Goal: Task Accomplishment & Management: Use online tool/utility

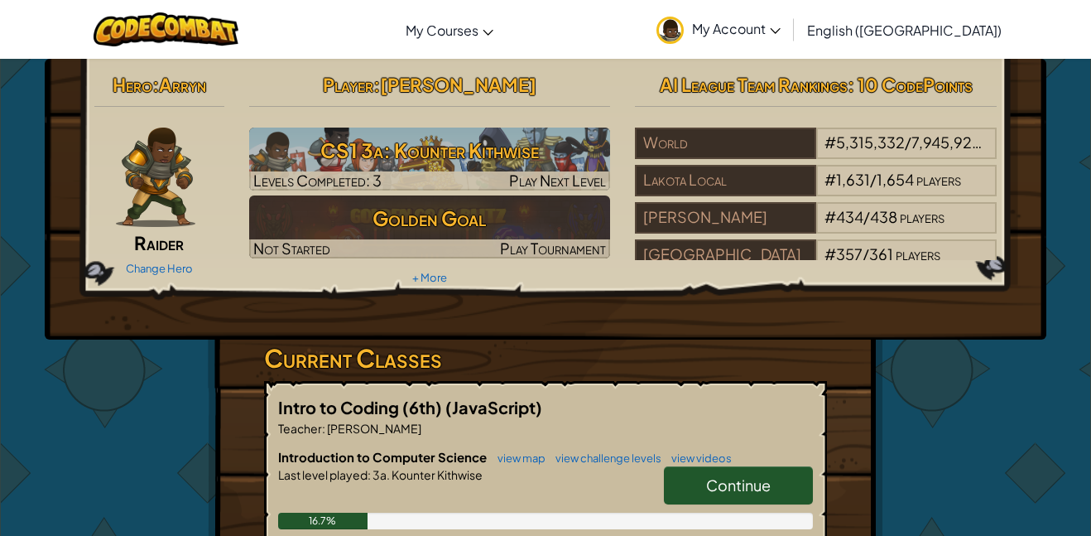
click at [722, 493] on span "Continue" at bounding box center [738, 484] width 65 height 19
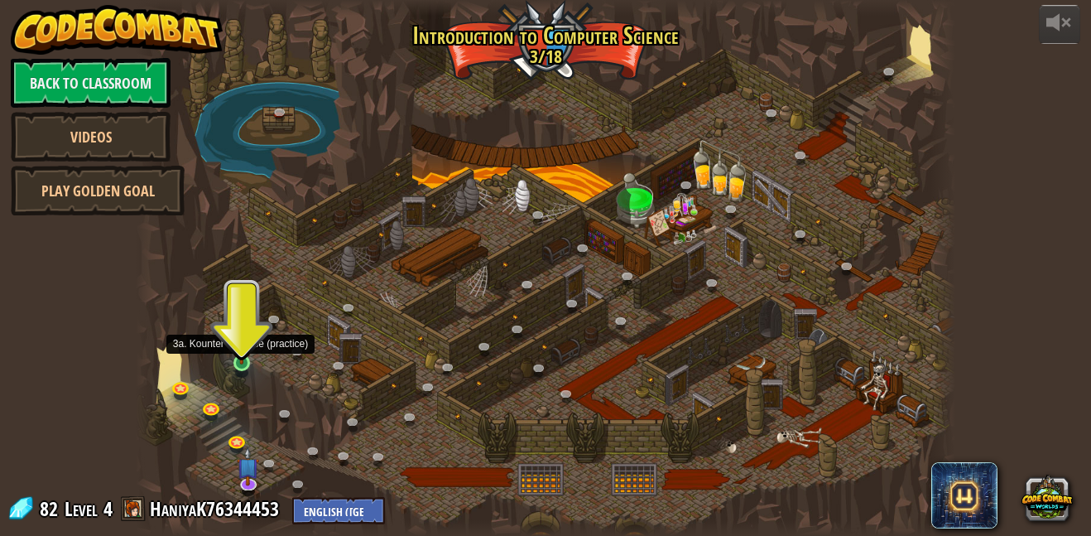
click at [246, 358] on img at bounding box center [241, 342] width 19 height 45
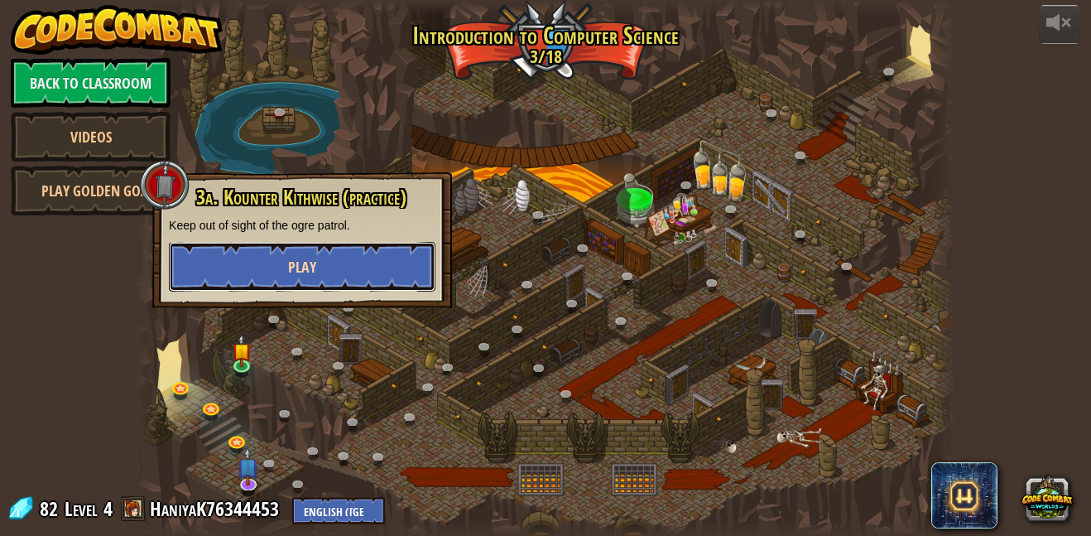
click at [314, 284] on button "Play" at bounding box center [302, 267] width 267 height 50
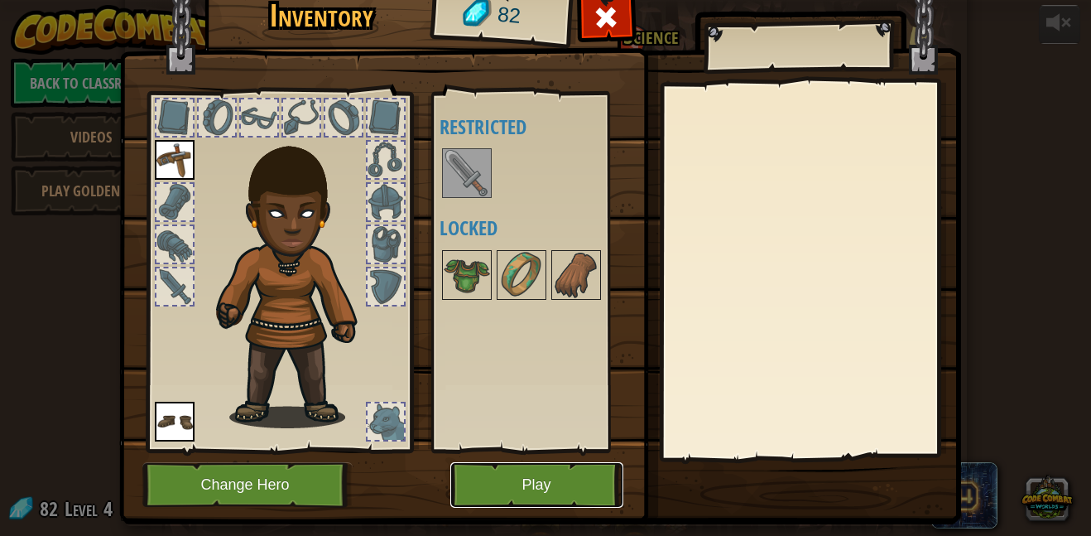
click at [522, 497] on button "Play" at bounding box center [536, 485] width 173 height 46
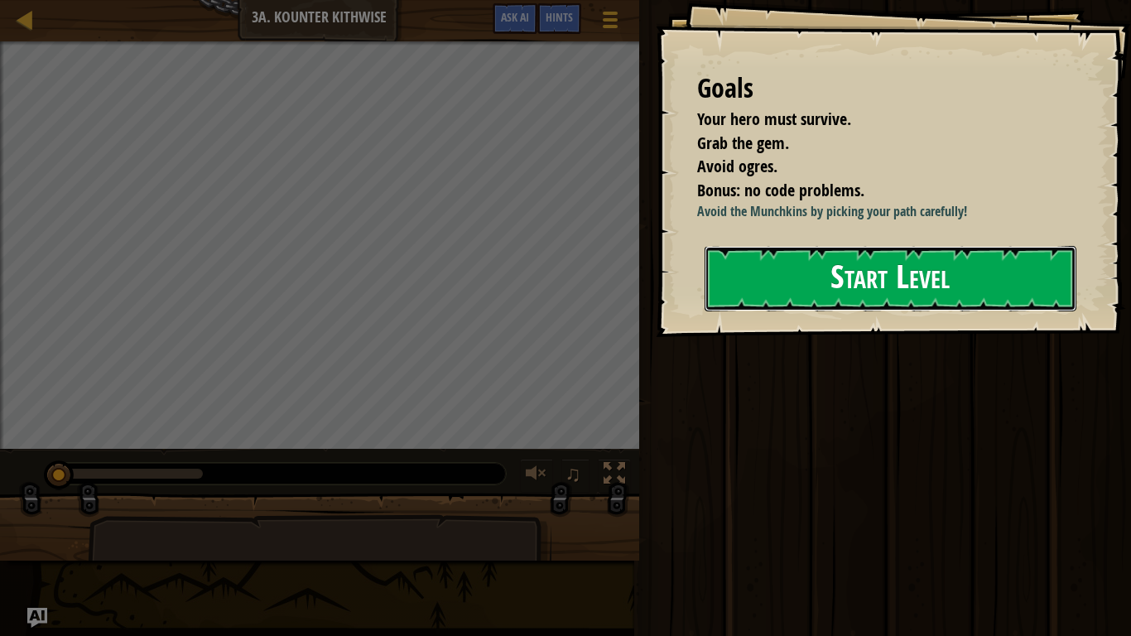
click at [981, 265] on button "Start Level" at bounding box center [891, 278] width 372 height 65
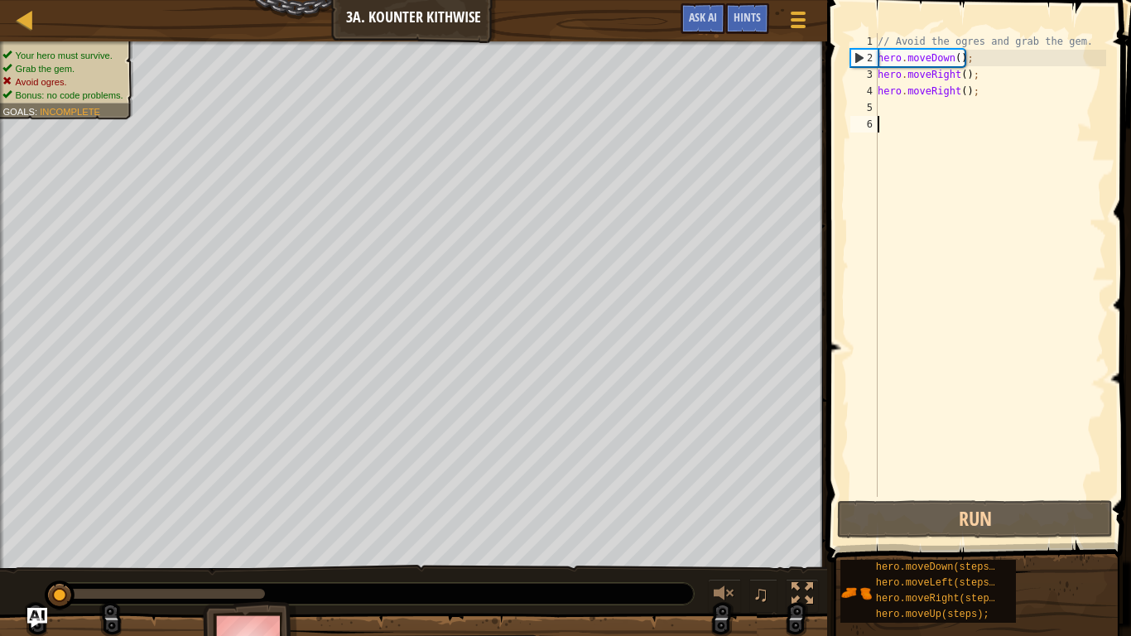
click at [893, 106] on div "// Avoid the ogres and grab the gem. hero . moveDown ( ) ; hero . moveRight ( )…" at bounding box center [990, 281] width 232 height 497
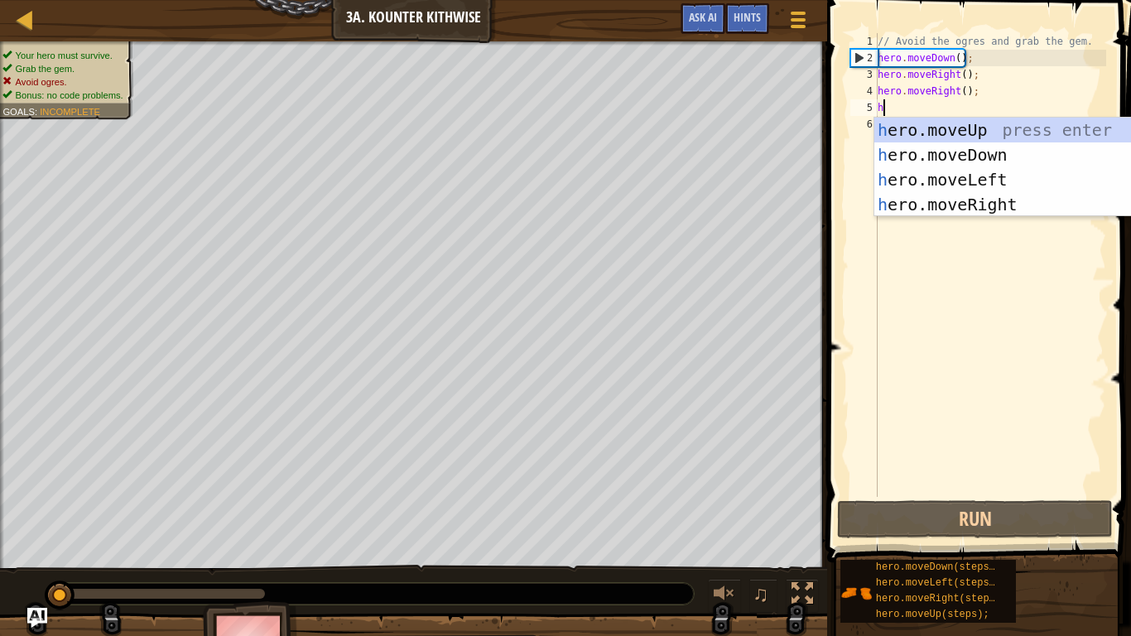
type textarea "he"
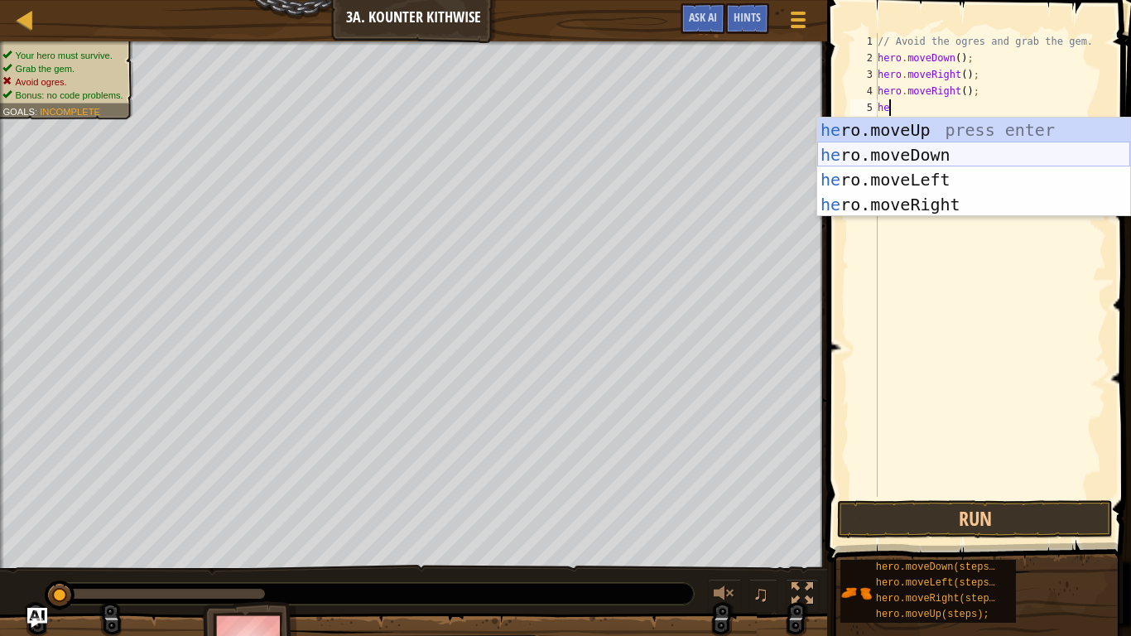
click at [915, 149] on div "he ro.moveUp press enter he ro.moveDown press enter he ro.moveLeft press enter …" at bounding box center [973, 192] width 313 height 149
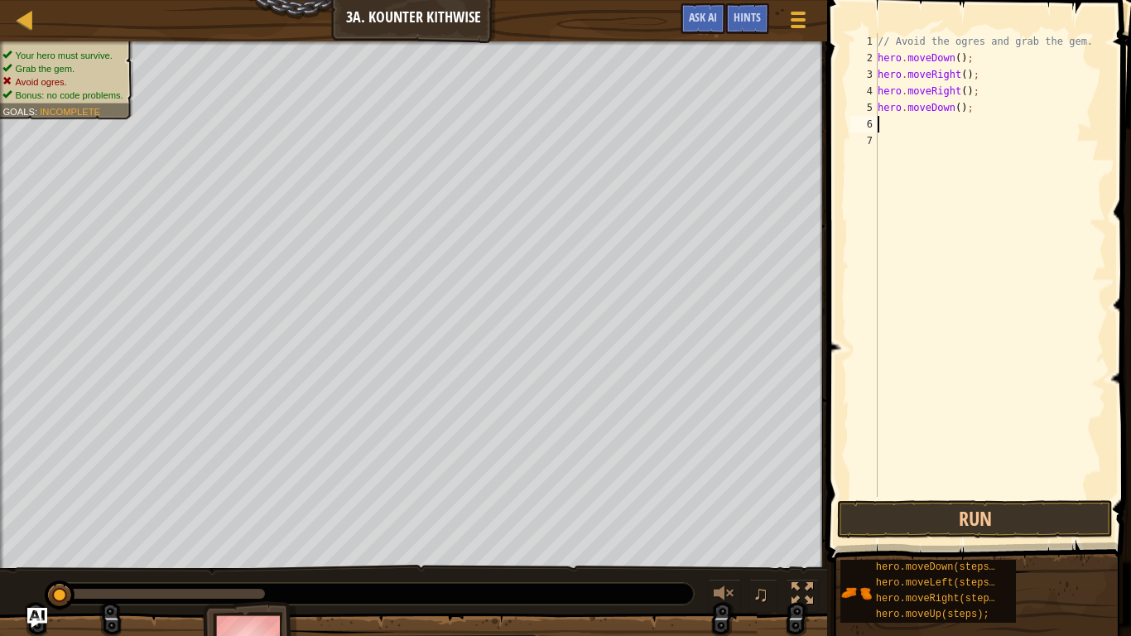
scroll to position [7, 0]
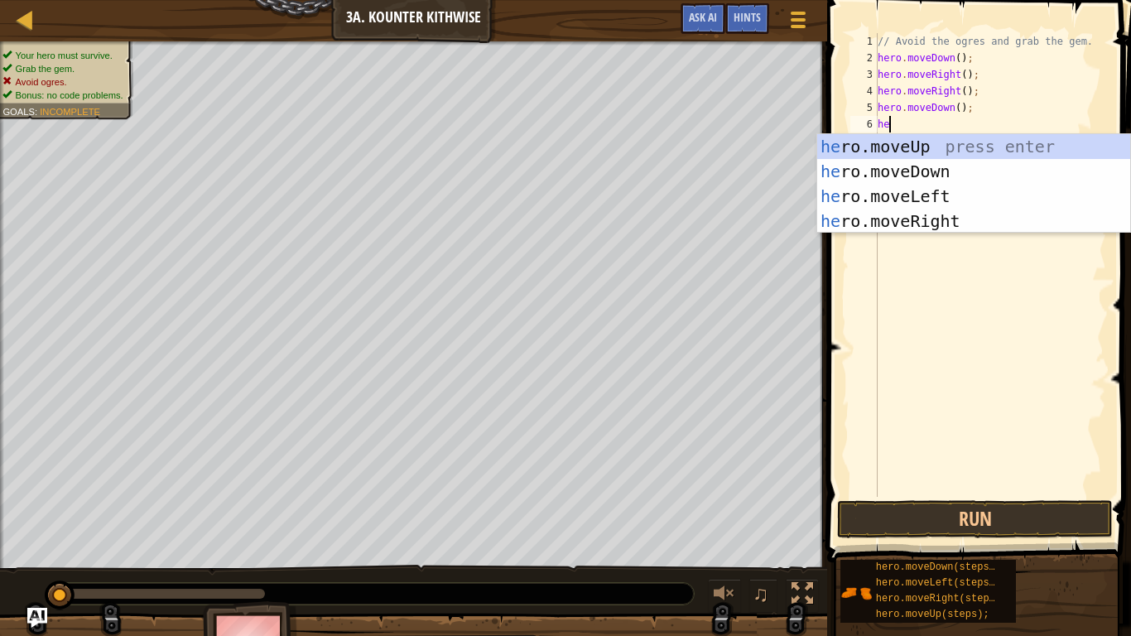
type textarea "hero"
click at [927, 166] on div "hero .moveUp press enter hero .moveDown press enter hero .moveLeft press enter …" at bounding box center [973, 208] width 313 height 149
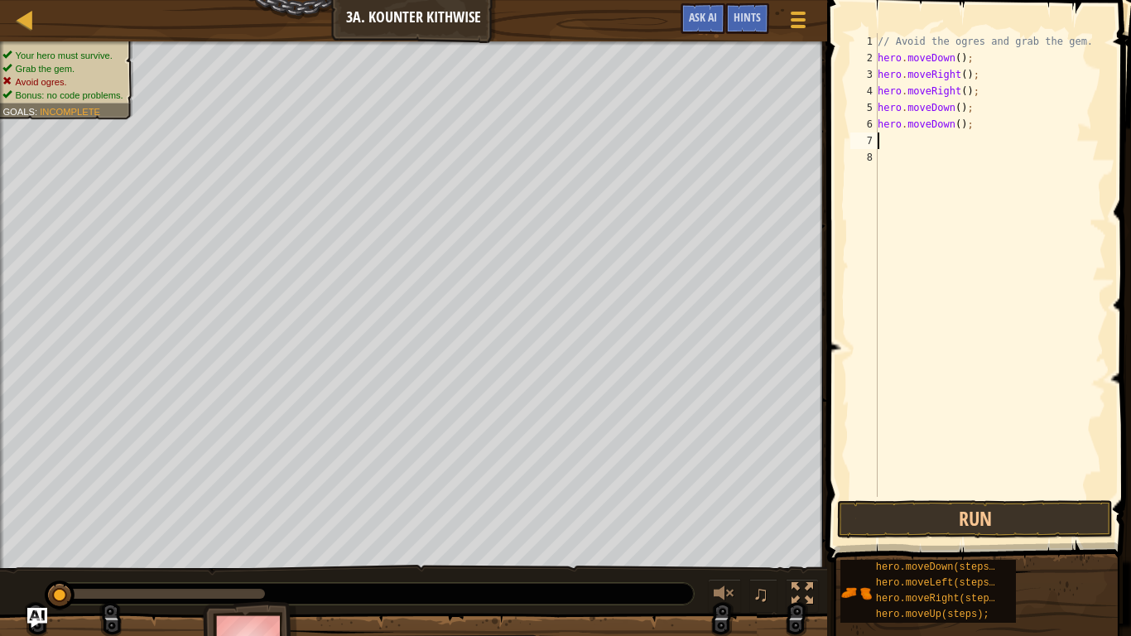
scroll to position [7, 0]
click at [969, 509] on button "Run" at bounding box center [975, 519] width 276 height 38
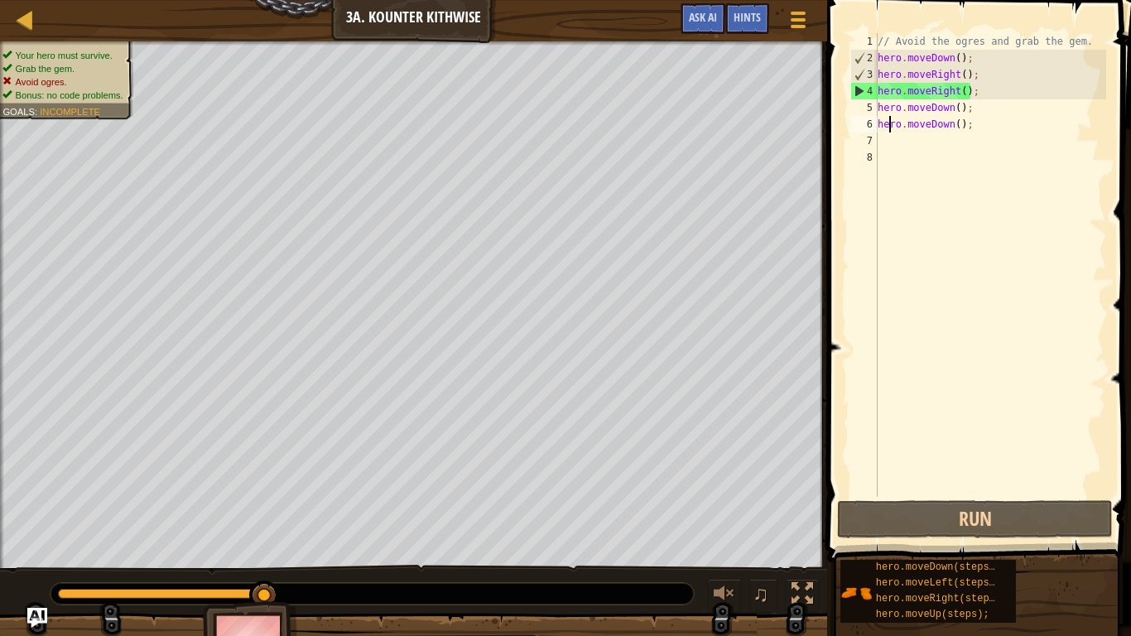
click at [892, 116] on div "// Avoid the ogres and grab the gem. hero . moveDown ( ) ; hero . moveRight ( )…" at bounding box center [990, 281] width 232 height 497
click at [937, 97] on div "// Avoid the ogres and grab the gem. hero . moveDown ( ) ; hero . moveRight ( )…" at bounding box center [990, 281] width 232 height 497
click at [858, 90] on div "4" at bounding box center [864, 91] width 26 height 17
click at [967, 108] on div "// Avoid the ogres and grab the gem. hero . moveDown ( ) ; hero . moveRight ( )…" at bounding box center [990, 281] width 232 height 497
click at [967, 118] on div "// Avoid the ogres and grab the gem. hero . moveDown ( ) ; hero . moveRight ( )…" at bounding box center [990, 281] width 232 height 497
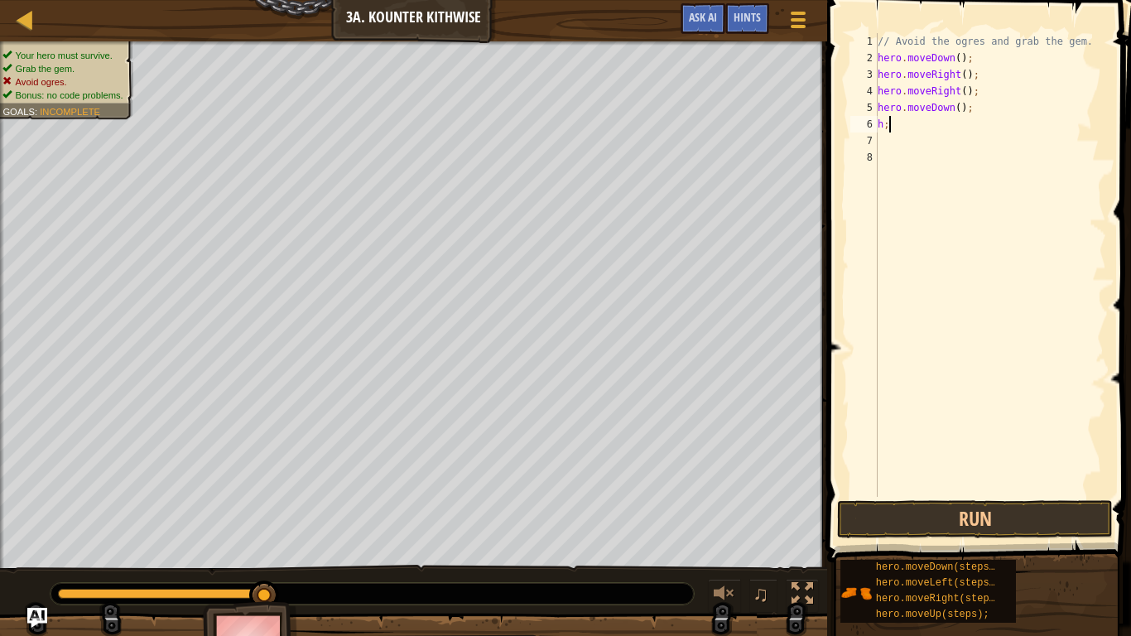
type textarea "h"
click at [1001, 83] on div "// Avoid the ogres and grab the gem. hero . moveDown ( ) ; hero . moveRight ( )…" at bounding box center [990, 281] width 232 height 497
click at [988, 74] on div "// Avoid the ogres and grab the gem. hero . moveDown ( ) ; hero . moveRight ( )…" at bounding box center [990, 281] width 232 height 497
type textarea "h"
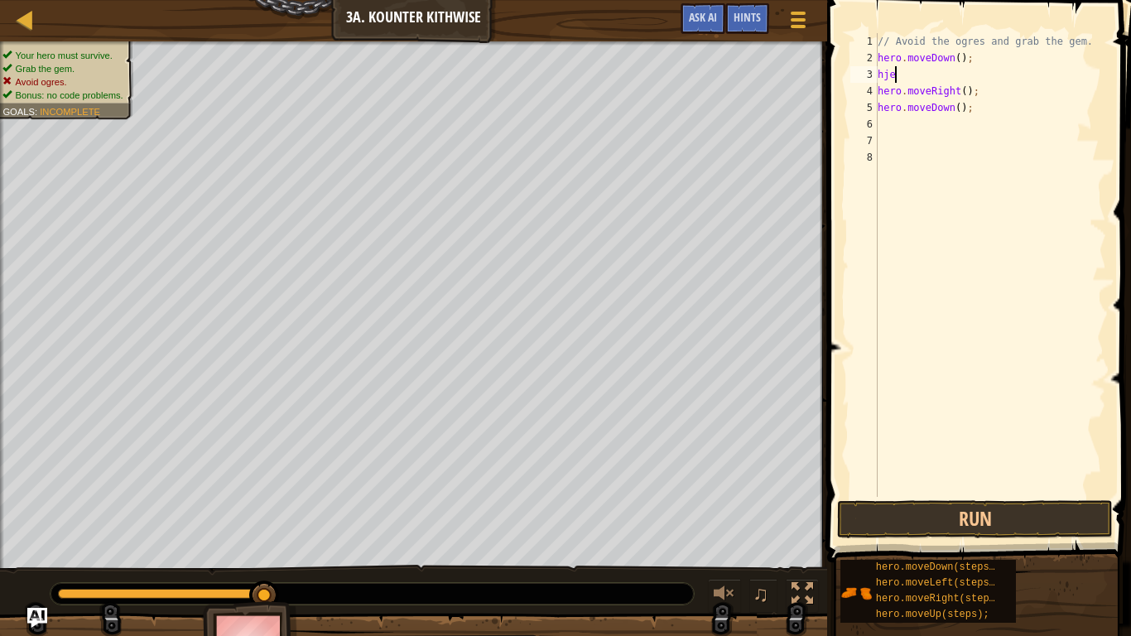
type textarea "h"
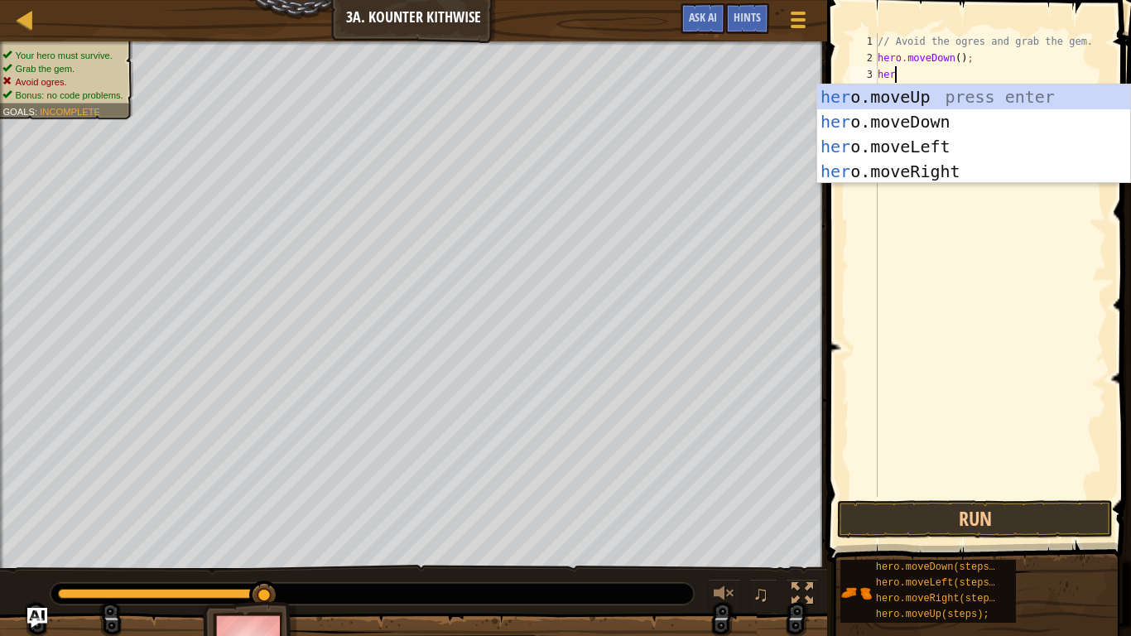
scroll to position [7, 2]
type textarea "hero"
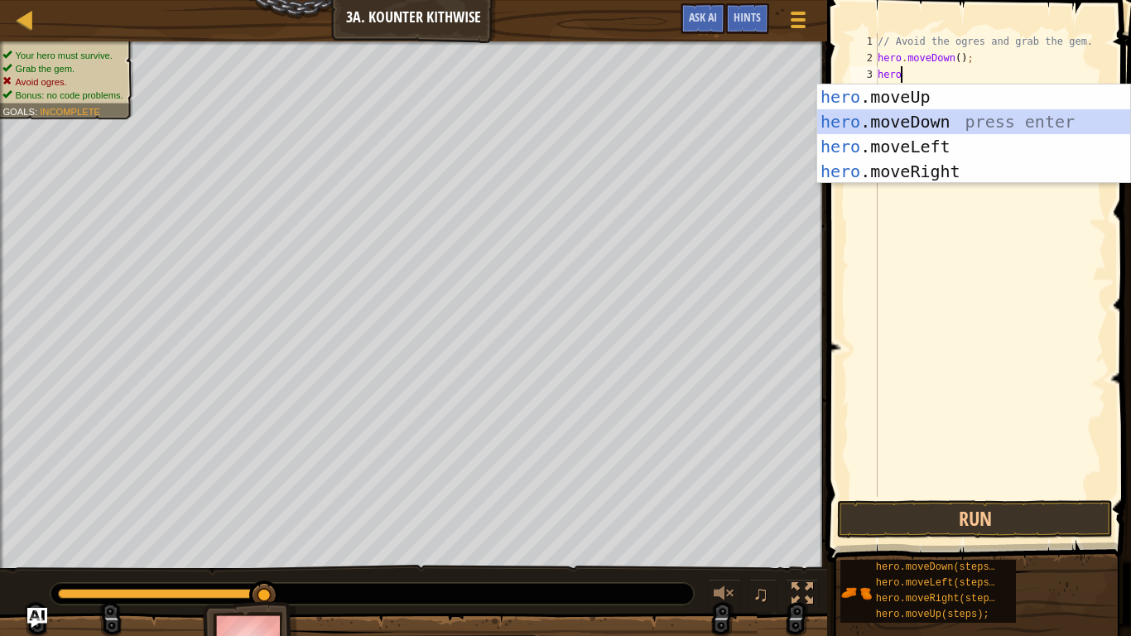
click at [991, 114] on div "hero .moveUp press enter hero .moveDown press enter hero .moveLeft press enter …" at bounding box center [973, 158] width 313 height 149
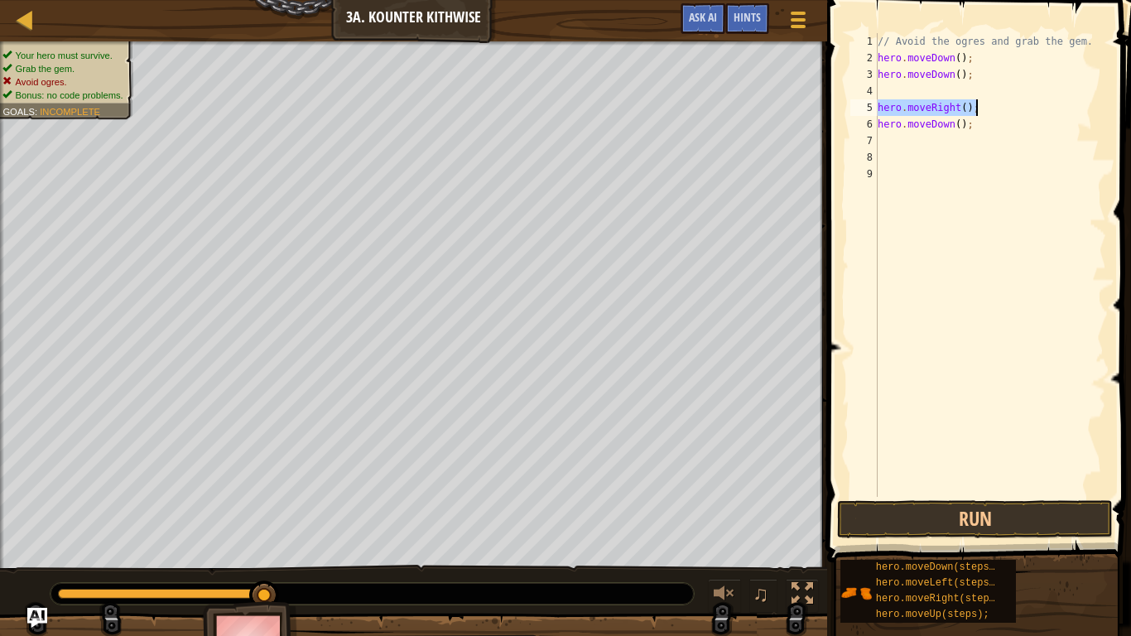
drag, startPoint x: 878, startPoint y: 105, endPoint x: 1070, endPoint y: 108, distance: 192.9
click at [1070, 108] on div "// Avoid the ogres and grab the gem. hero . moveDown ( ) ; hero . moveDown ( ) …" at bounding box center [990, 281] width 232 height 497
type textarea "hero.moveRight();"
click at [1009, 89] on div "// Avoid the ogres and grab the gem. hero . moveDown ( ) ; hero . moveDown ( ) …" at bounding box center [990, 281] width 232 height 497
paste textarea "hero.moveRight();"
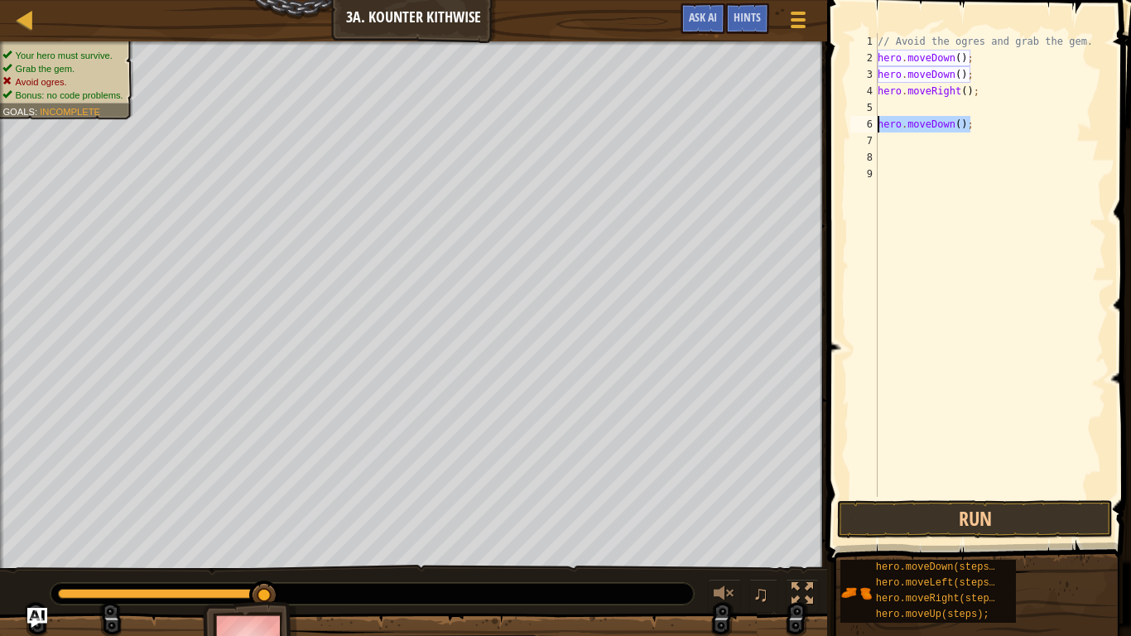
click at [753, 126] on div "Map Introduction to Computer Science 3a. Kounter Kithwise Game Menu Done Hints …" at bounding box center [565, 318] width 1131 height 636
type textarea "hero.moveDown();"
type textarea "hero"
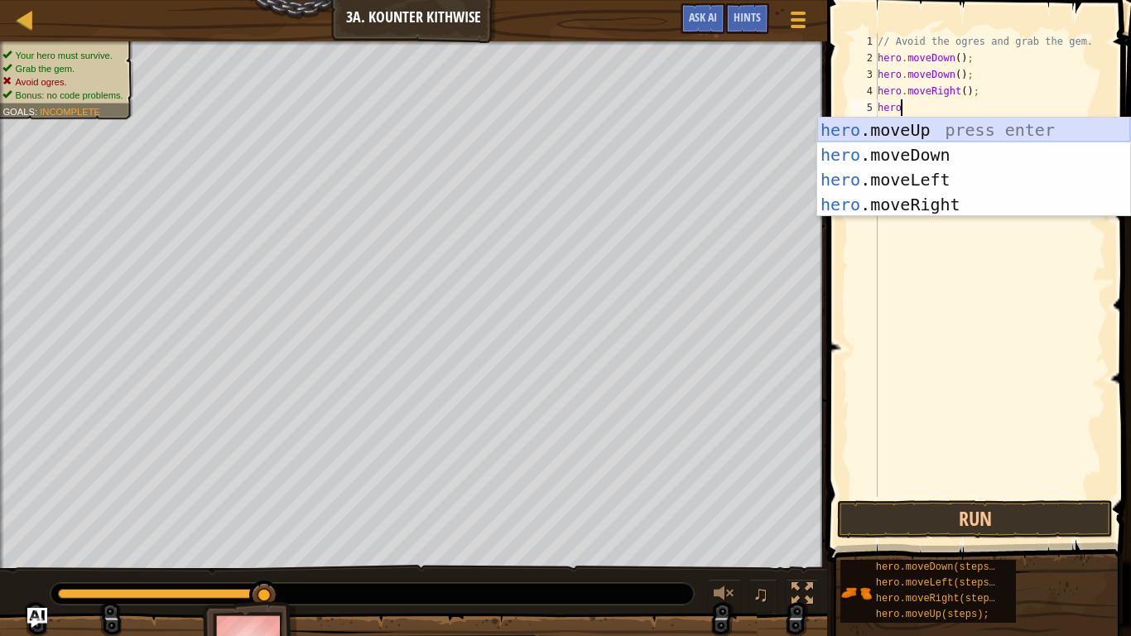
click at [892, 133] on div "hero .moveUp press enter hero .moveDown press enter hero .moveLeft press enter …" at bounding box center [973, 192] width 313 height 149
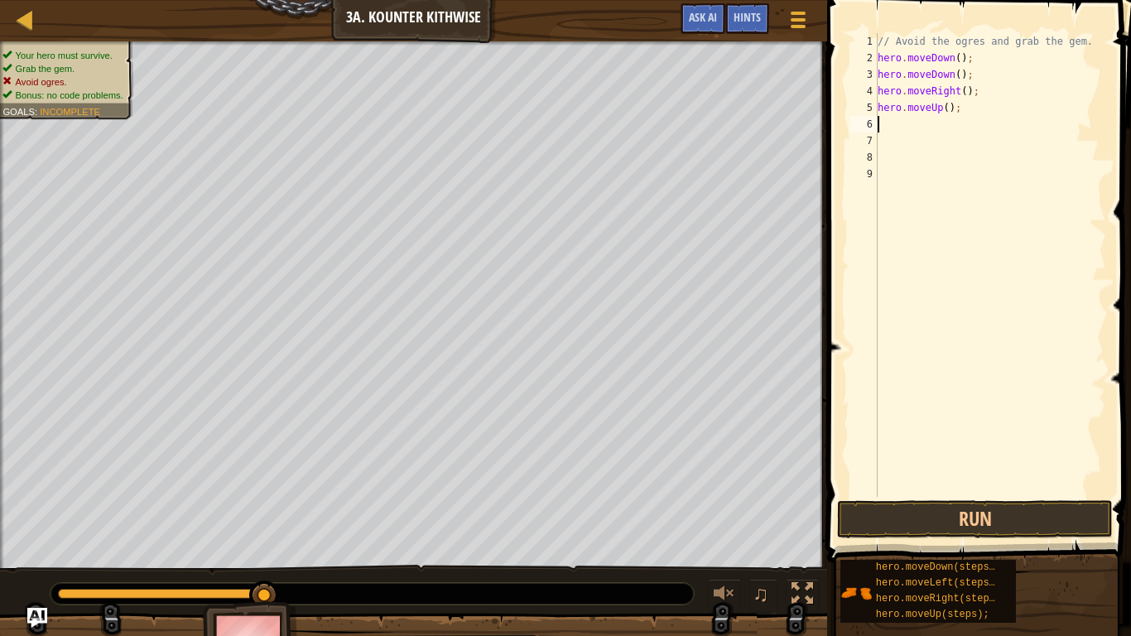
scroll to position [7, 0]
click at [1080, 519] on button "Run" at bounding box center [975, 519] width 276 height 38
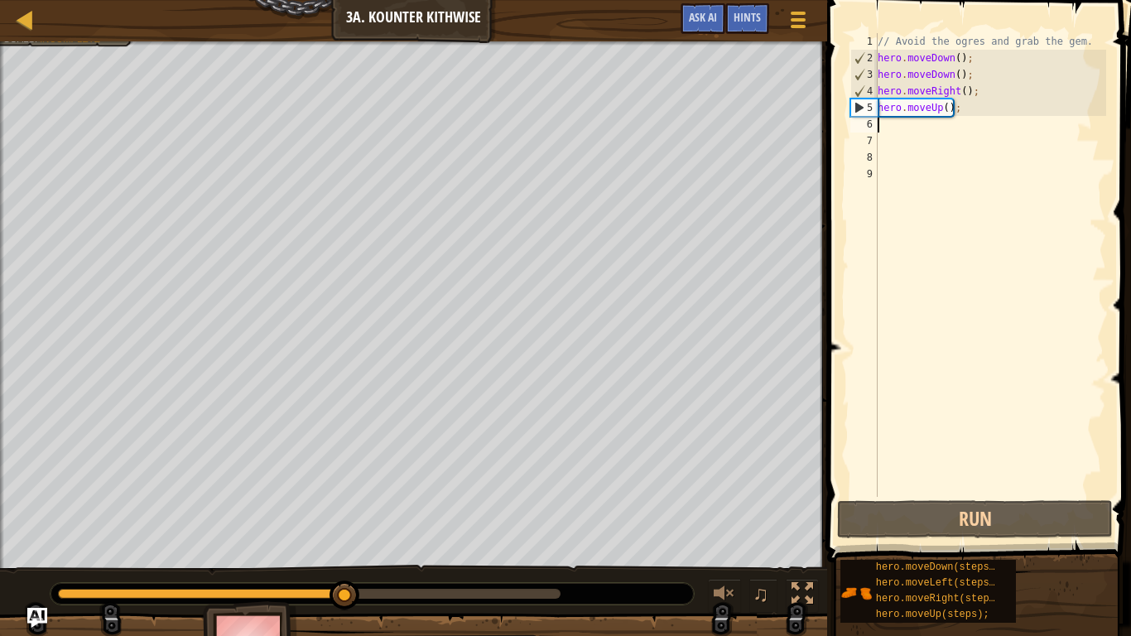
type textarea "hr"
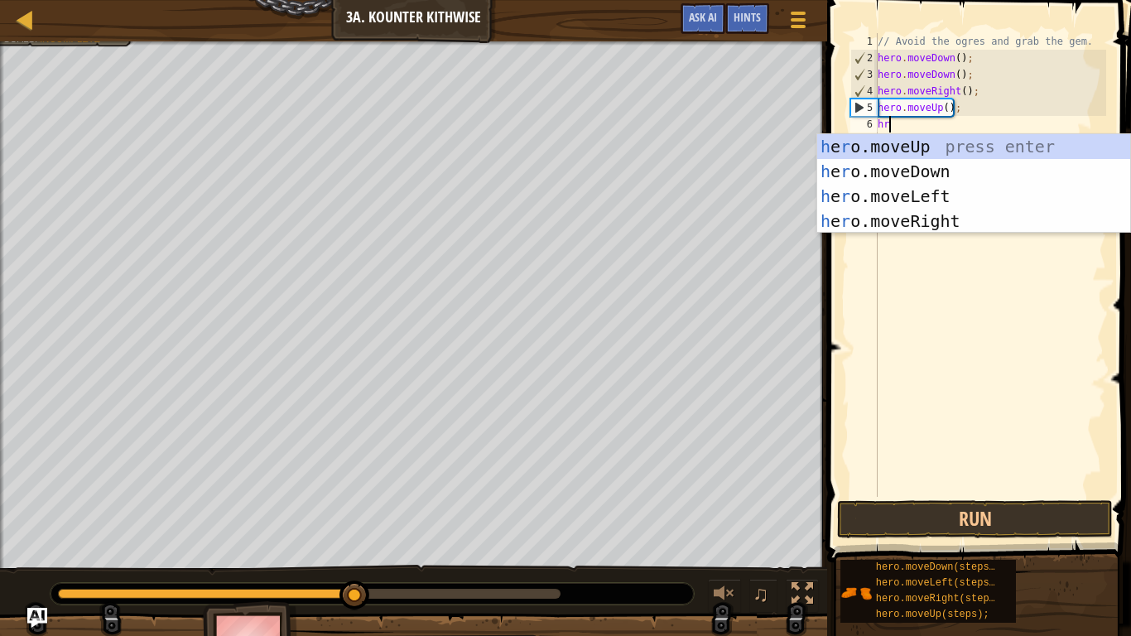
scroll to position [7, 1]
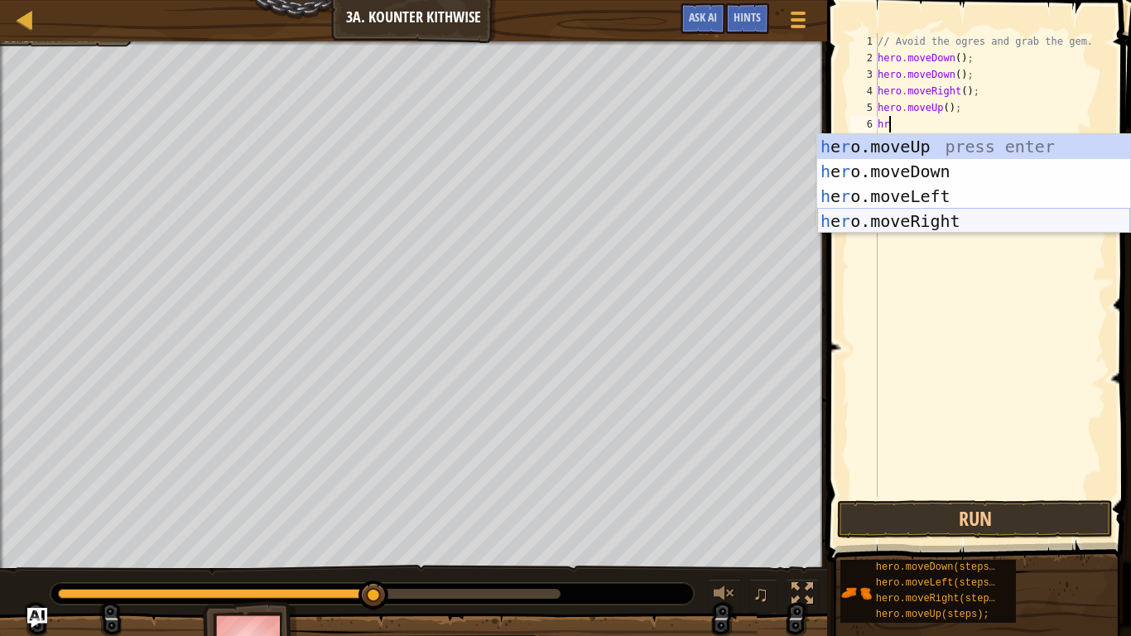
click at [926, 220] on div "h e r o.moveUp press enter h e r o.moveDown press enter h e r o.moveLeft press …" at bounding box center [973, 208] width 313 height 149
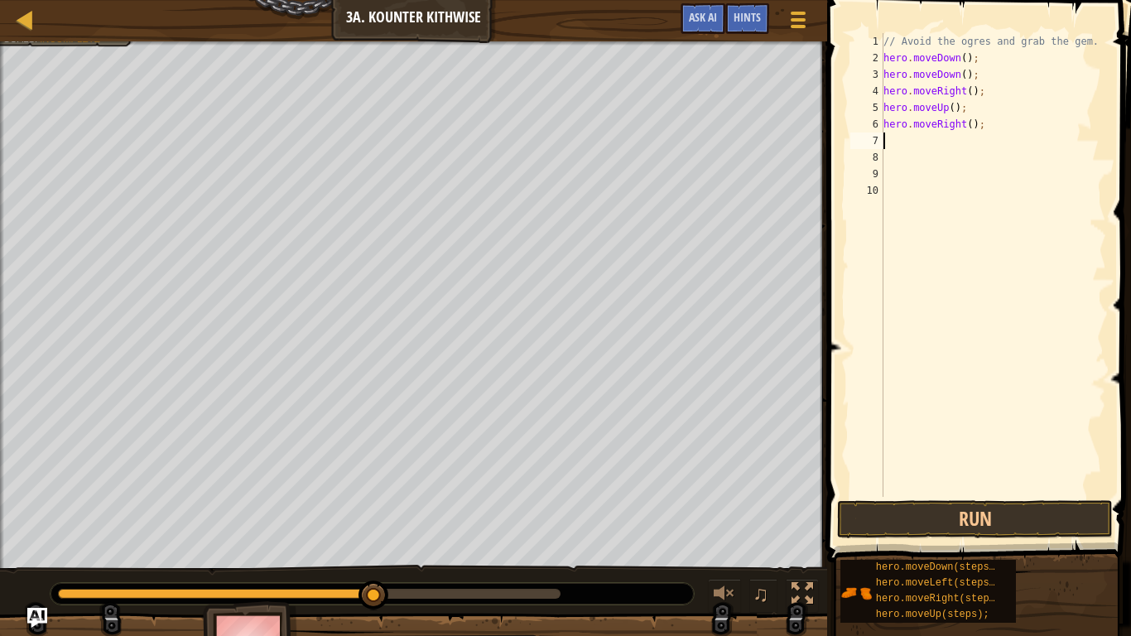
scroll to position [7, 0]
click at [938, 514] on button "Run" at bounding box center [975, 519] width 276 height 38
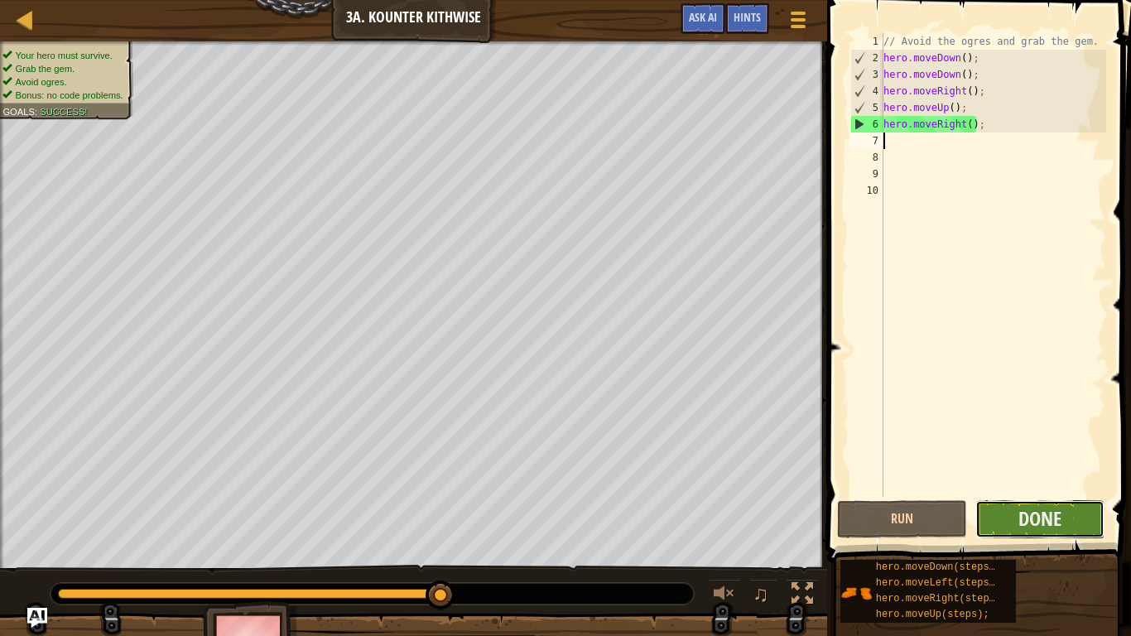
click at [1061, 526] on button "Done" at bounding box center [1040, 519] width 130 height 38
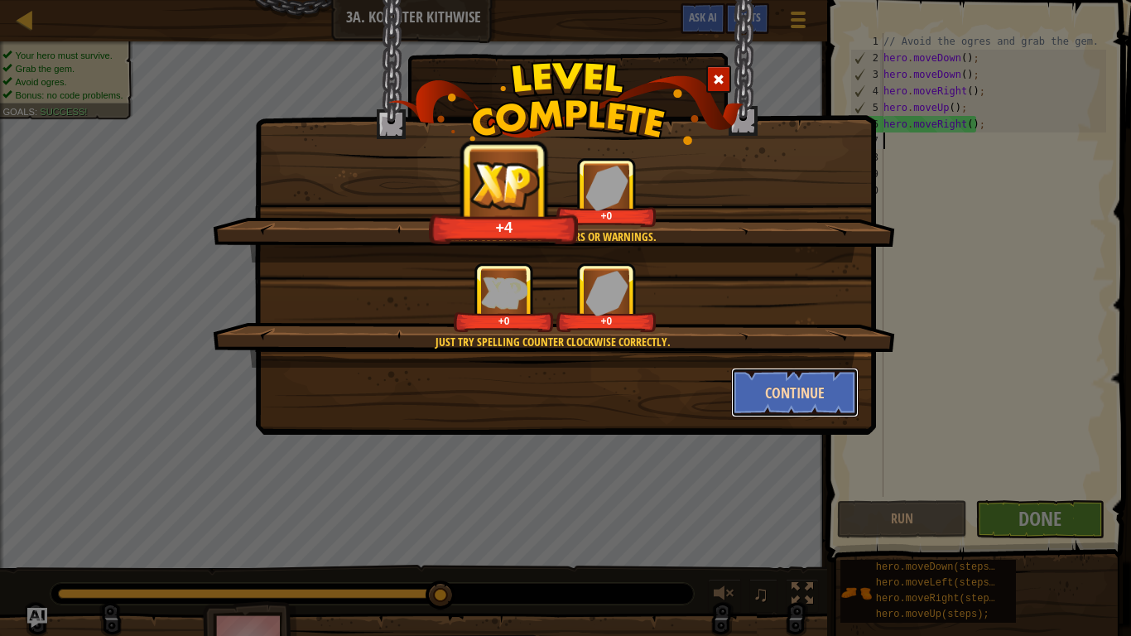
click at [784, 379] on button "Continue" at bounding box center [795, 393] width 128 height 50
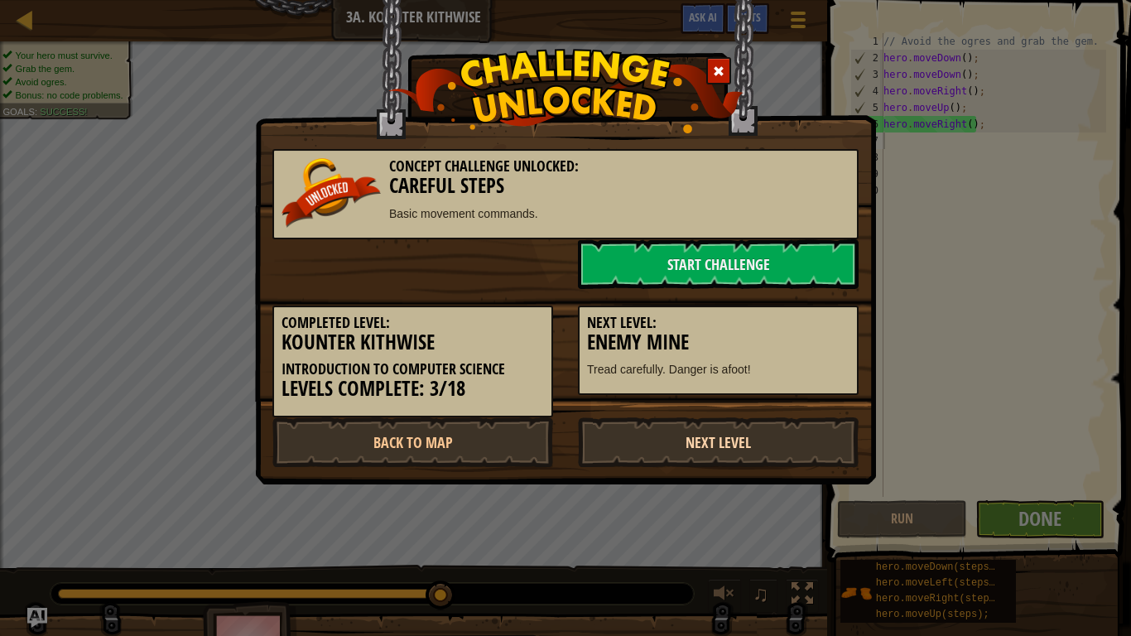
click at [747, 444] on link "Next Level" at bounding box center [718, 442] width 281 height 50
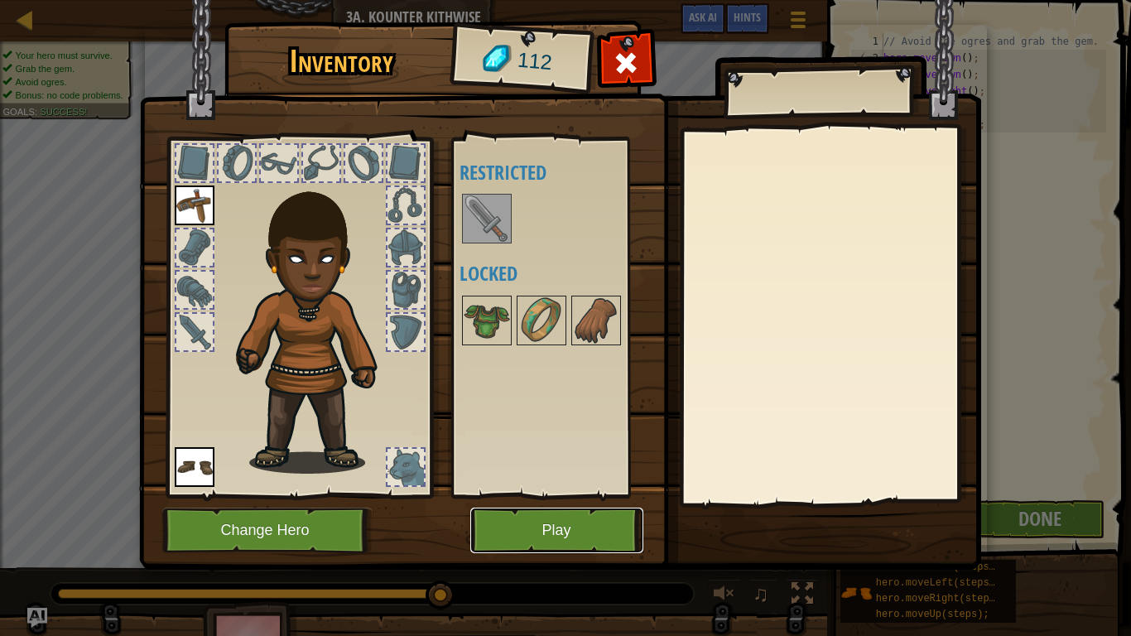
click at [585, 533] on button "Play" at bounding box center [556, 530] width 173 height 46
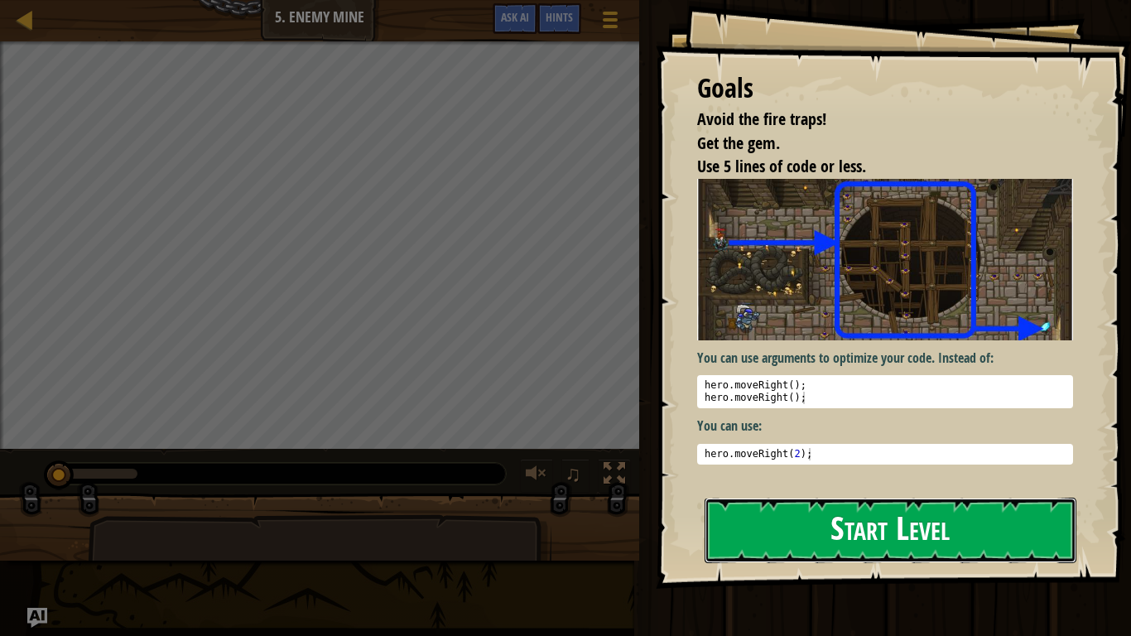
click at [844, 512] on button "Start Level" at bounding box center [891, 530] width 372 height 65
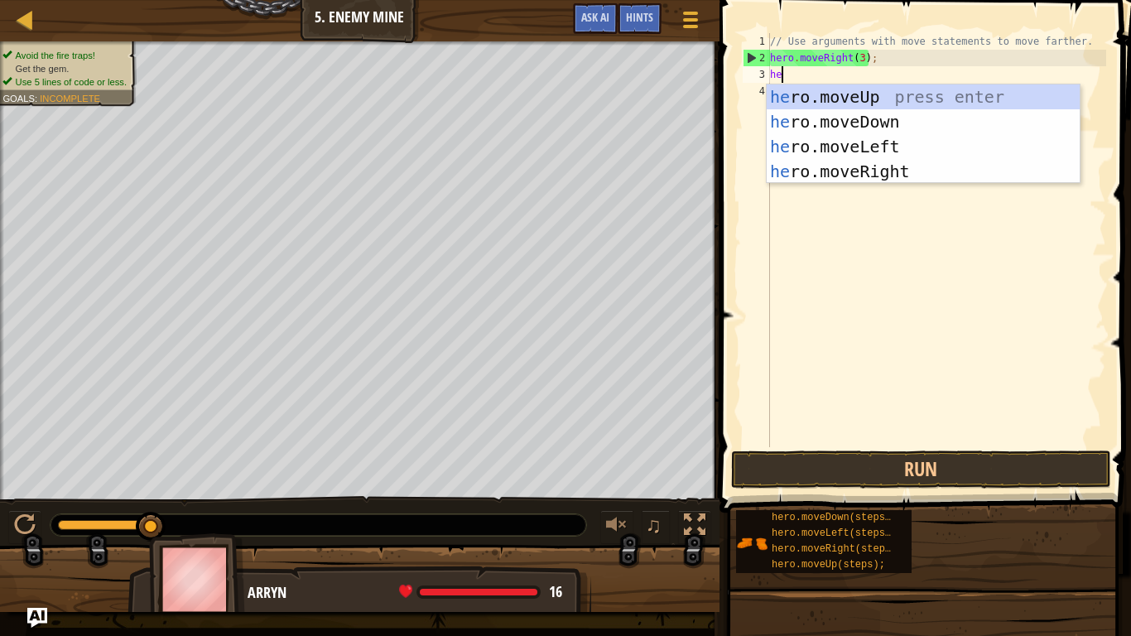
scroll to position [7, 2]
click at [861, 59] on div "// Use arguments with move statements to move farther. hero . moveRight ( 3 ) ;…" at bounding box center [936, 256] width 339 height 447
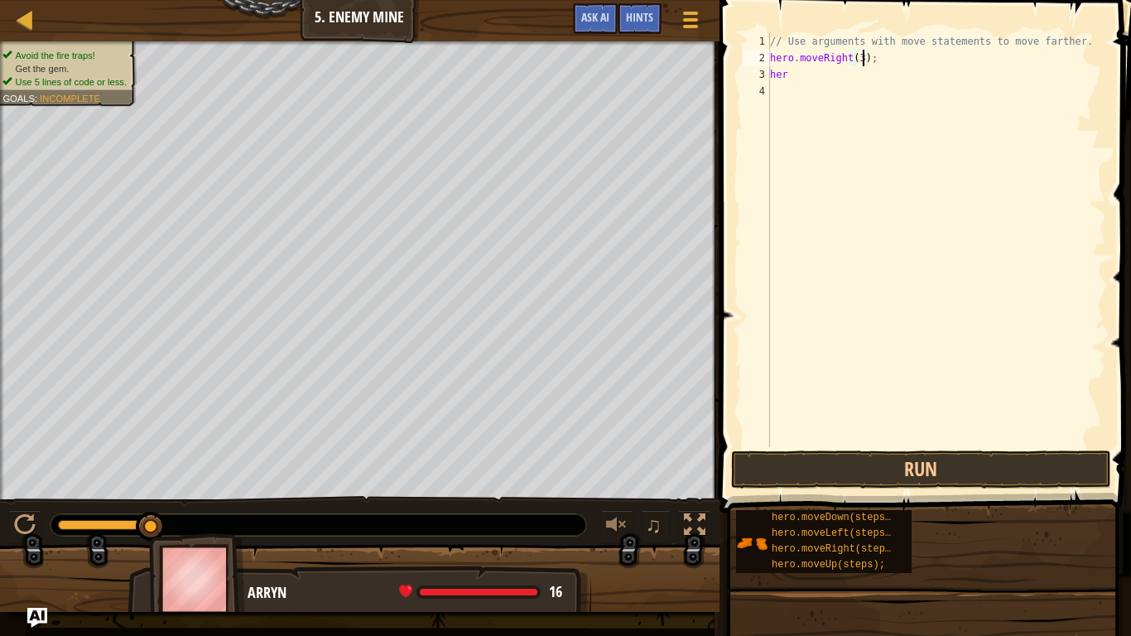
click at [861, 59] on div "// Use arguments with move statements to move farther. hero . moveRight ( 3 ) ;…" at bounding box center [936, 256] width 339 height 447
click at [813, 75] on div "// Use arguments with move statements to move farther. hero . moveRight ( ) ; h…" at bounding box center [936, 256] width 339 height 447
type textarea "hero"
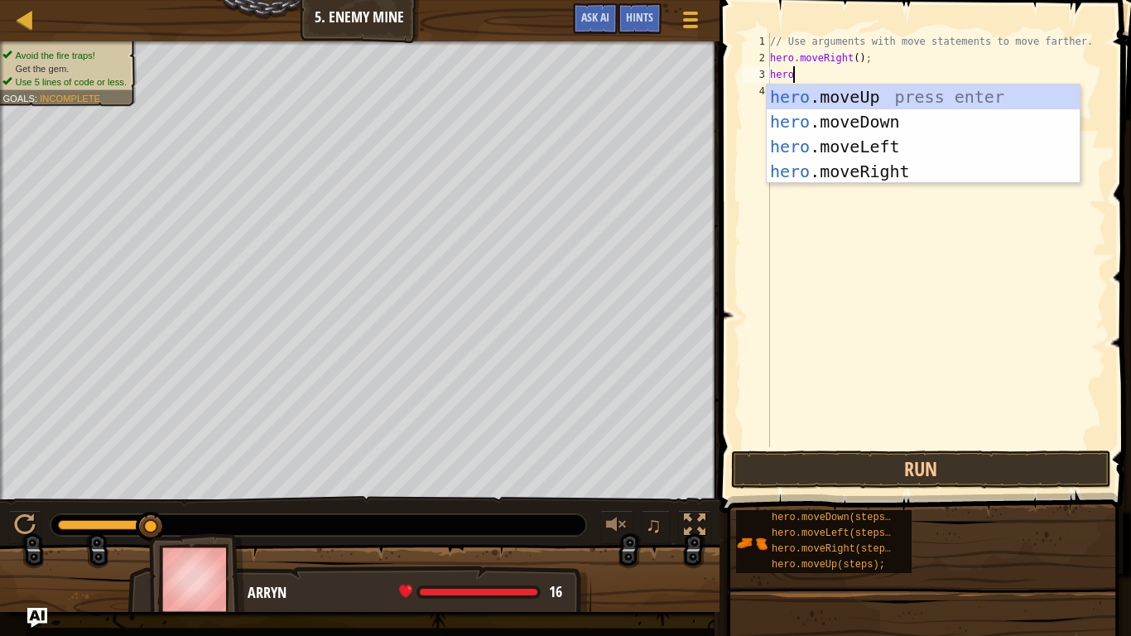
scroll to position [7, 2]
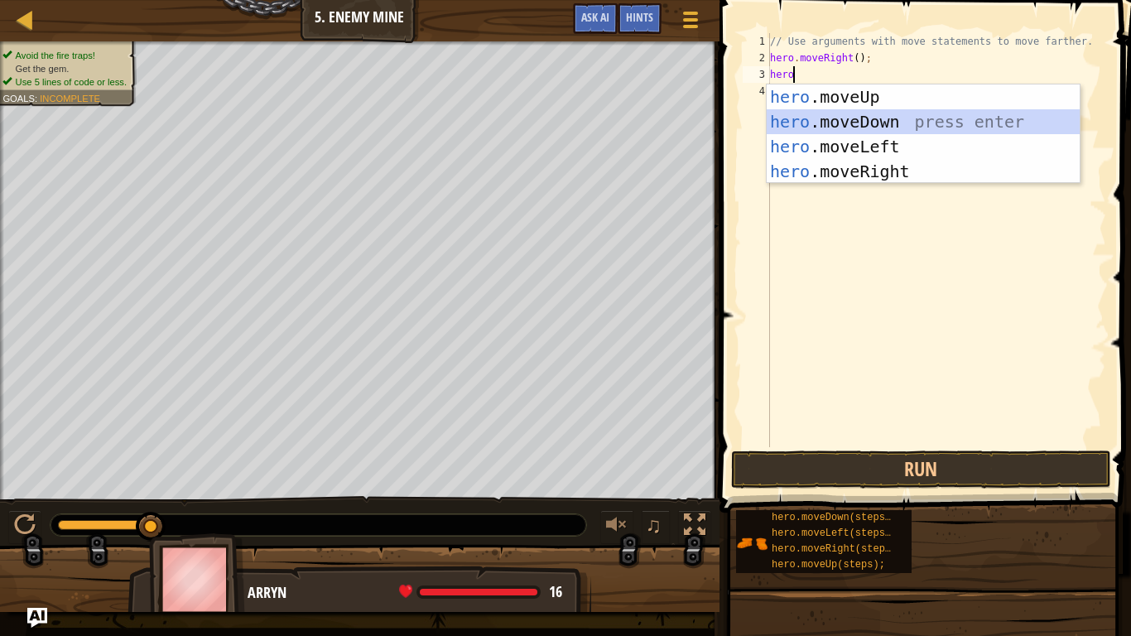
click at [828, 110] on div "hero .moveUp press enter hero .moveDown press enter hero .moveLeft press enter …" at bounding box center [923, 158] width 313 height 149
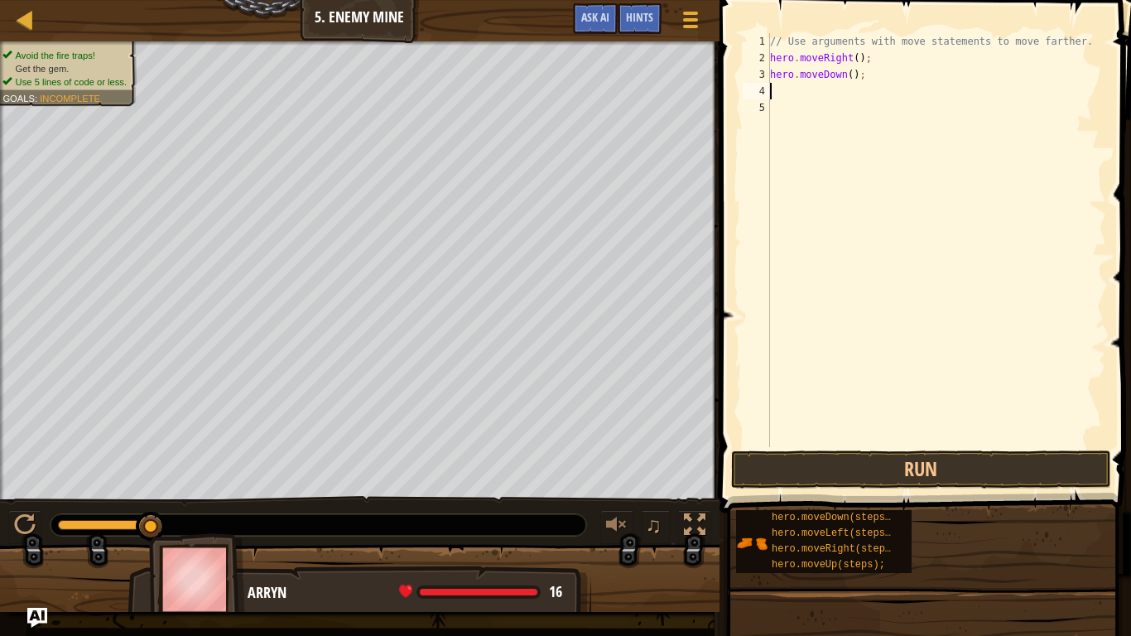
type textarea "h"
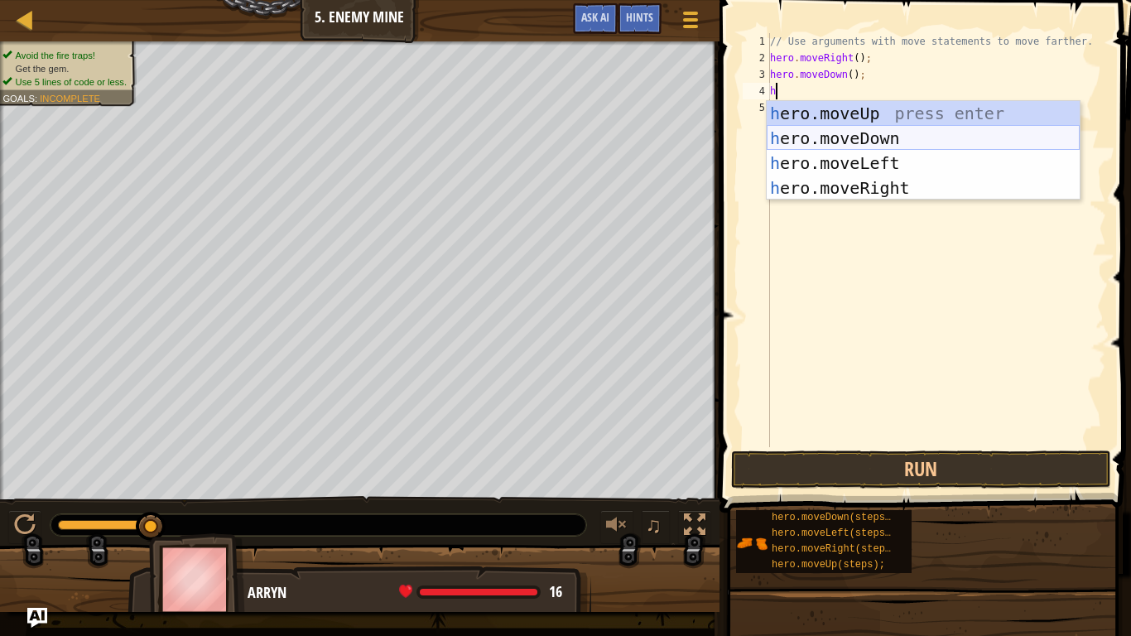
click at [887, 138] on div "h ero.moveUp press enter h ero.moveDown press enter h ero.moveLeft press enter …" at bounding box center [923, 175] width 313 height 149
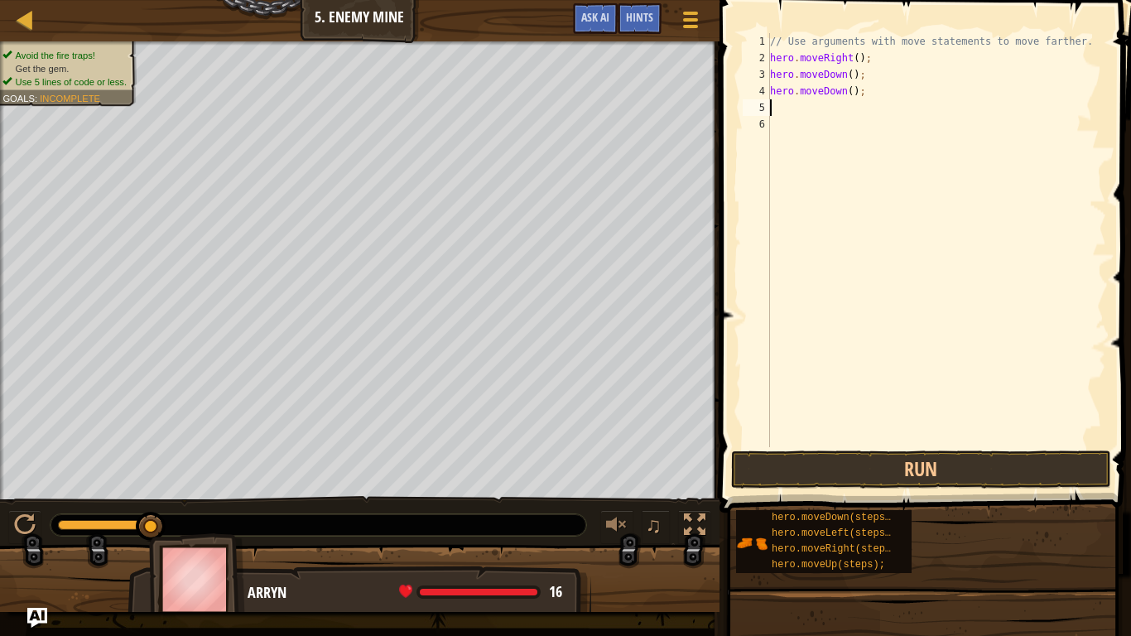
type textarea "h"
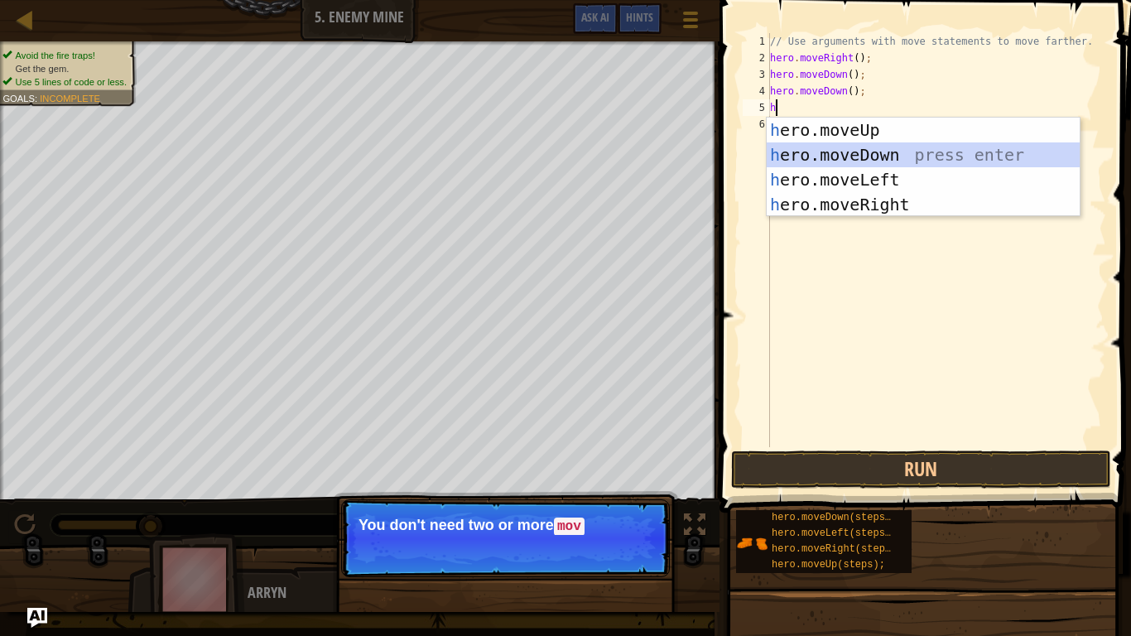
click at [896, 153] on div "h ero.moveUp press enter h ero.moveDown press enter h ero.moveLeft press enter …" at bounding box center [923, 192] width 313 height 149
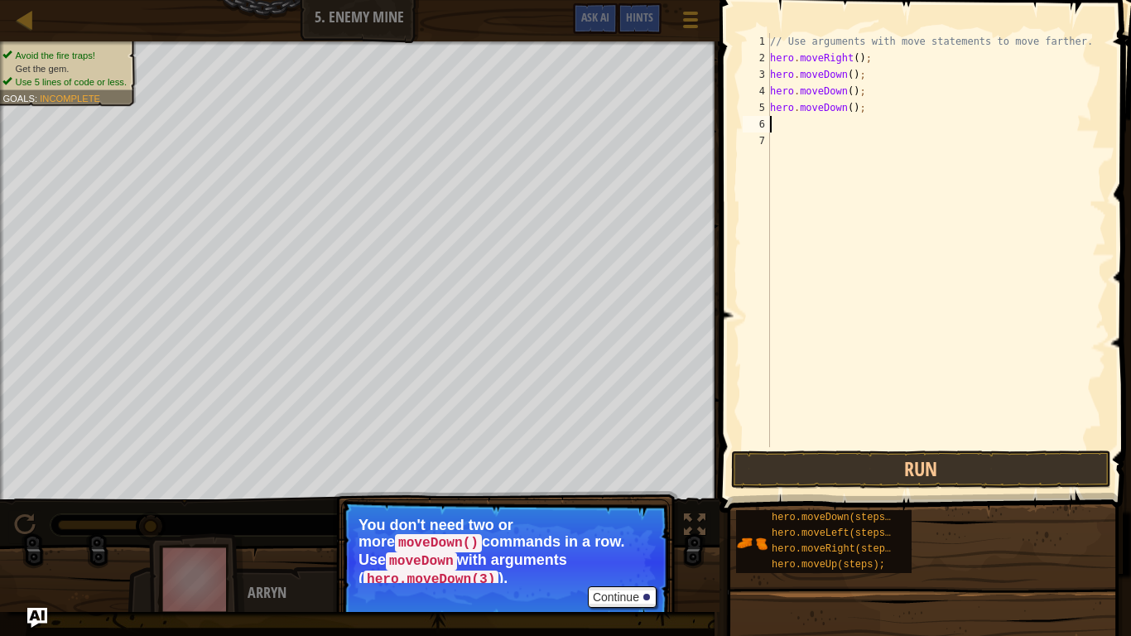
click at [863, 111] on div "// Use arguments with move statements to move farther. hero . moveRight ( ) ; h…" at bounding box center [936, 256] width 339 height 447
type textarea "hero.m"
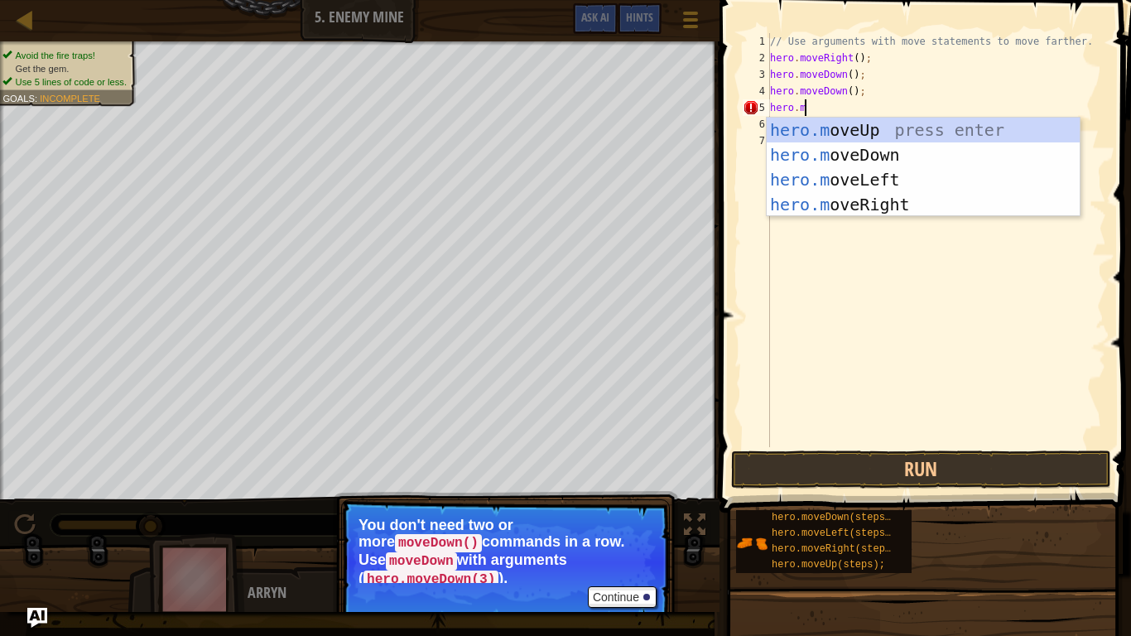
scroll to position [7, 4]
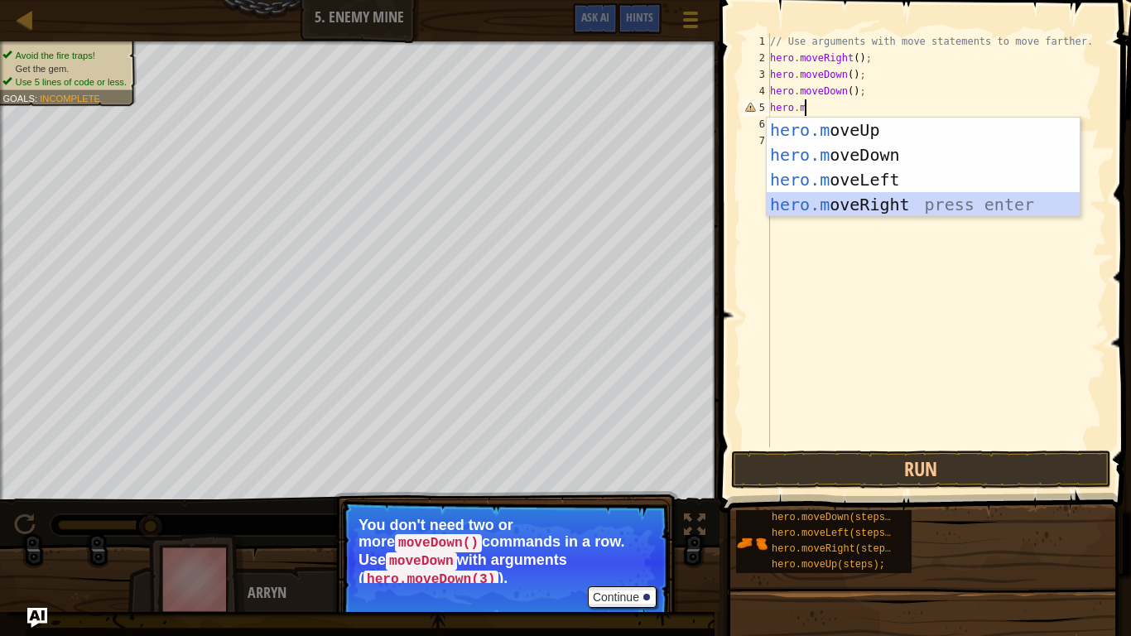
click at [844, 204] on div "hero.m oveUp press enter hero.m oveDown press enter hero.m oveLeft press enter …" at bounding box center [923, 192] width 313 height 149
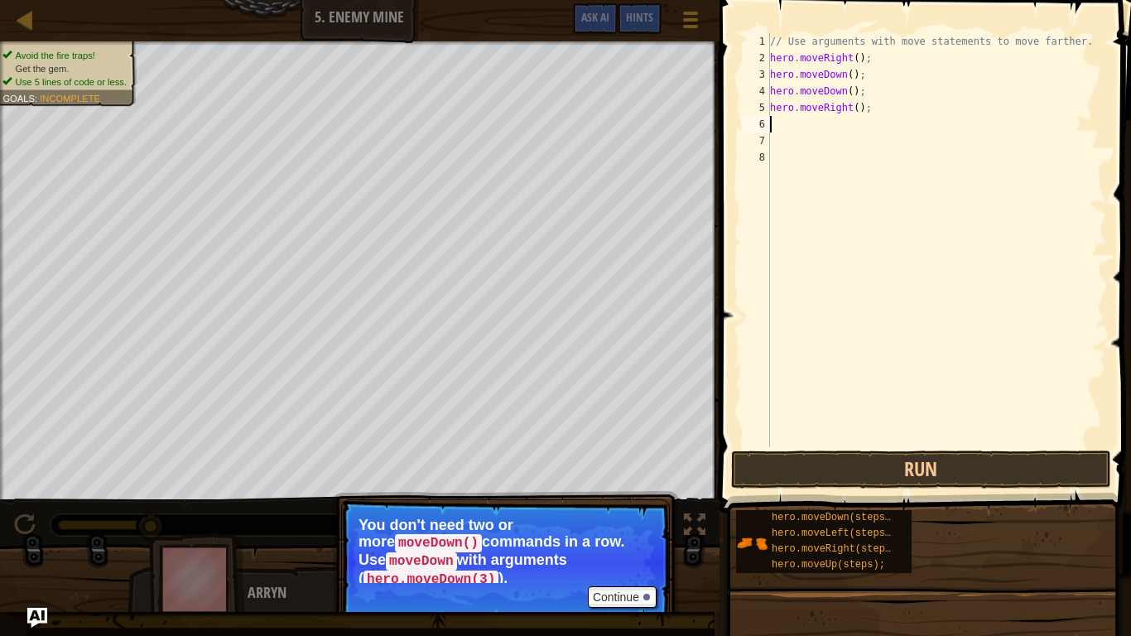
type textarea "h"
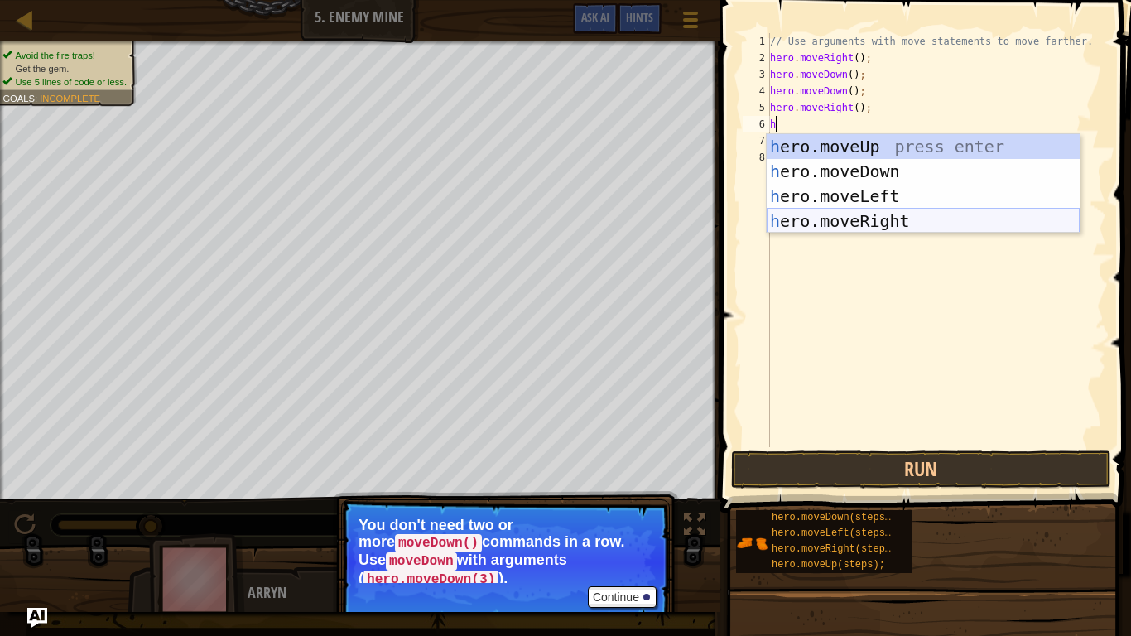
click at [892, 226] on div "h ero.moveUp press enter h ero.moveDown press enter h ero.moveLeft press enter …" at bounding box center [923, 208] width 313 height 149
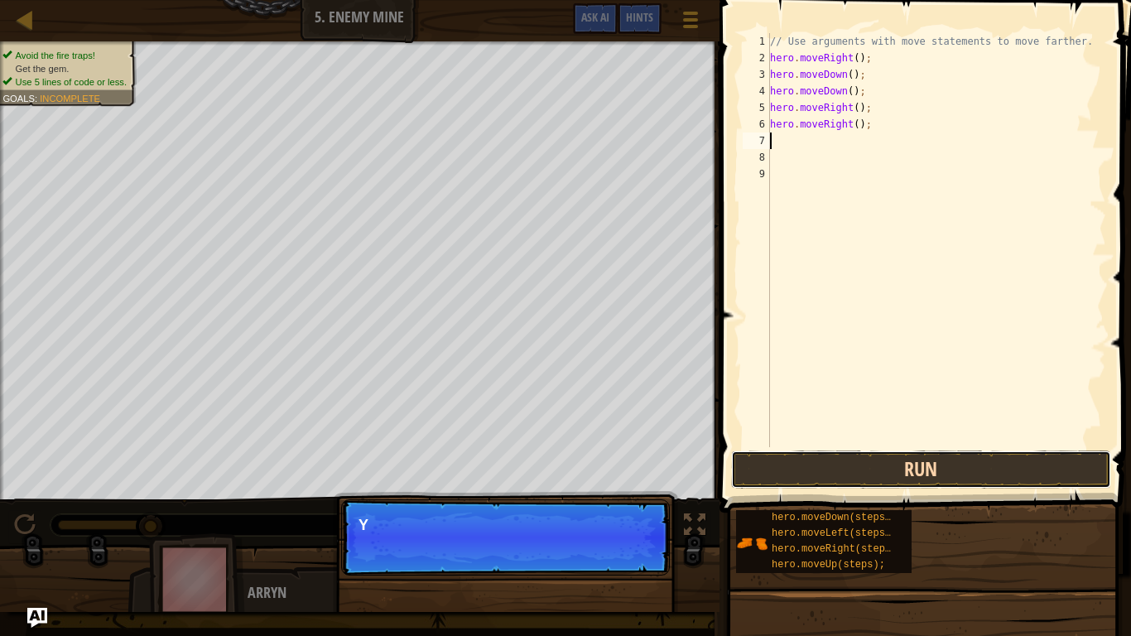
click at [882, 469] on button "Run" at bounding box center [921, 469] width 380 height 38
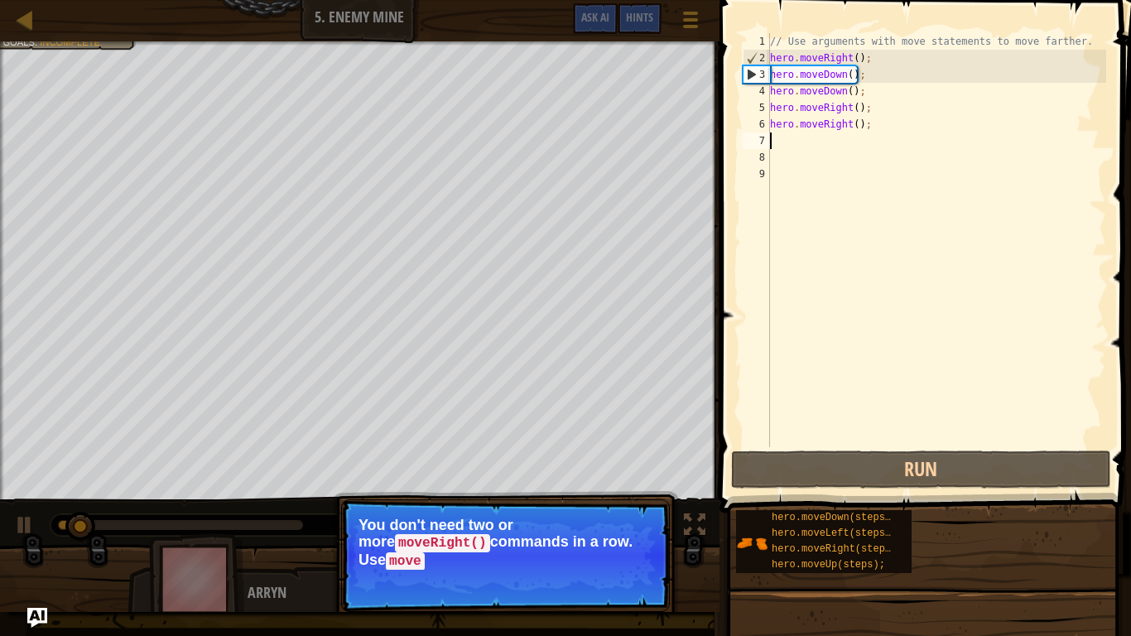
type textarea "h"
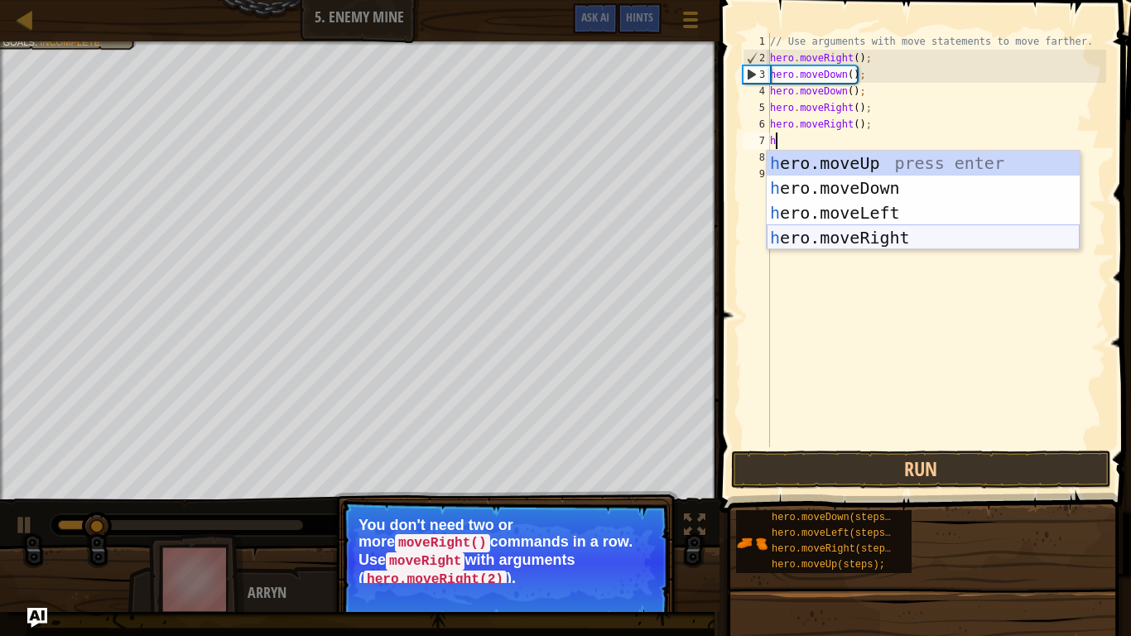
click at [858, 236] on div "h ero.moveUp press enter h ero.moveDown press enter h ero.moveLeft press enter …" at bounding box center [923, 225] width 313 height 149
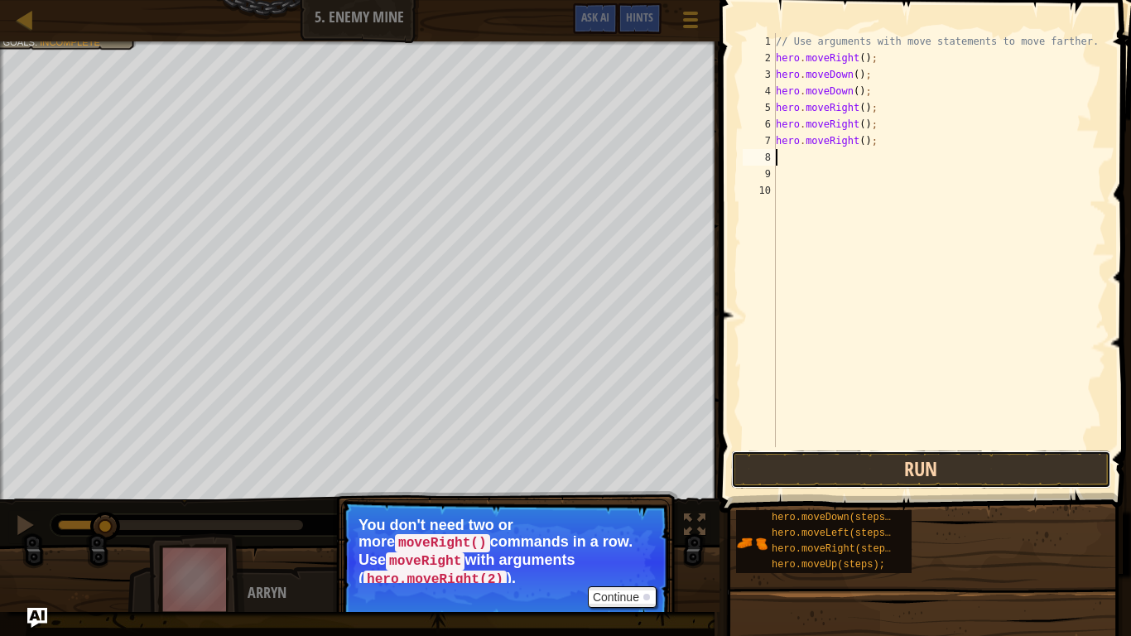
click at [861, 471] on button "Run" at bounding box center [921, 469] width 380 height 38
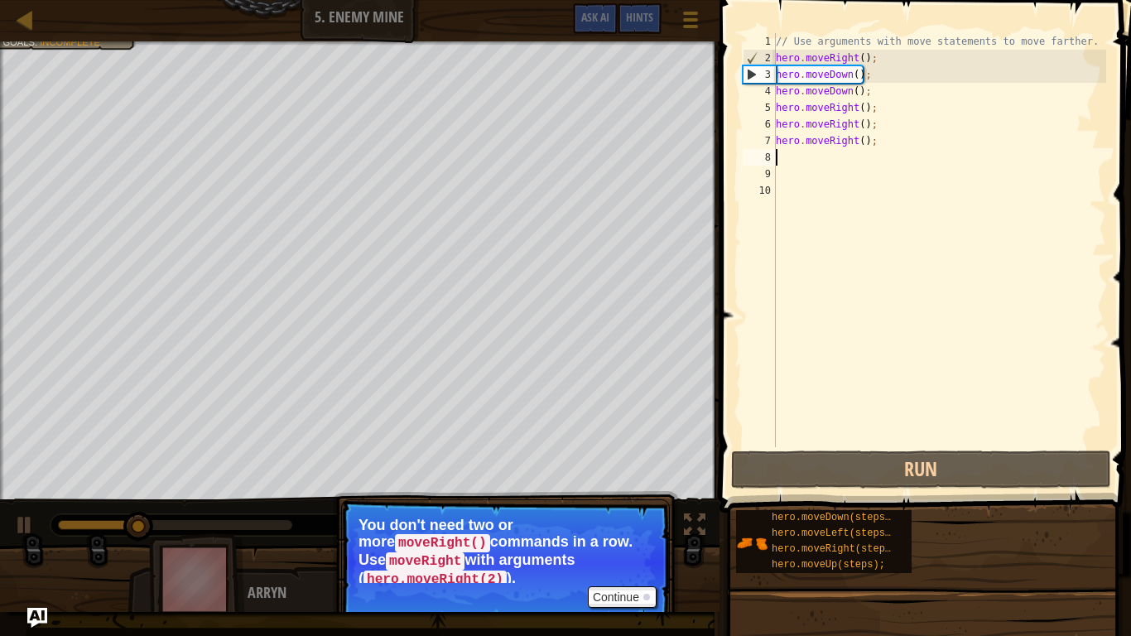
click at [786, 185] on div "// Use arguments with move statements to move farther. hero . moveRight ( ) ; h…" at bounding box center [939, 256] width 334 height 447
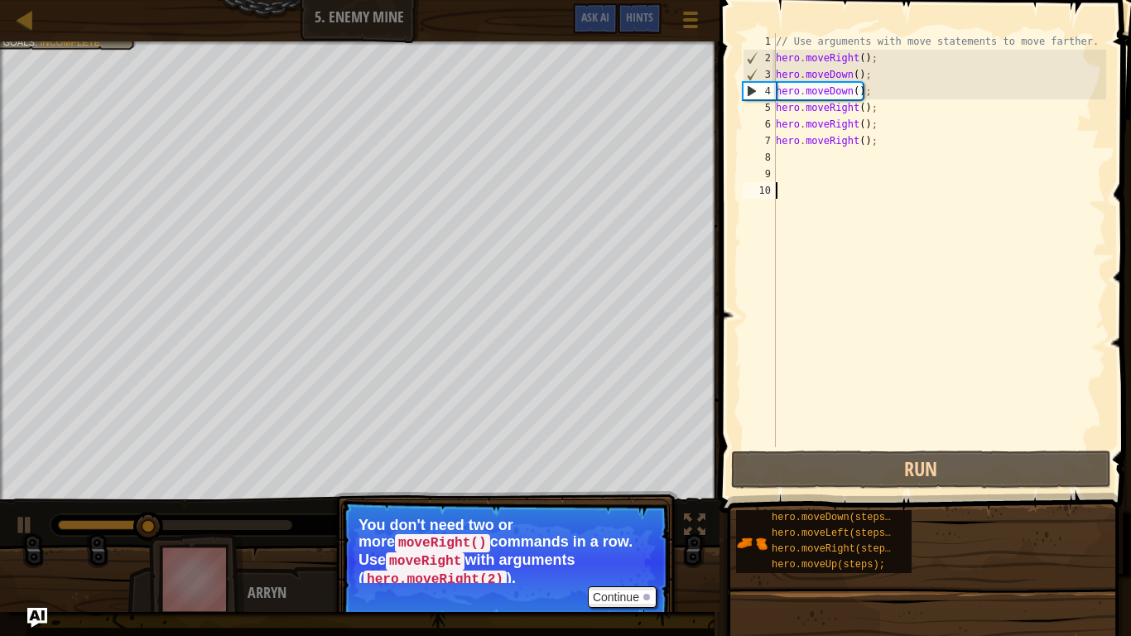
click at [798, 147] on div "// Use arguments with move statements to move farther. hero . moveRight ( ) ; h…" at bounding box center [939, 256] width 334 height 447
click at [747, 90] on div "4" at bounding box center [759, 91] width 32 height 17
click at [618, 535] on button "Continue" at bounding box center [622, 597] width 69 height 22
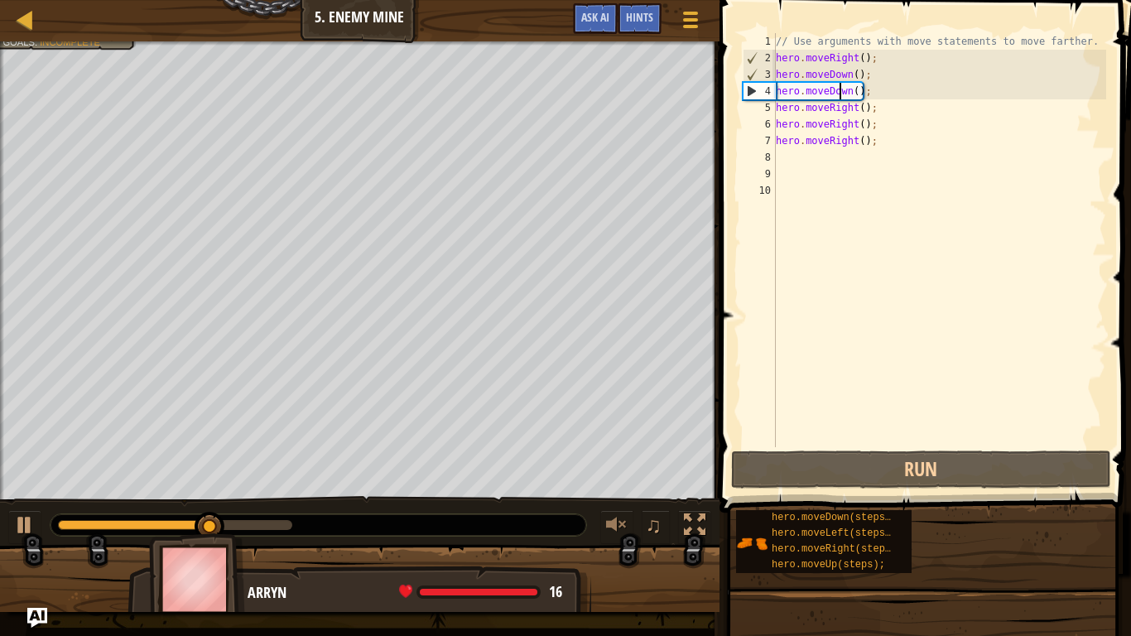
click at [841, 88] on div "// Use arguments with move statements to move farther. hero . moveRight ( ) ; h…" at bounding box center [939, 256] width 334 height 447
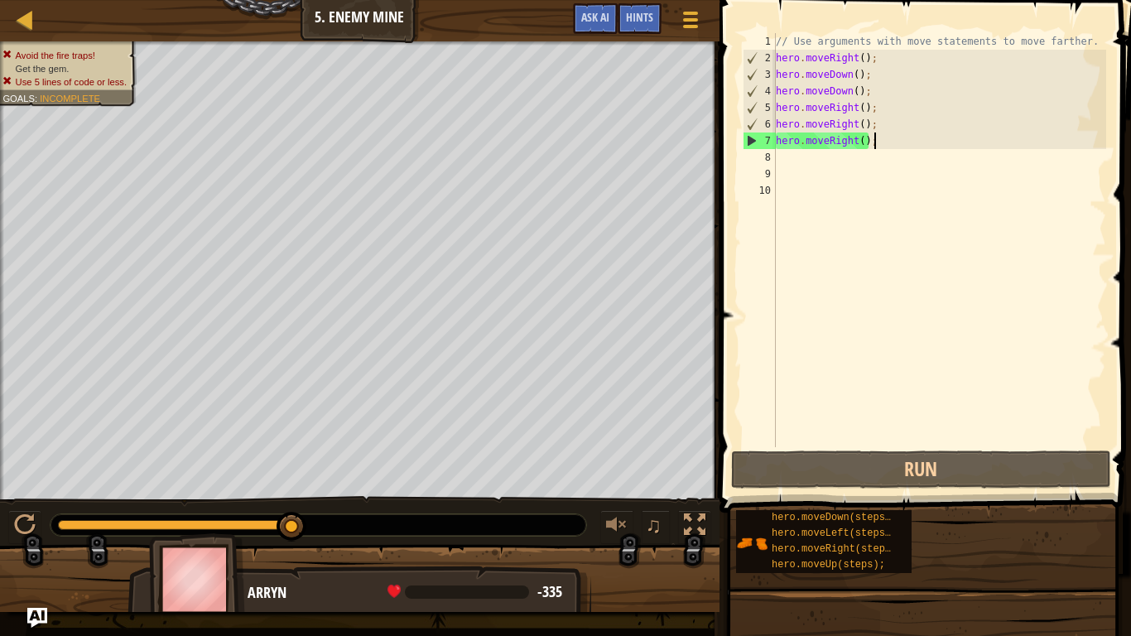
click at [875, 134] on div "// Use arguments with move statements to move farther. hero . moveRight ( ) ; h…" at bounding box center [939, 256] width 334 height 447
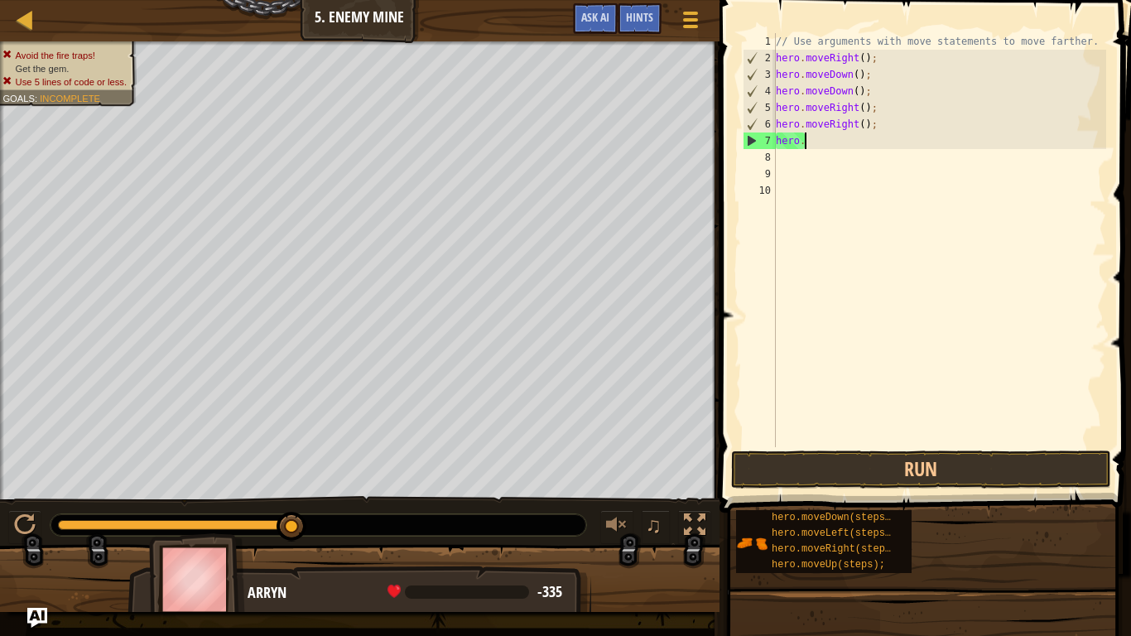
type textarea "h"
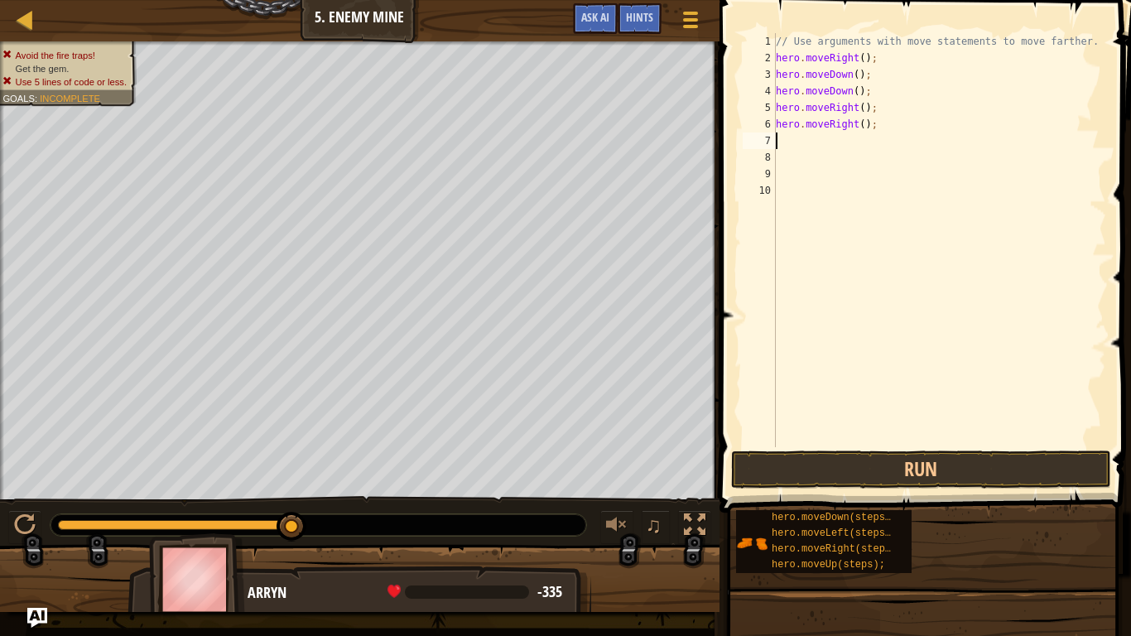
click at [887, 128] on div "// Use arguments with move statements to move farther. hero . moveRight ( ) ; h…" at bounding box center [939, 256] width 334 height 447
type textarea "h"
click at [894, 122] on div "// Use arguments with move statements to move farther. hero . moveRight ( ) ; h…" at bounding box center [939, 256] width 334 height 447
click at [884, 110] on div "// Use arguments with move statements to move farther. hero . moveRight ( ) ; h…" at bounding box center [939, 256] width 334 height 447
type textarea "h"
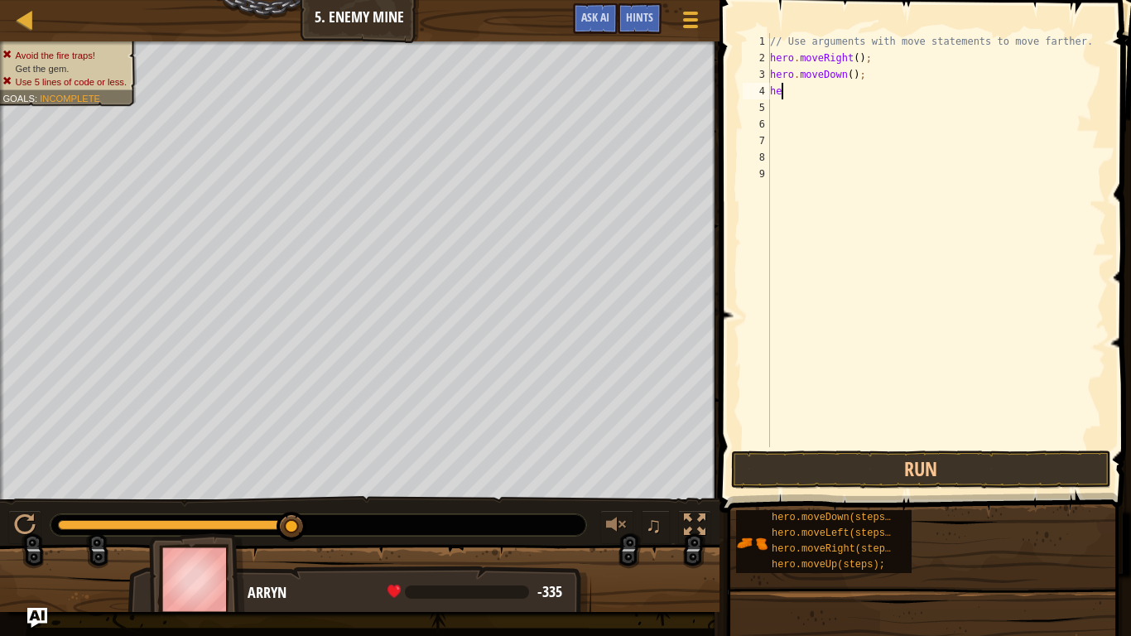
type textarea "h"
click at [864, 79] on div "// Use arguments with move statements to move farther. hero . moveRight ( ) ; h…" at bounding box center [936, 256] width 339 height 447
type textarea "h"
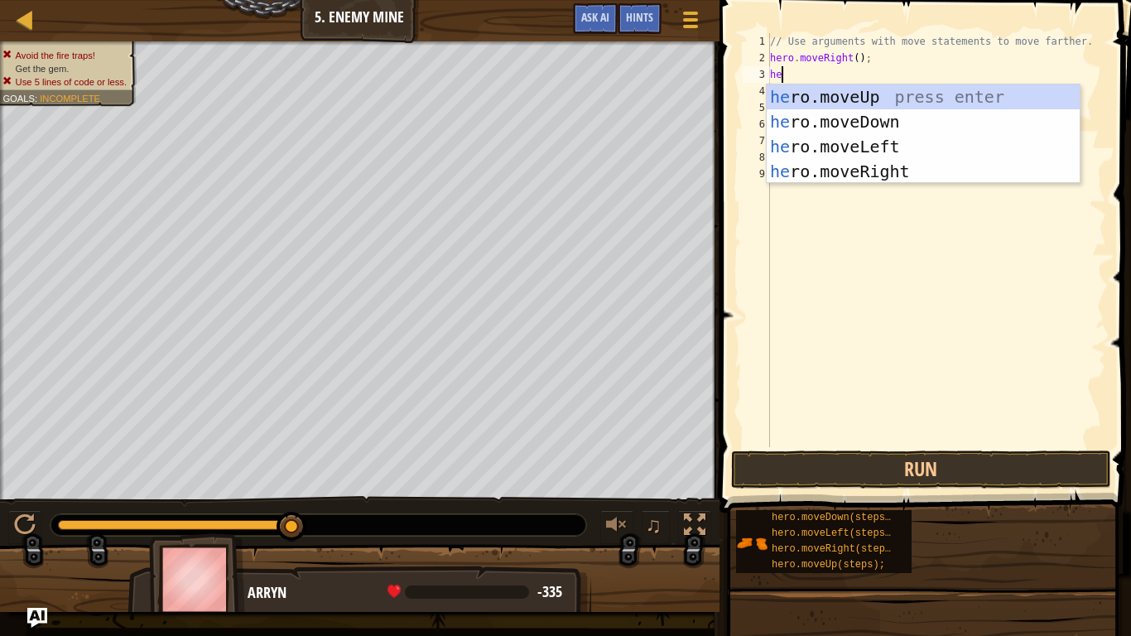
type textarea "hero"
click at [882, 171] on div "hero .moveUp press enter hero .moveDown press enter hero .moveLeft press enter …" at bounding box center [923, 158] width 313 height 149
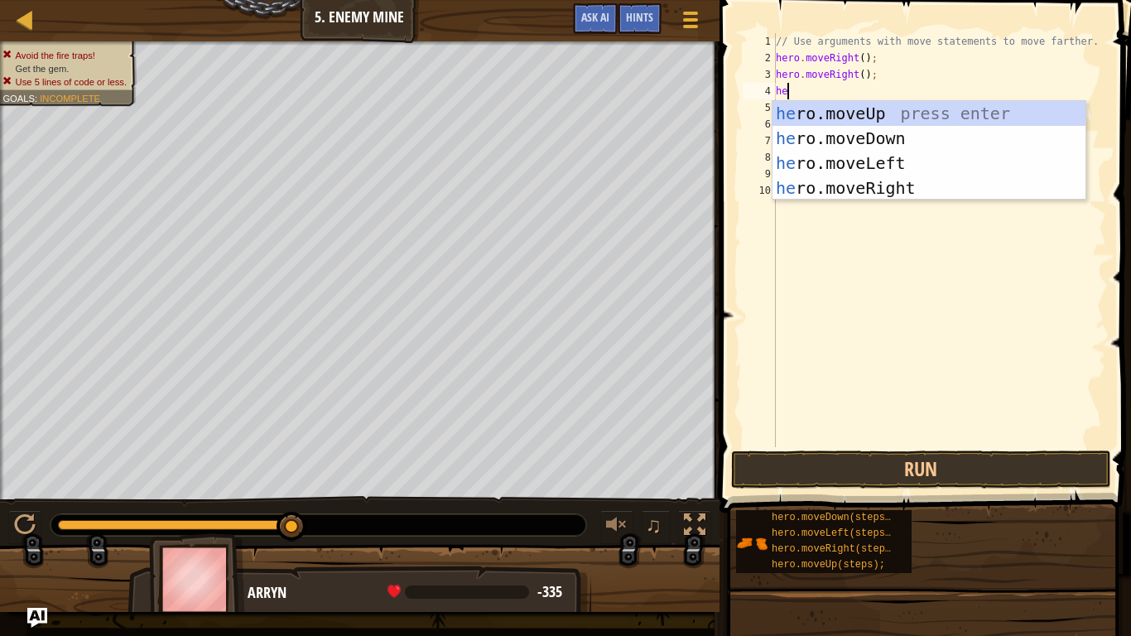
type textarea "hero"
click at [869, 176] on div "hero .moveUp press enter hero .moveDown press enter hero .moveLeft press enter …" at bounding box center [928, 175] width 313 height 149
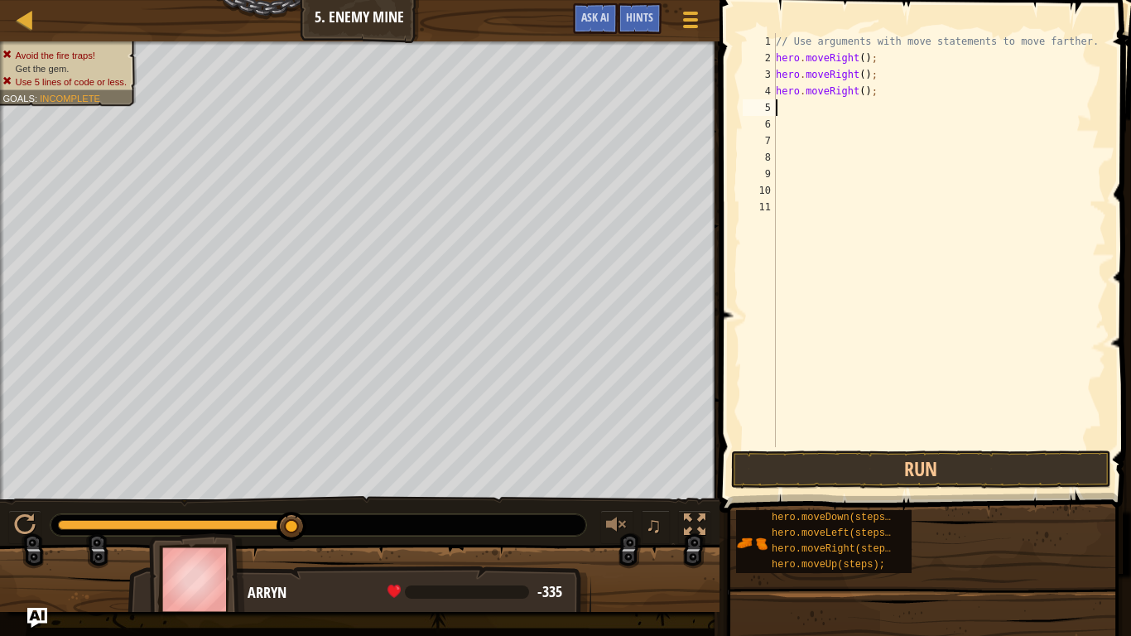
type textarea "h"
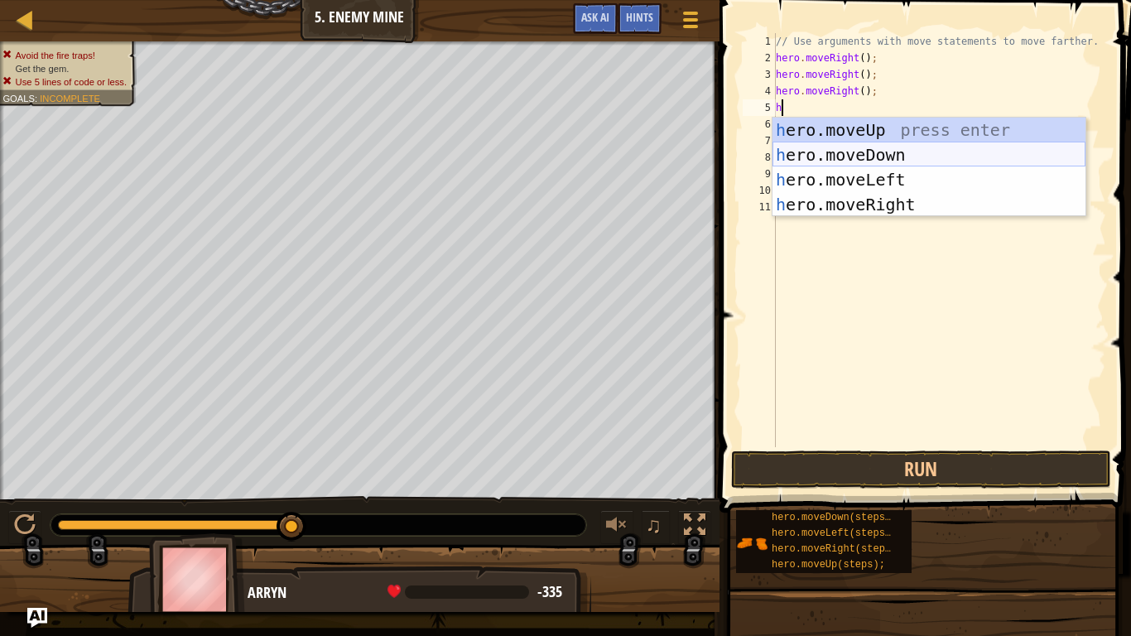
click at [911, 150] on div "h ero.moveUp press enter h ero.moveDown press enter h ero.moveLeft press enter …" at bounding box center [928, 192] width 313 height 149
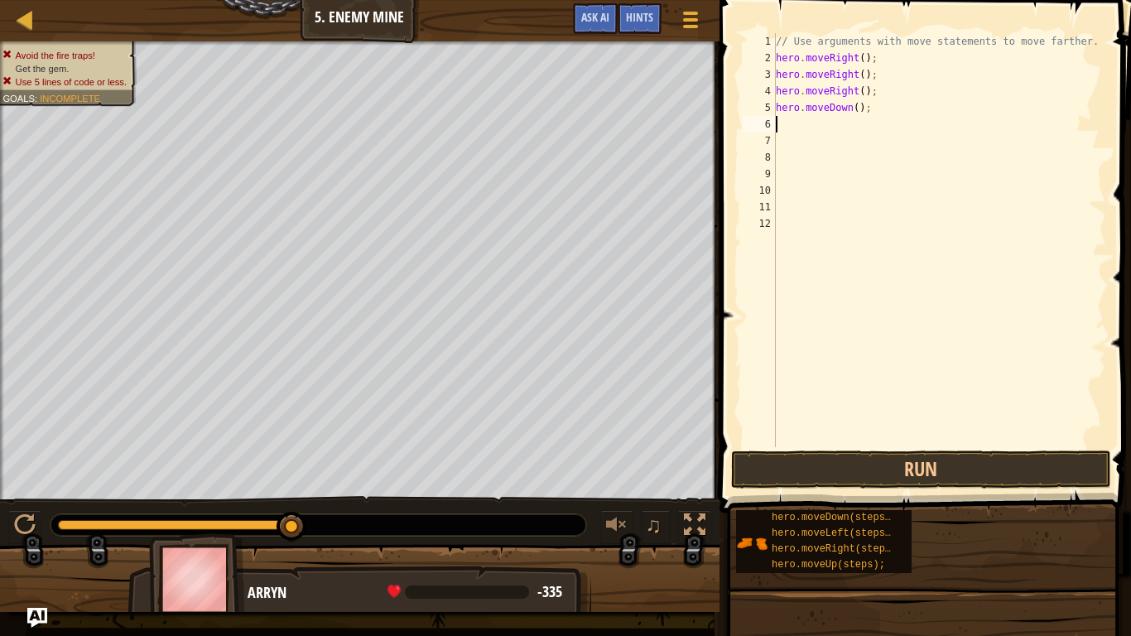
type textarea "h"
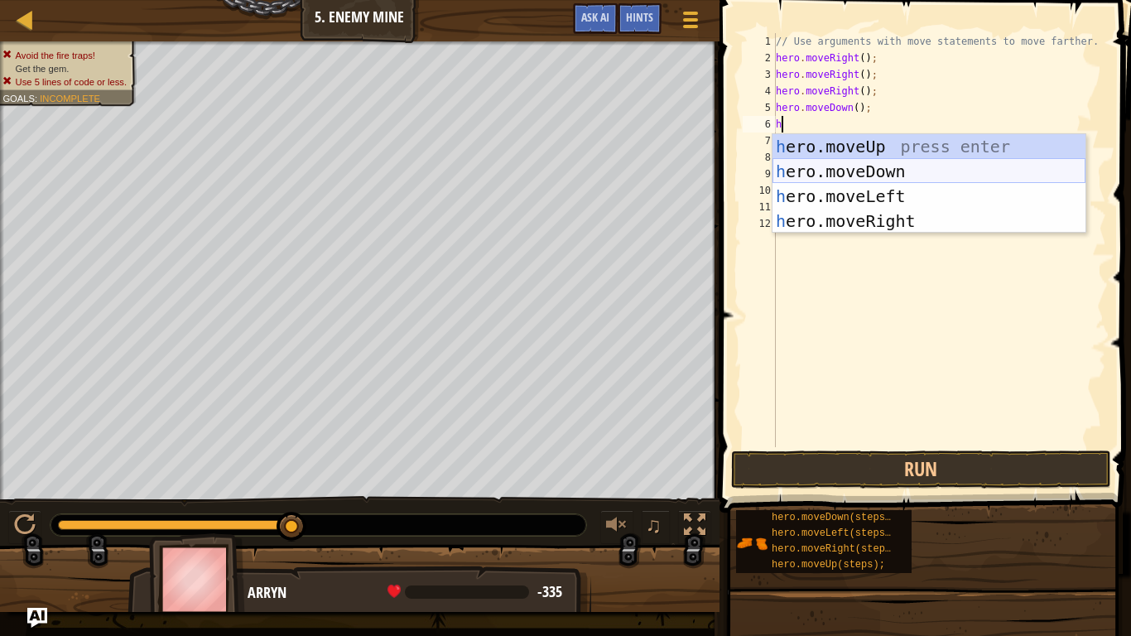
click at [839, 168] on div "h ero.moveUp press enter h ero.moveDown press enter h ero.moveLeft press enter …" at bounding box center [928, 208] width 313 height 149
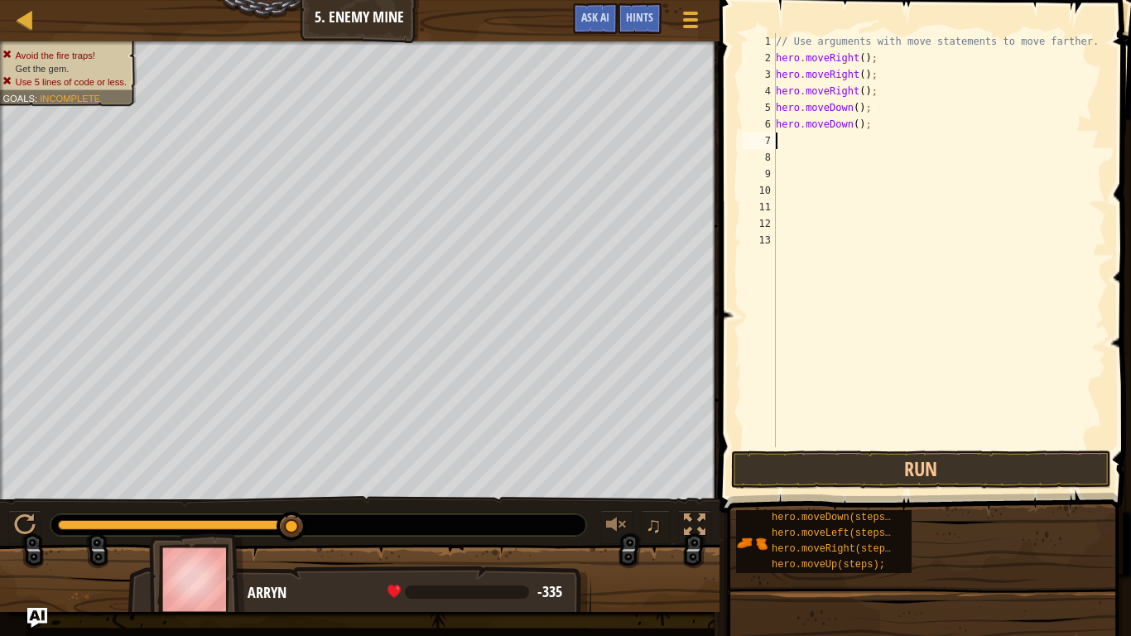
type textarea "h"
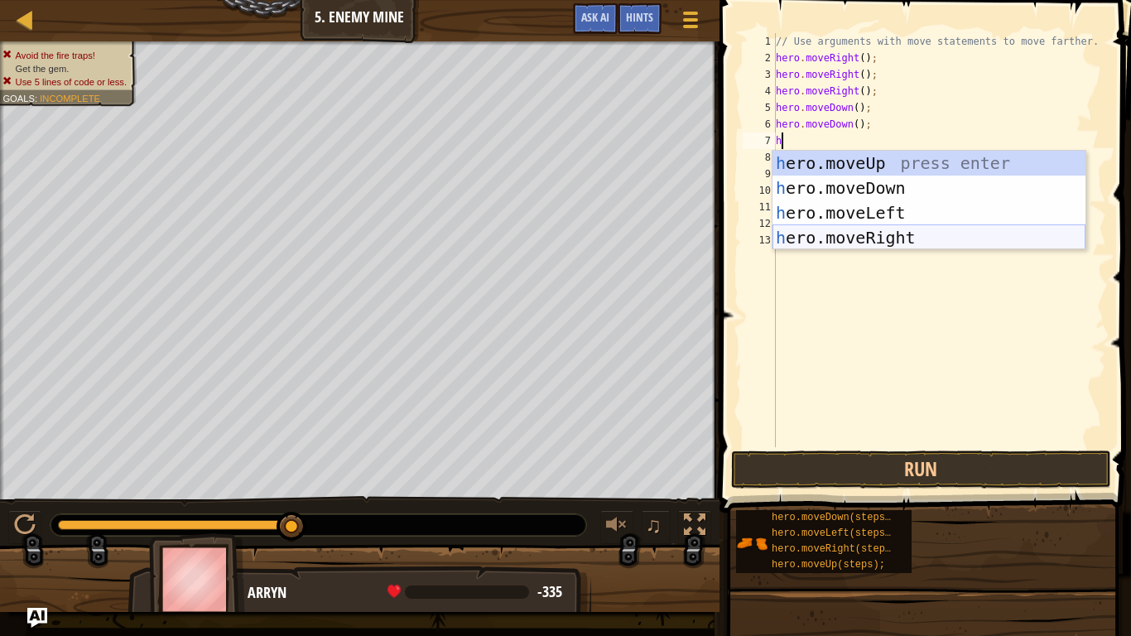
click at [865, 232] on div "h ero.moveUp press enter h ero.moveDown press enter h ero.moveLeft press enter …" at bounding box center [928, 225] width 313 height 149
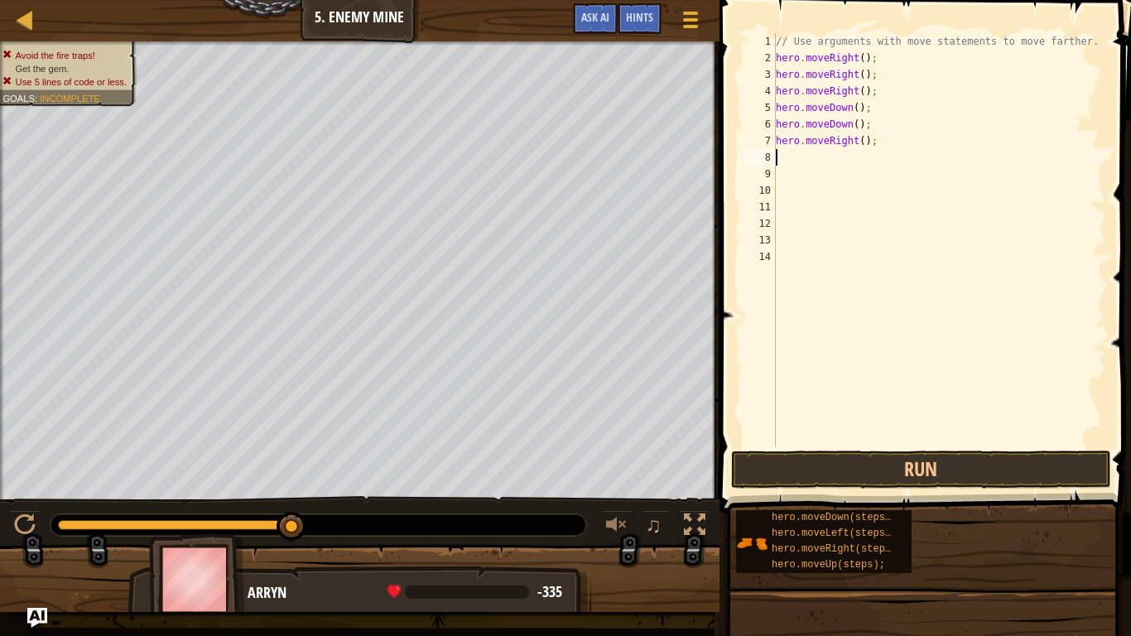
type textarea "h"
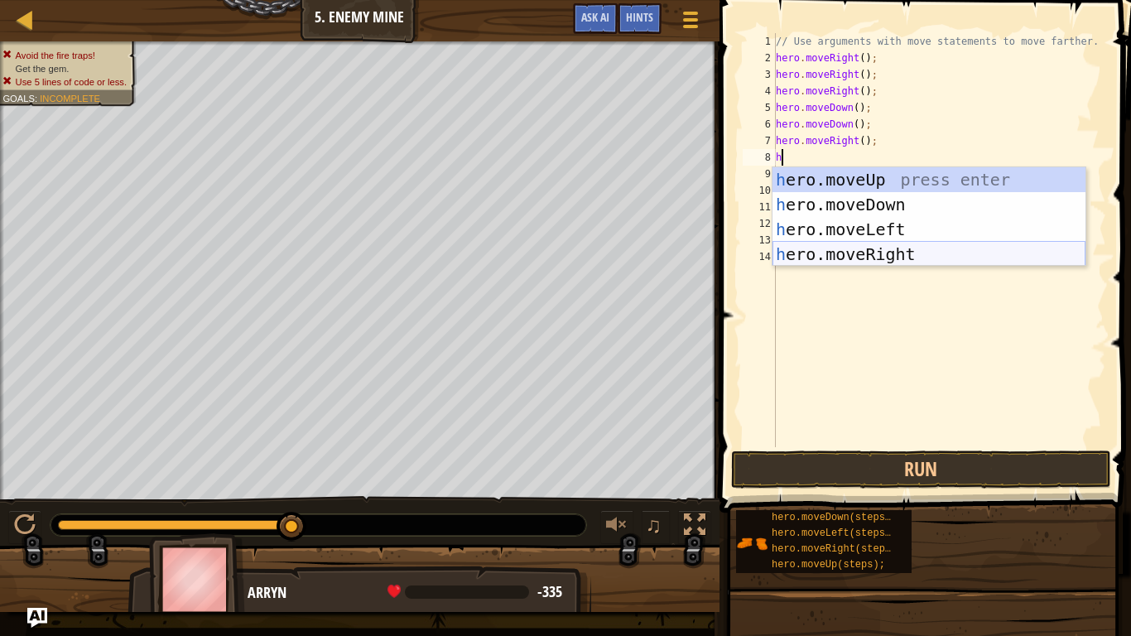
click at [882, 253] on div "h ero.moveUp press enter h ero.moveDown press enter h ero.moveLeft press enter …" at bounding box center [928, 241] width 313 height 149
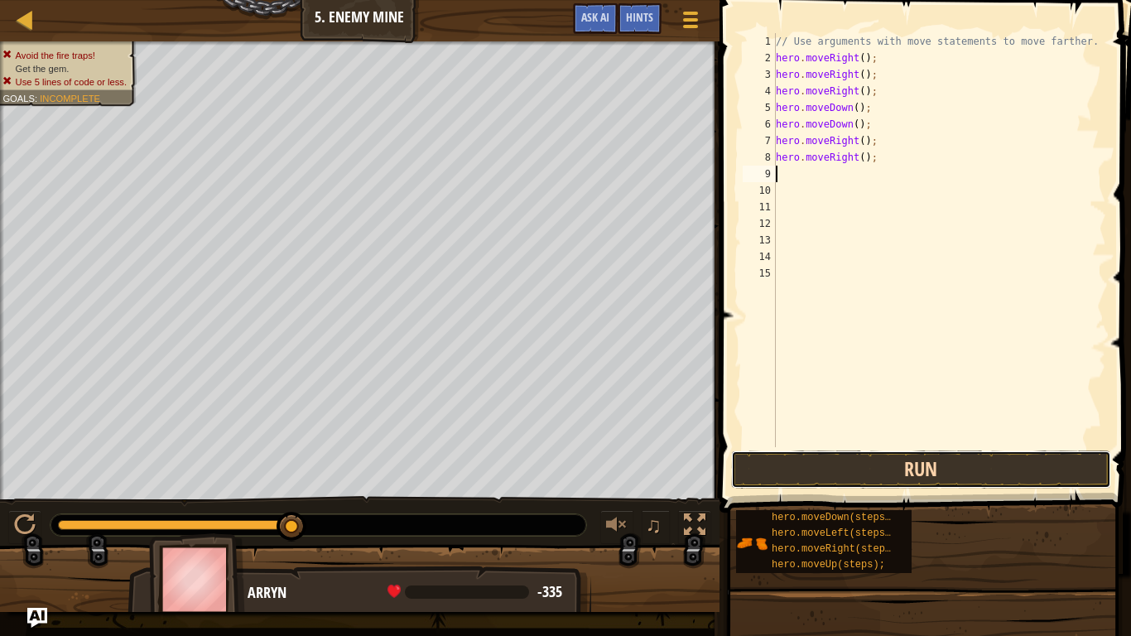
click at [922, 466] on button "Run" at bounding box center [921, 469] width 380 height 38
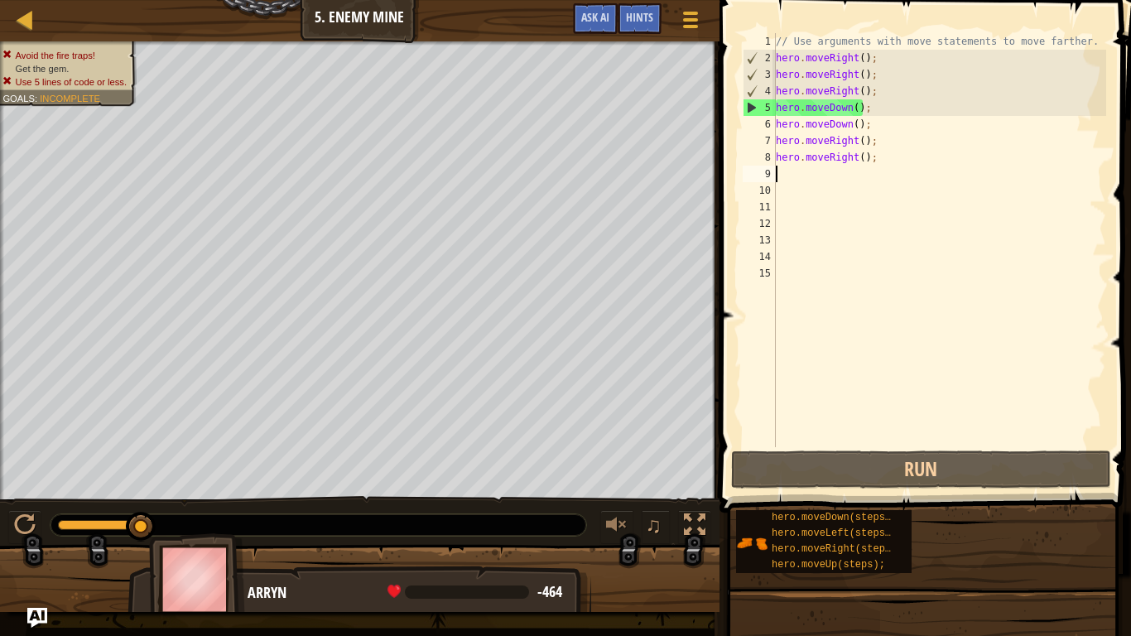
click at [773, 103] on div "5" at bounding box center [759, 107] width 32 height 17
type textarea "hero.moveDown();"
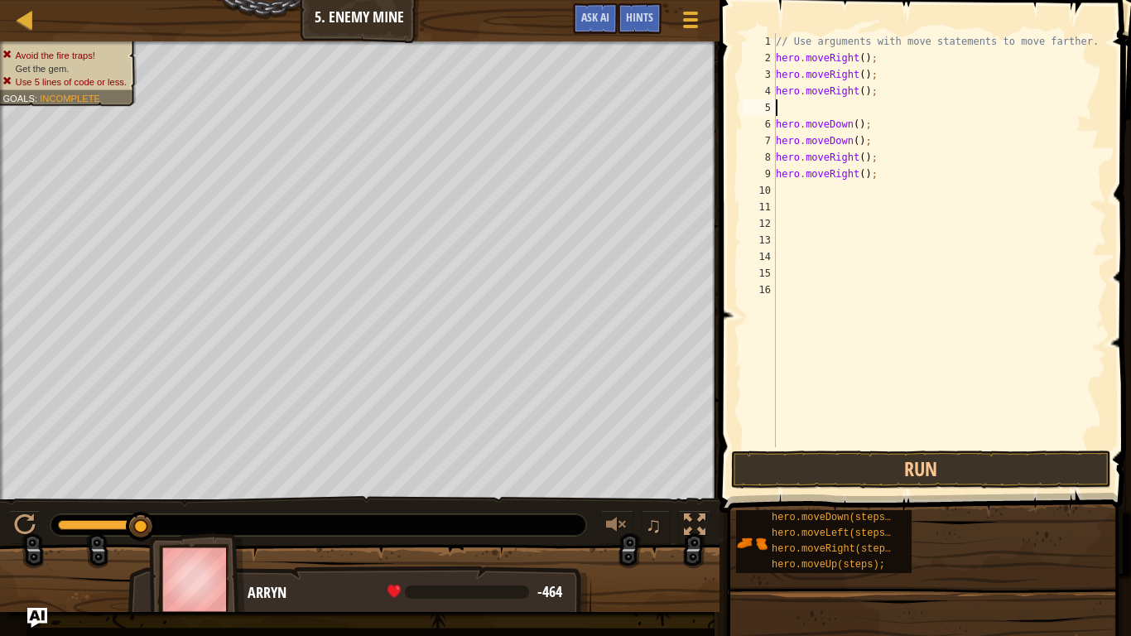
click at [780, 103] on div "// Use arguments with move statements to move farther. hero . moveRight ( ) ; h…" at bounding box center [939, 256] width 334 height 447
type textarea "he"
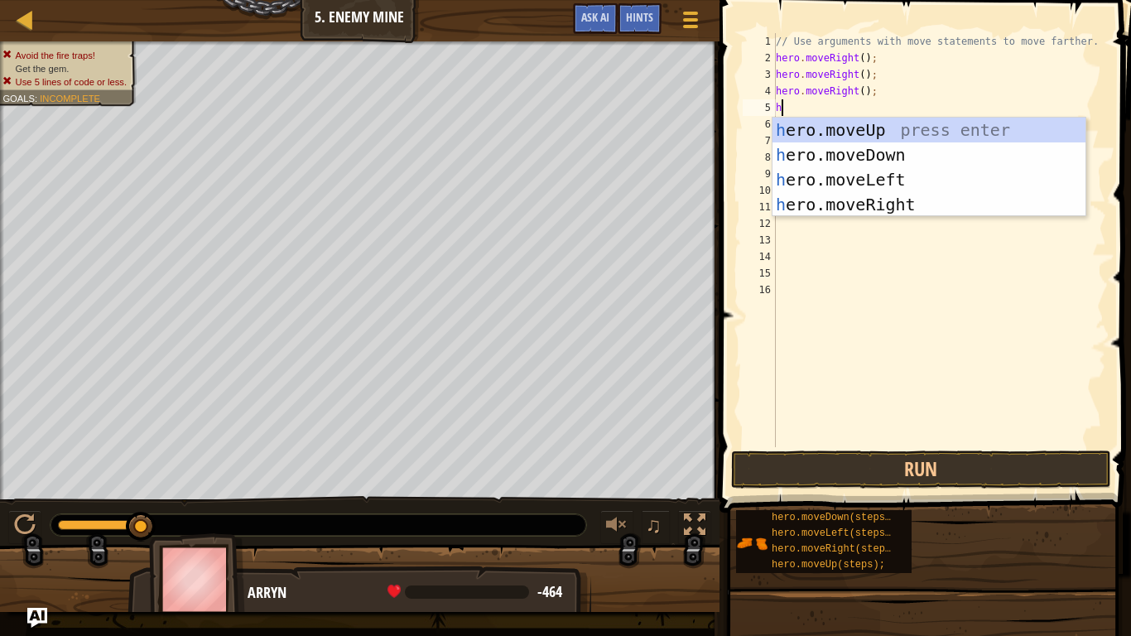
scroll to position [7, 1]
click at [858, 206] on div "he ro.moveUp press enter he ro.moveDown press enter he ro.moveLeft press enter …" at bounding box center [928, 192] width 313 height 149
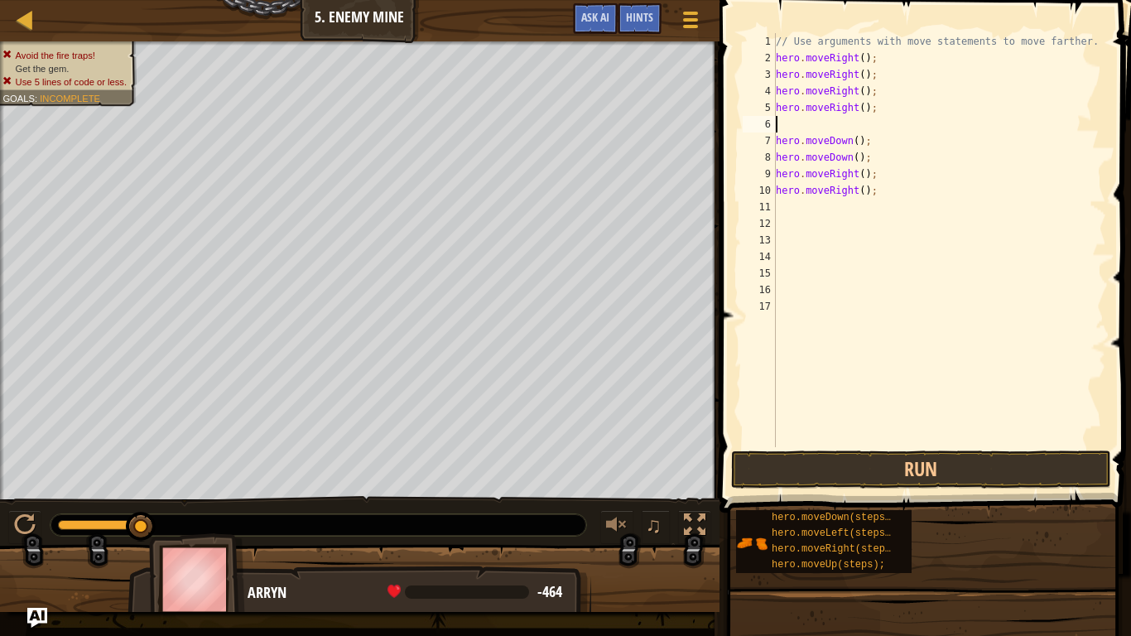
click at [774, 139] on div "7" at bounding box center [759, 140] width 33 height 17
click at [777, 137] on div "// Use arguments with move statements to move farther. hero . moveRight ( ) ; h…" at bounding box center [939, 256] width 334 height 447
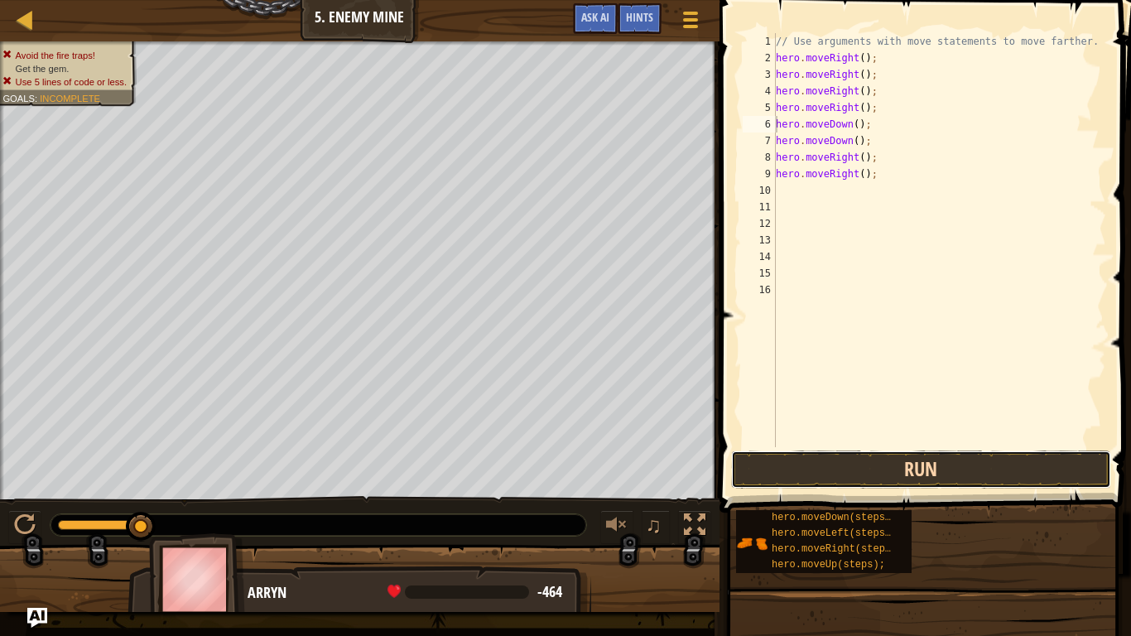
click at [919, 458] on button "Run" at bounding box center [921, 469] width 380 height 38
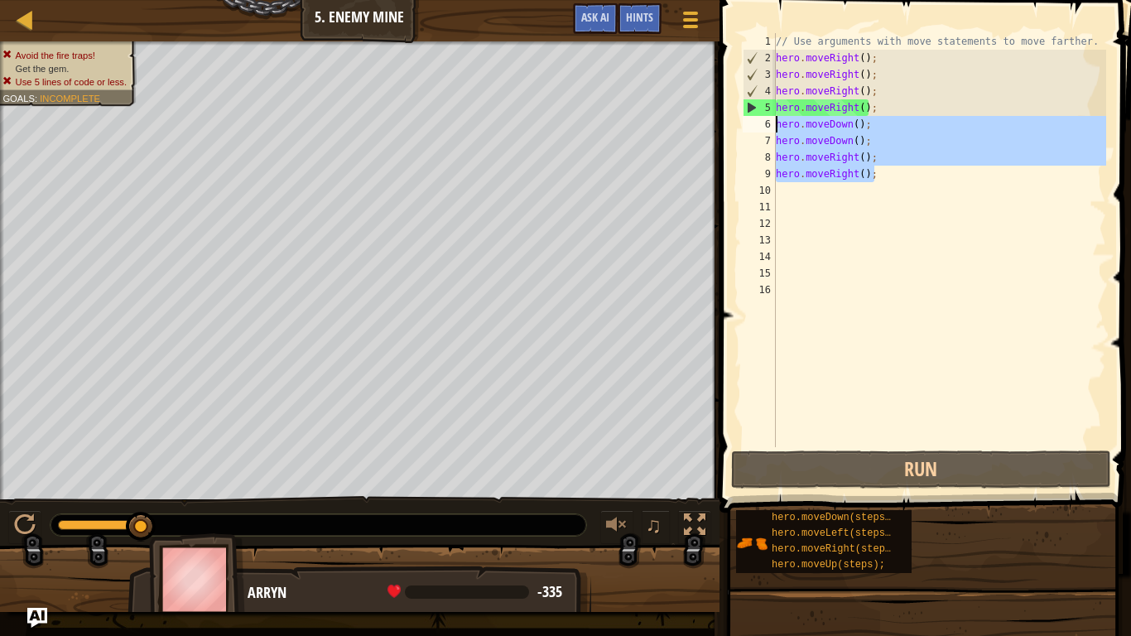
drag, startPoint x: 874, startPoint y: 174, endPoint x: 777, endPoint y: 125, distance: 109.2
click at [777, 125] on div "// Use arguments with move statements to move farther. hero . moveRight ( ) ; h…" at bounding box center [939, 256] width 334 height 447
type textarea "hero.moveDown(); hero.moveDown();"
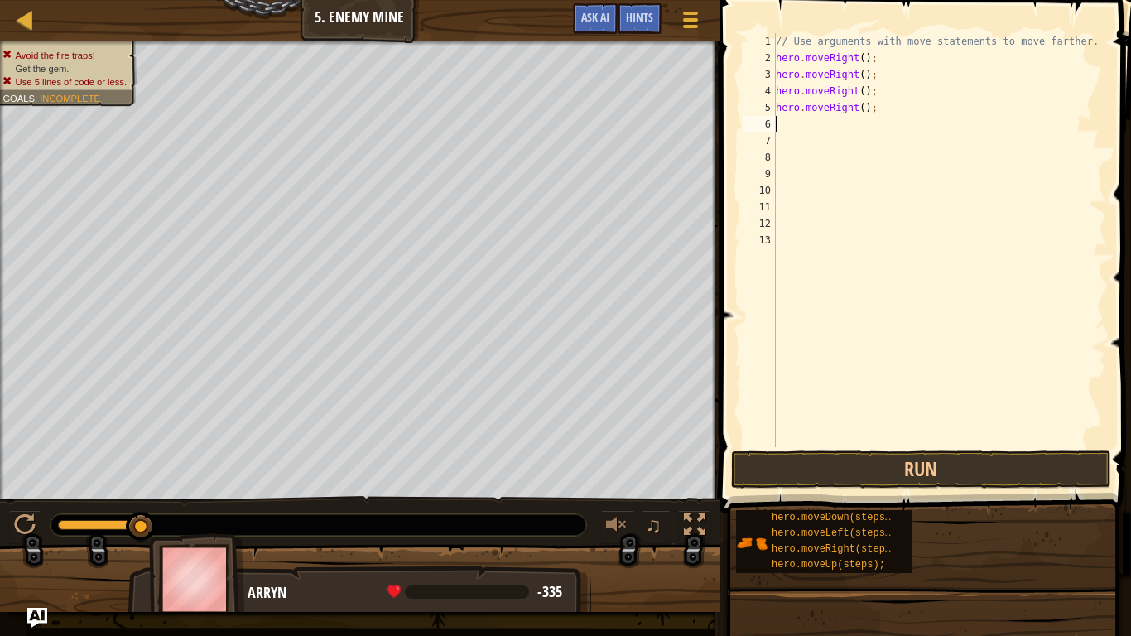
type textarea "he"
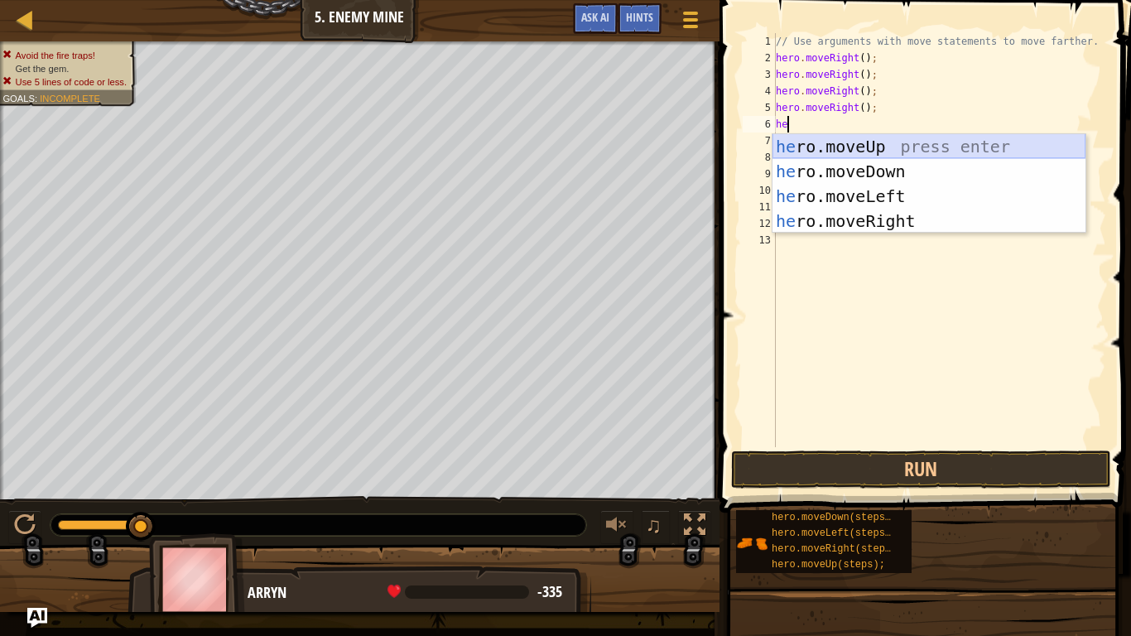
click at [975, 144] on div "he ro.moveUp press enter he ro.moveDown press enter he ro.moveLeft press enter …" at bounding box center [928, 208] width 313 height 149
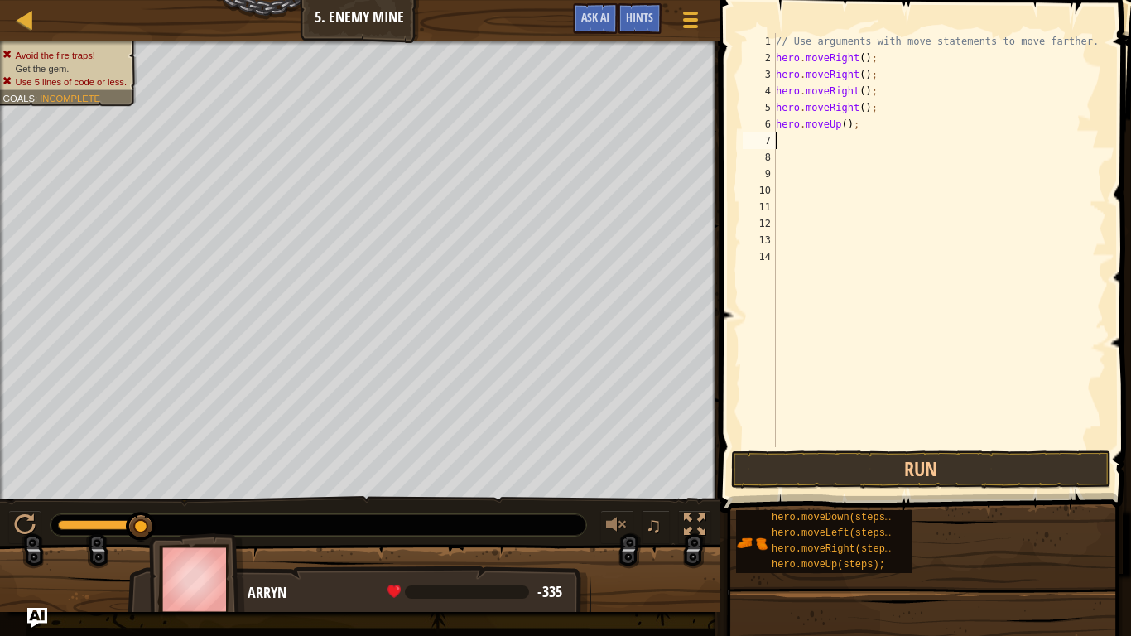
scroll to position [7, 0]
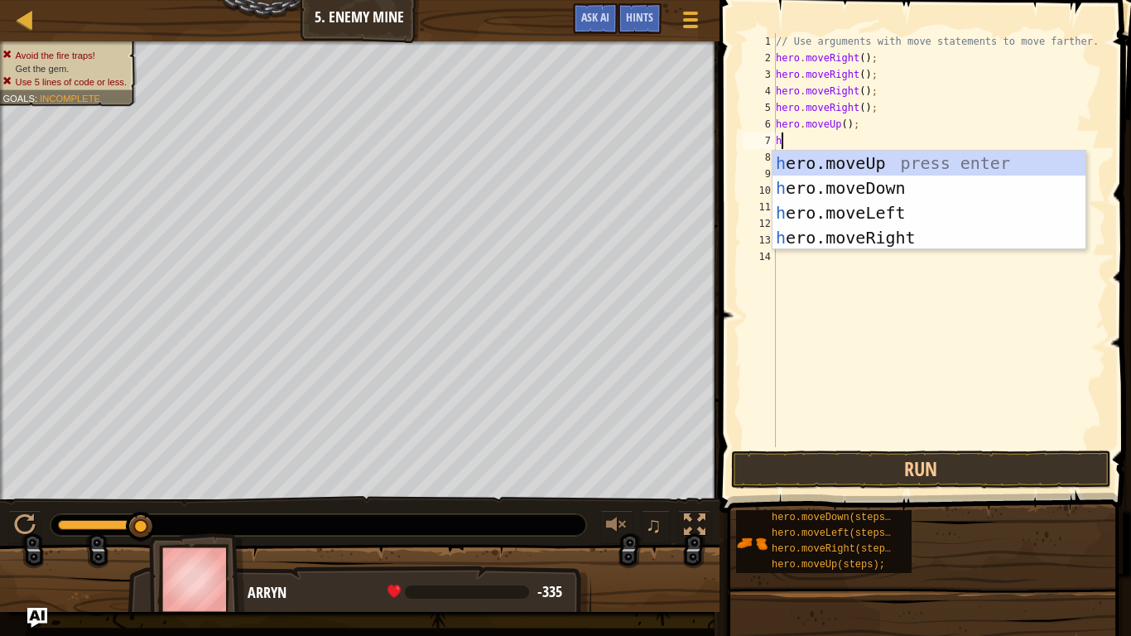
type textarea "he"
click at [846, 235] on div "he ro.moveUp press enter he ro.moveDown press enter he ro.moveLeft press enter …" at bounding box center [928, 225] width 313 height 149
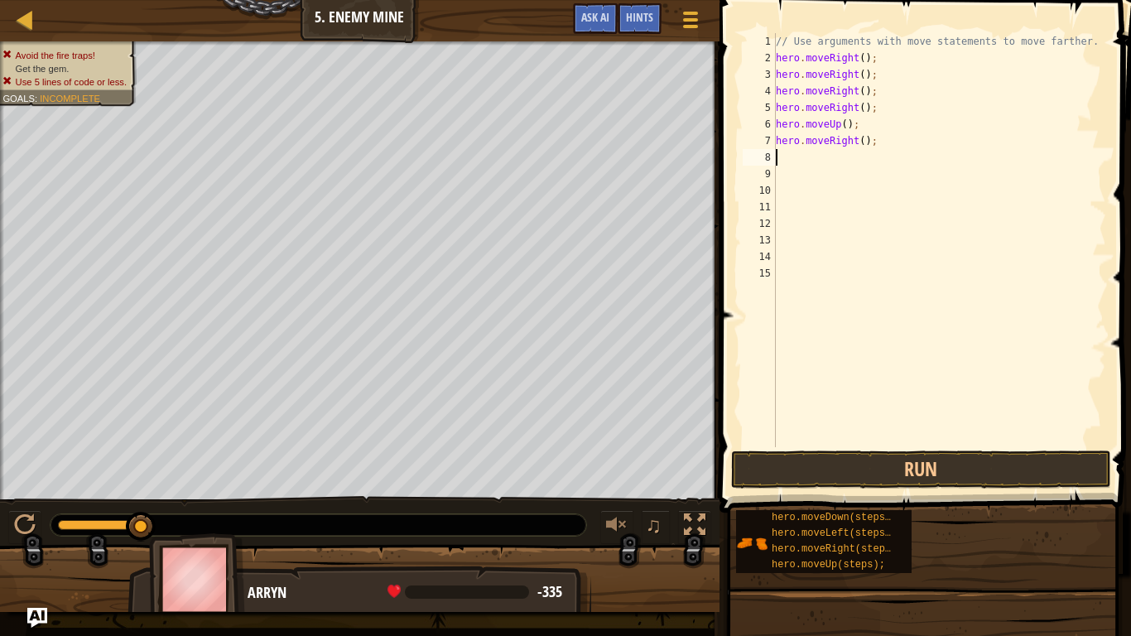
scroll to position [7, 0]
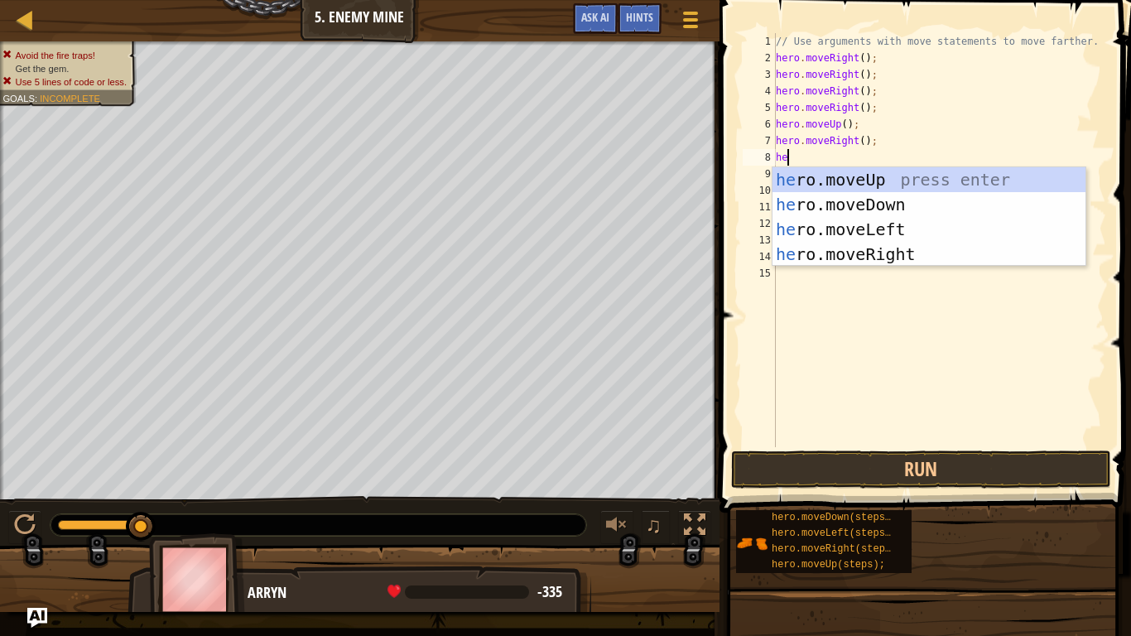
type textarea "her"
click at [838, 199] on div "her o.moveUp press enter her o.moveDown press enter her o.moveLeft press enter …" at bounding box center [928, 241] width 313 height 149
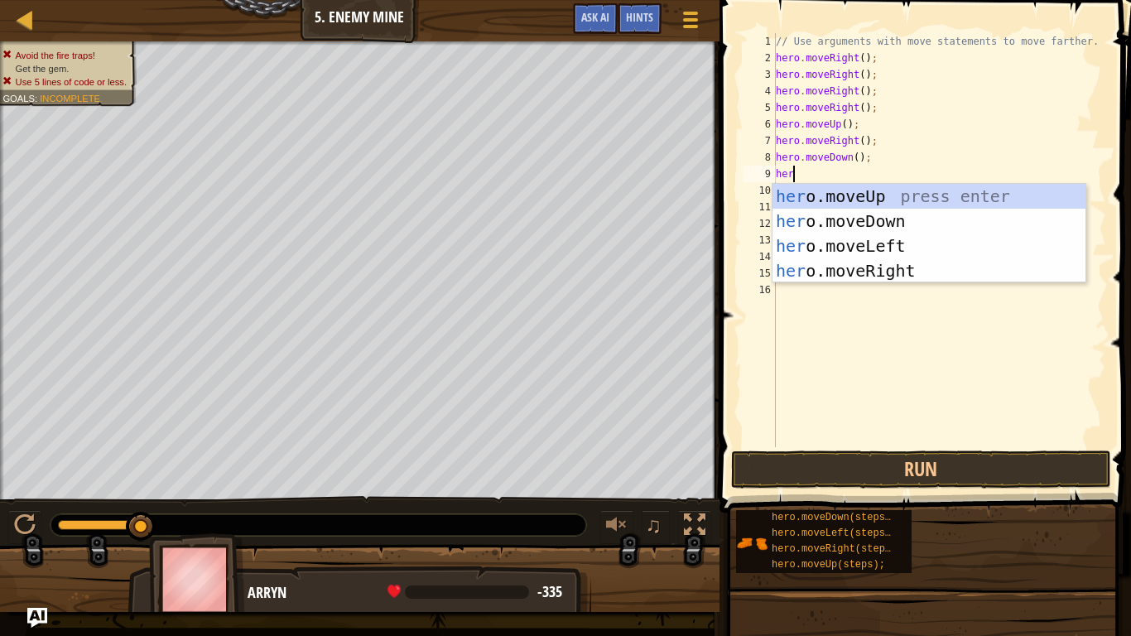
scroll to position [7, 2]
type textarea "hero"
click at [827, 224] on div "hero .moveUp press enter hero .moveDown press enter hero .moveLeft press enter …" at bounding box center [928, 258] width 313 height 149
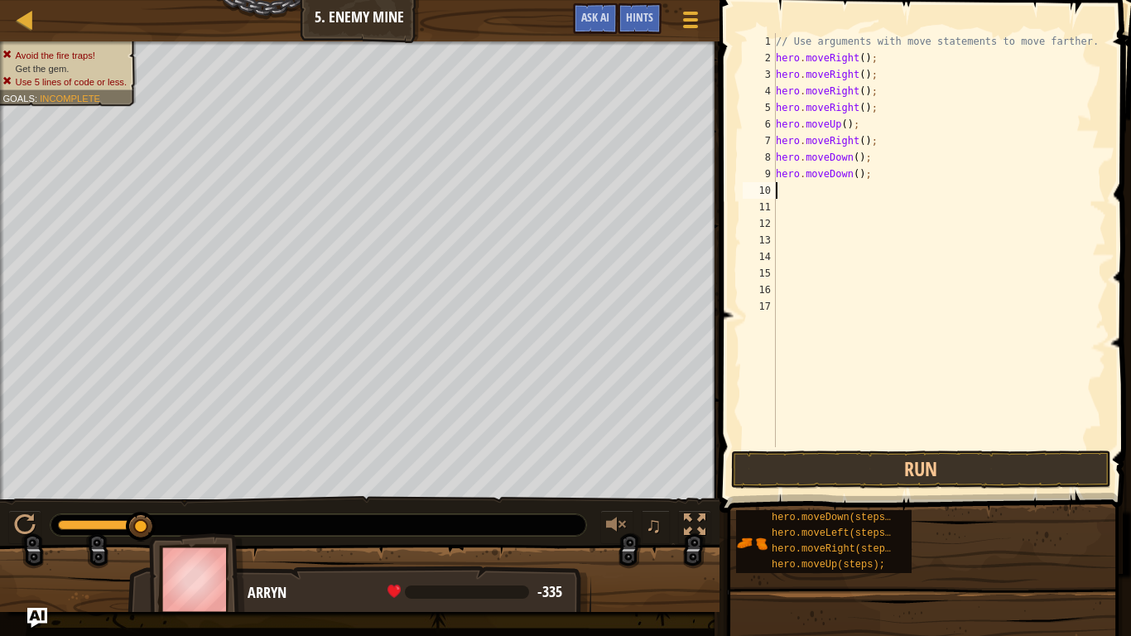
scroll to position [7, 0]
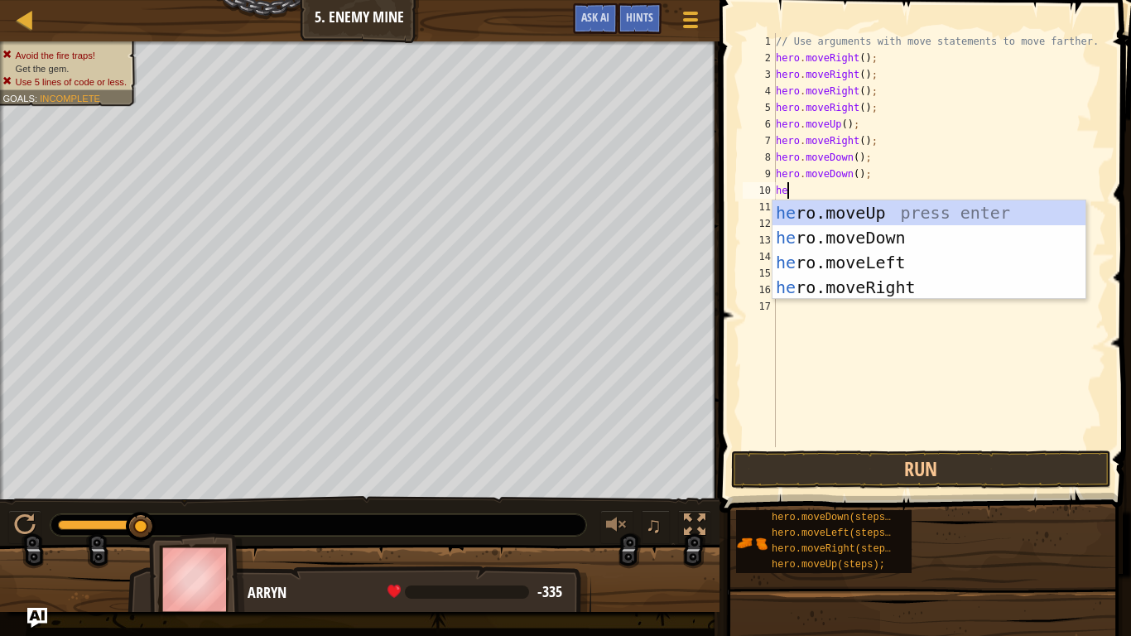
type textarea "hero"
click at [825, 238] on div "hero .moveUp press enter hero .moveDown press enter hero .moveLeft press enter …" at bounding box center [928, 274] width 313 height 149
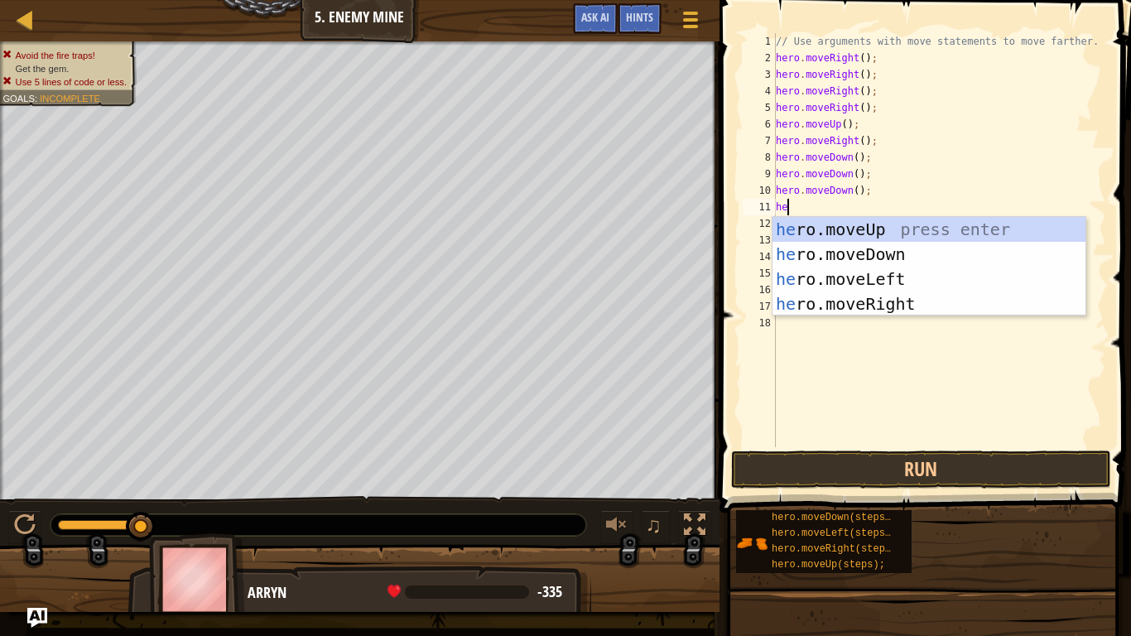
type textarea "her"
click at [856, 303] on div "her o.moveUp press enter her o.moveDown press enter her o.moveLeft press enter …" at bounding box center [928, 291] width 313 height 149
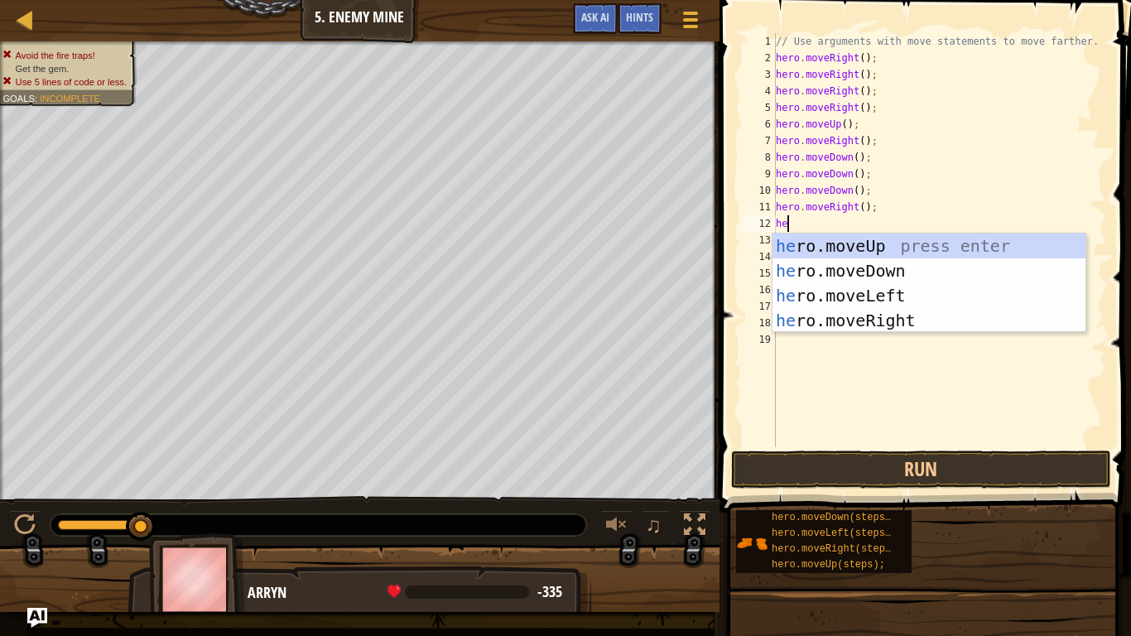
type textarea "her"
click at [815, 319] on div "her o.moveUp press enter her o.moveDown press enter her o.moveLeft press enter …" at bounding box center [928, 307] width 313 height 149
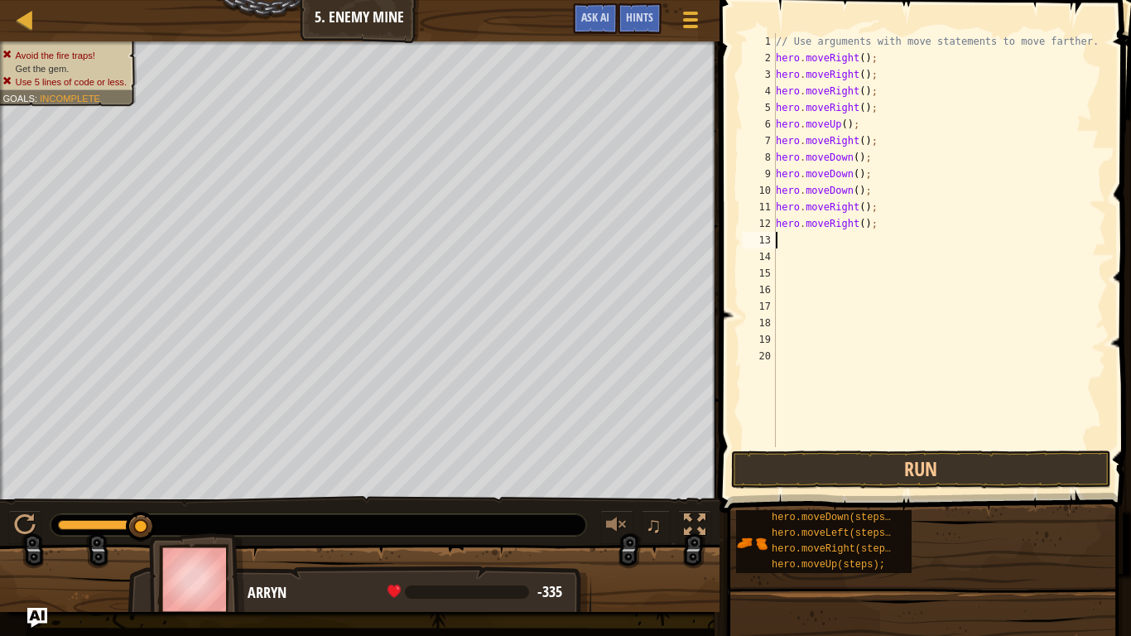
scroll to position [7, 0]
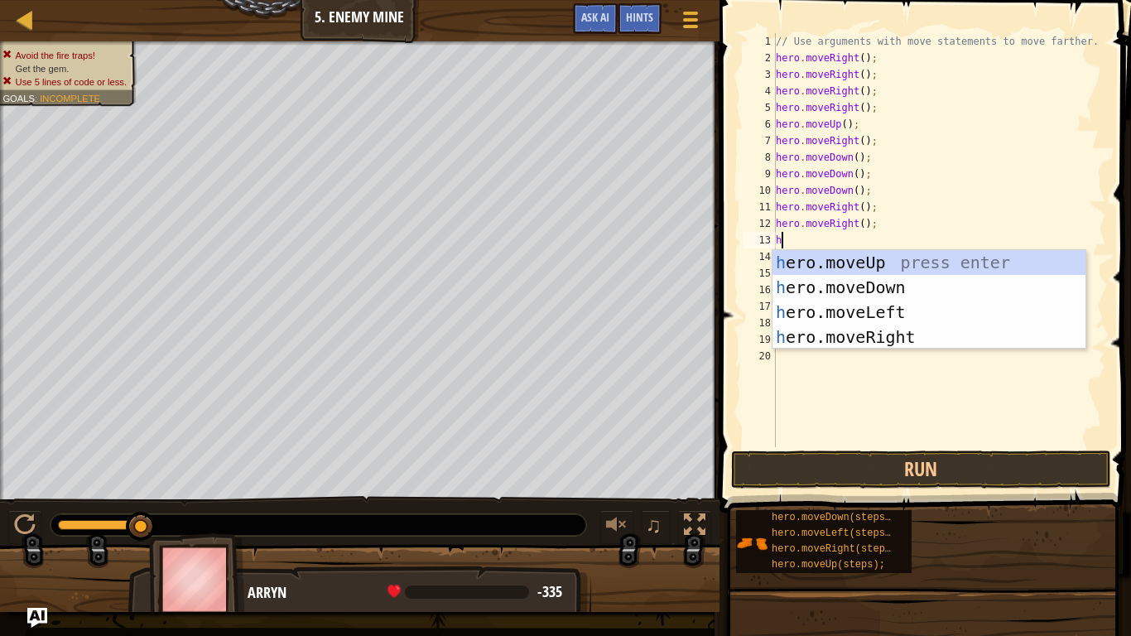
type textarea "her"
click at [931, 337] on div "her o.moveUp press enter her o.moveDown press enter her o.moveLeft press enter …" at bounding box center [928, 324] width 313 height 149
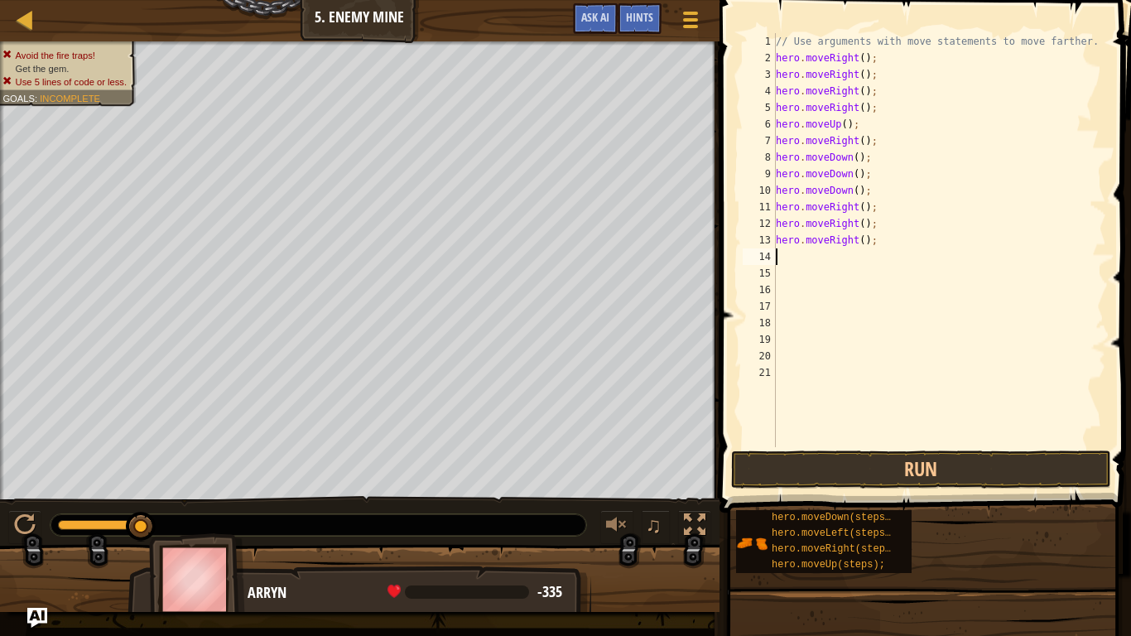
scroll to position [7, 0]
click at [920, 470] on button "Run" at bounding box center [921, 469] width 380 height 38
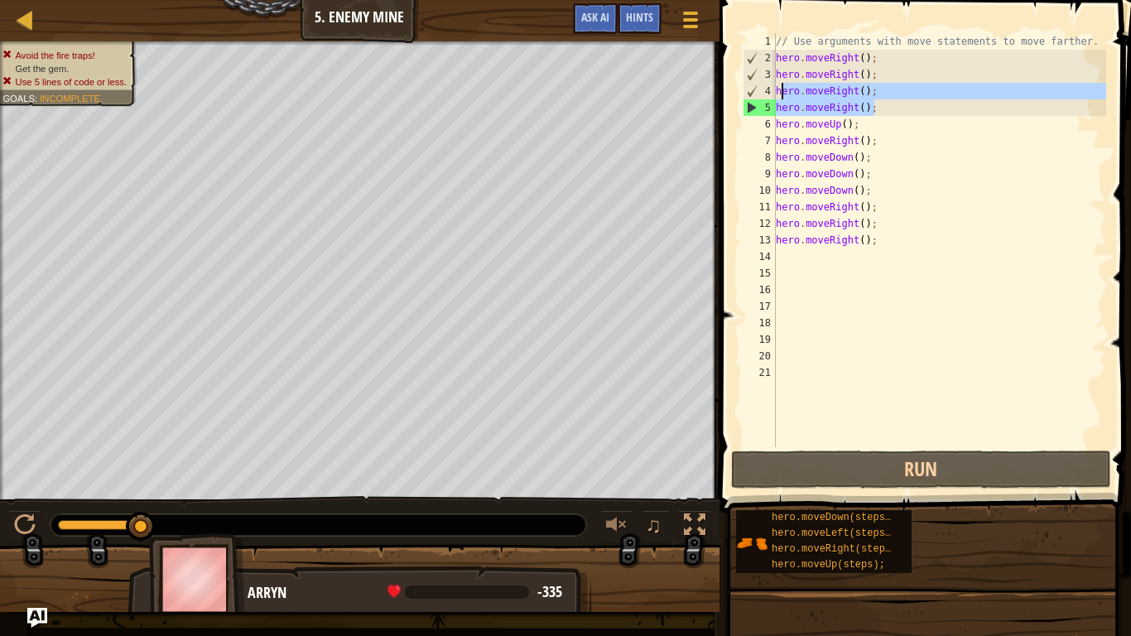
drag, startPoint x: 877, startPoint y: 108, endPoint x: 777, endPoint y: 96, distance: 100.0
click at [777, 96] on div "// Use arguments with move statements to move farther. hero . moveRight ( ) ; h…" at bounding box center [939, 256] width 334 height 447
type textarea "hero.moveRight(); hero.moveRight();"
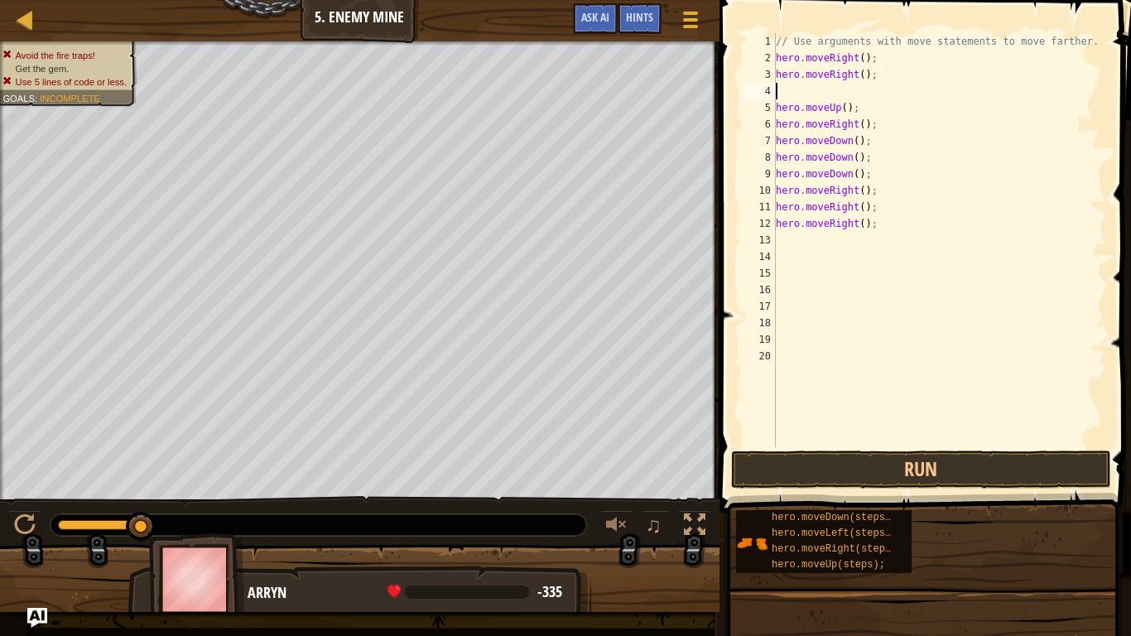
click at [773, 100] on div "5" at bounding box center [759, 107] width 33 height 17
type textarea "hero.moveUp();"
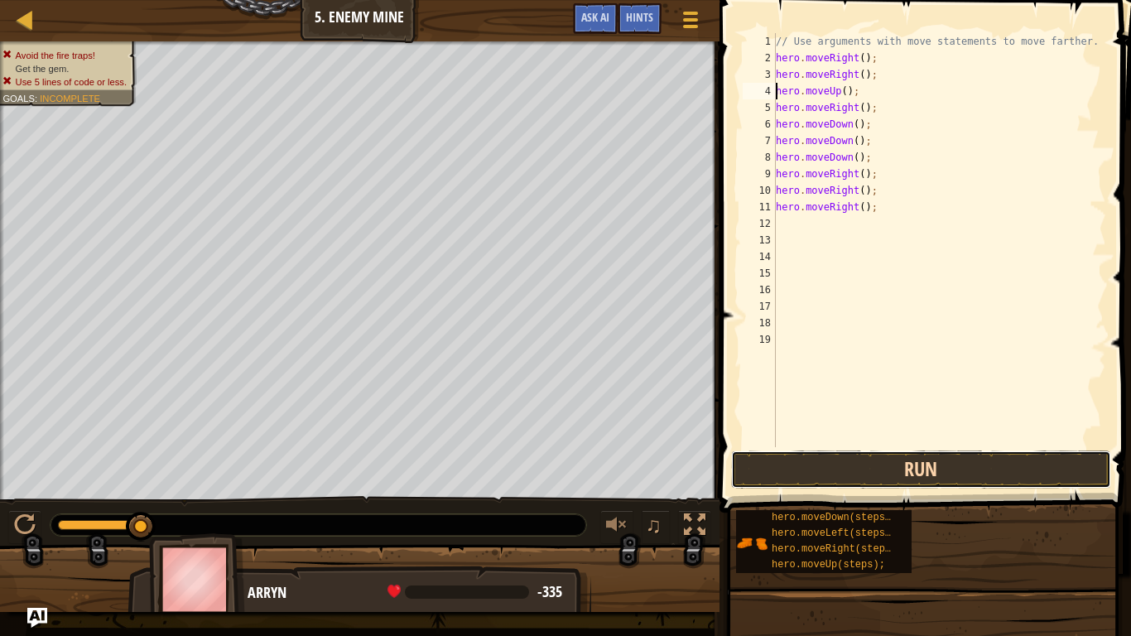
click at [859, 470] on button "Run" at bounding box center [921, 469] width 380 height 38
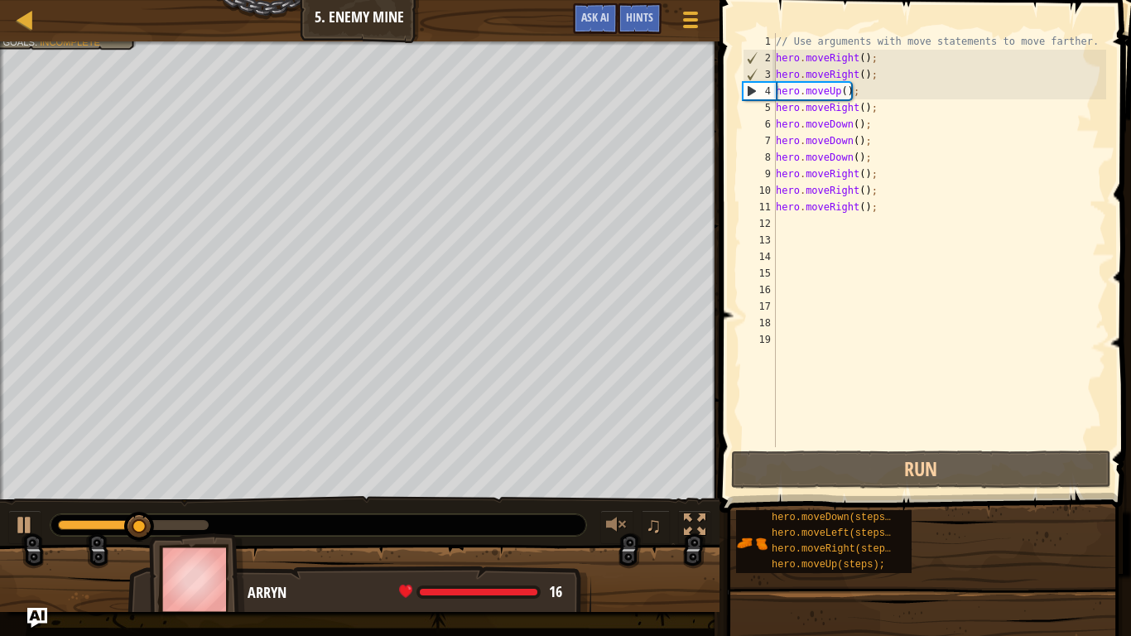
click at [779, 87] on div "// Use arguments with move statements to move farther. hero . moveRight ( ) ; h…" at bounding box center [939, 256] width 334 height 447
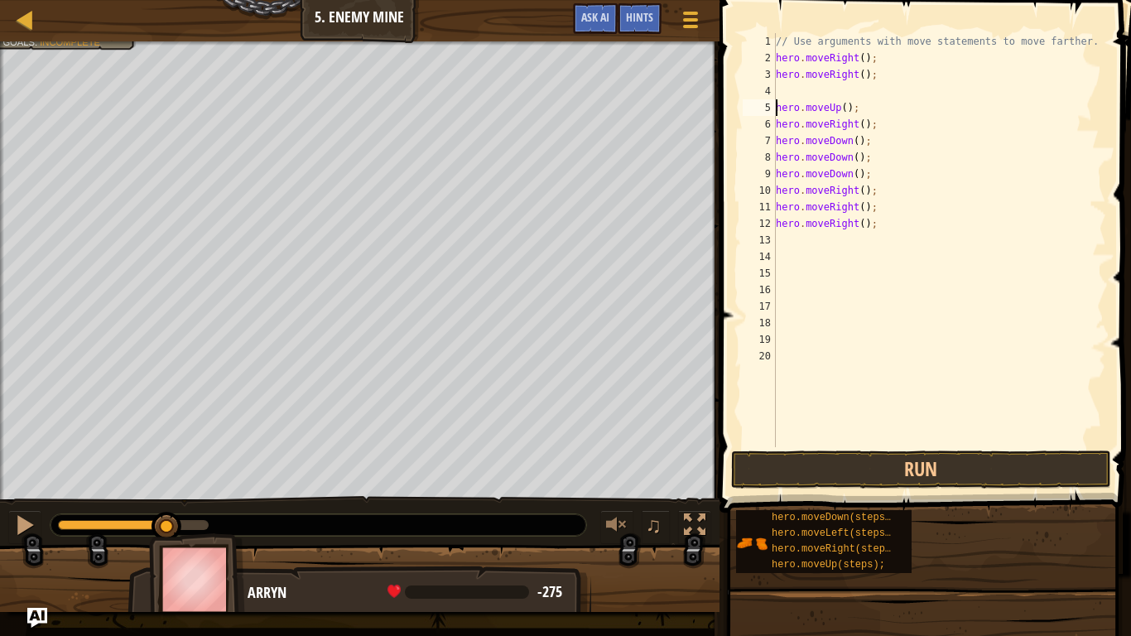
click at [787, 84] on div "// Use arguments with move statements to move farther. hero . moveRight ( ) ; h…" at bounding box center [939, 256] width 334 height 447
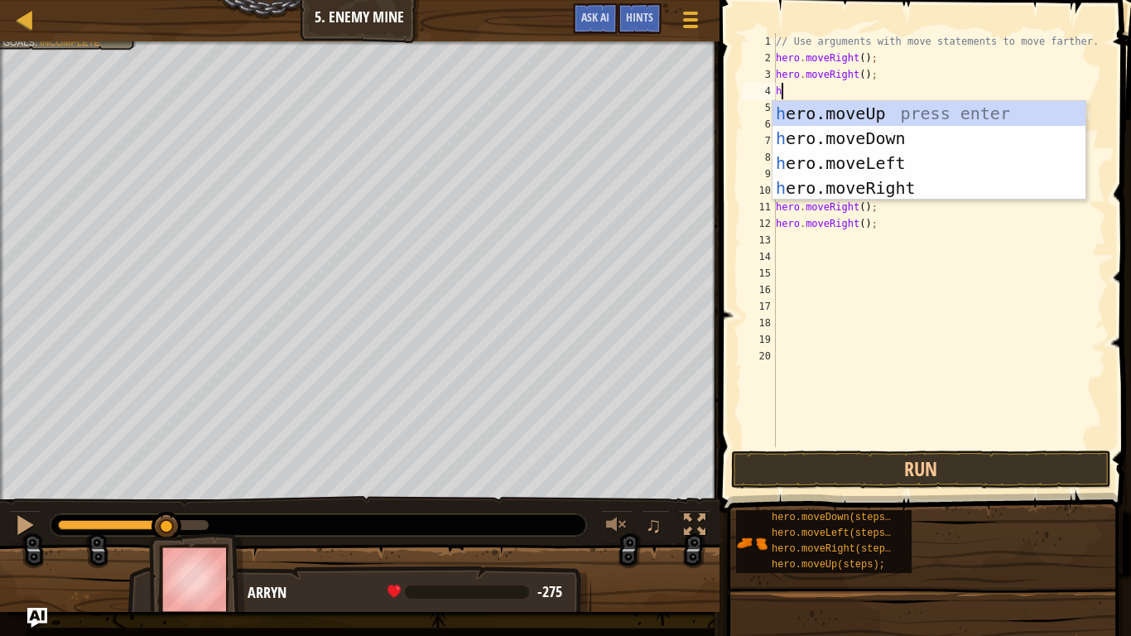
type textarea "he"
click at [828, 177] on div "he ro.moveUp press enter he ro.moveDown press enter he ro.moveLeft press enter …" at bounding box center [928, 175] width 313 height 149
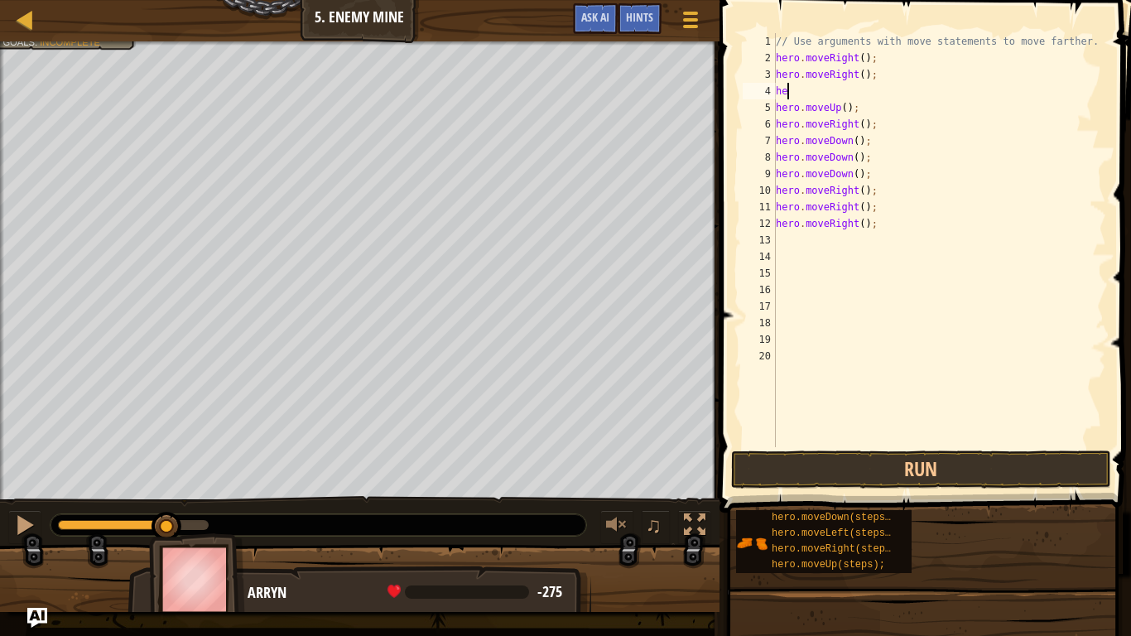
scroll to position [7, 0]
click at [780, 120] on div "// Use arguments with move statements to move farther. hero . moveRight ( ) ; h…" at bounding box center [939, 256] width 334 height 447
click at [826, 470] on button "Run" at bounding box center [921, 469] width 380 height 38
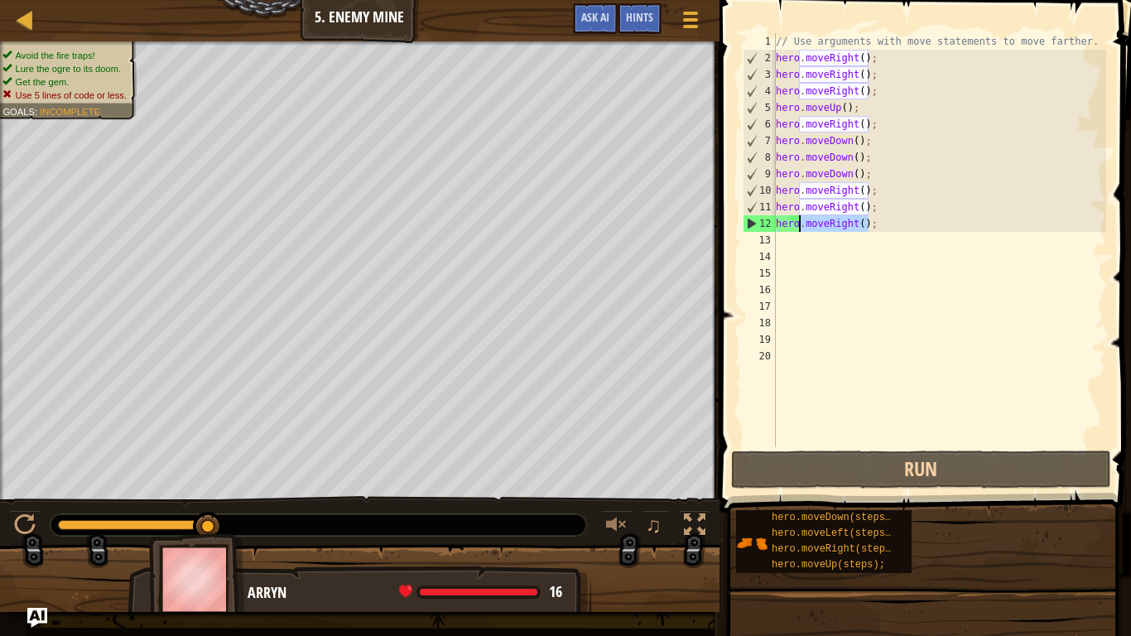
drag, startPoint x: 870, startPoint y: 215, endPoint x: 778, endPoint y: 219, distance: 92.0
click at [778, 219] on div "// Use arguments with move statements to move farther. hero . moveRight ( ) ; h…" at bounding box center [939, 256] width 334 height 447
click at [777, 218] on div "// Use arguments with move statements to move farther. hero . moveRight ( ) ; h…" at bounding box center [939, 240] width 334 height 414
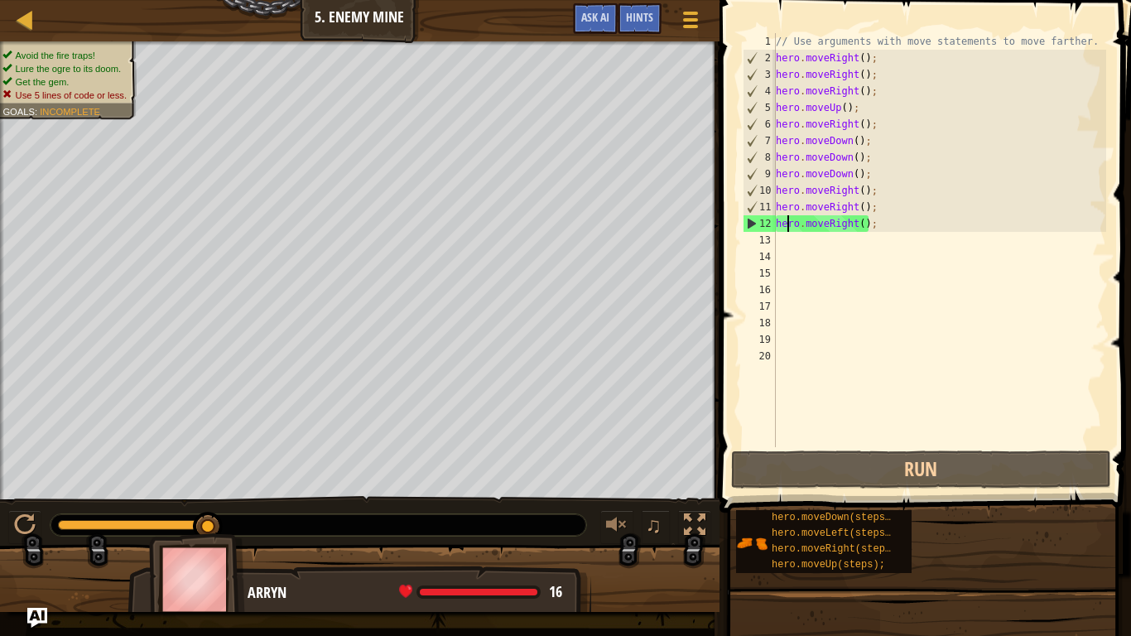
click at [786, 223] on div "// Use arguments with move statements to move farther. hero . moveRight ( ) ; h…" at bounding box center [939, 256] width 334 height 447
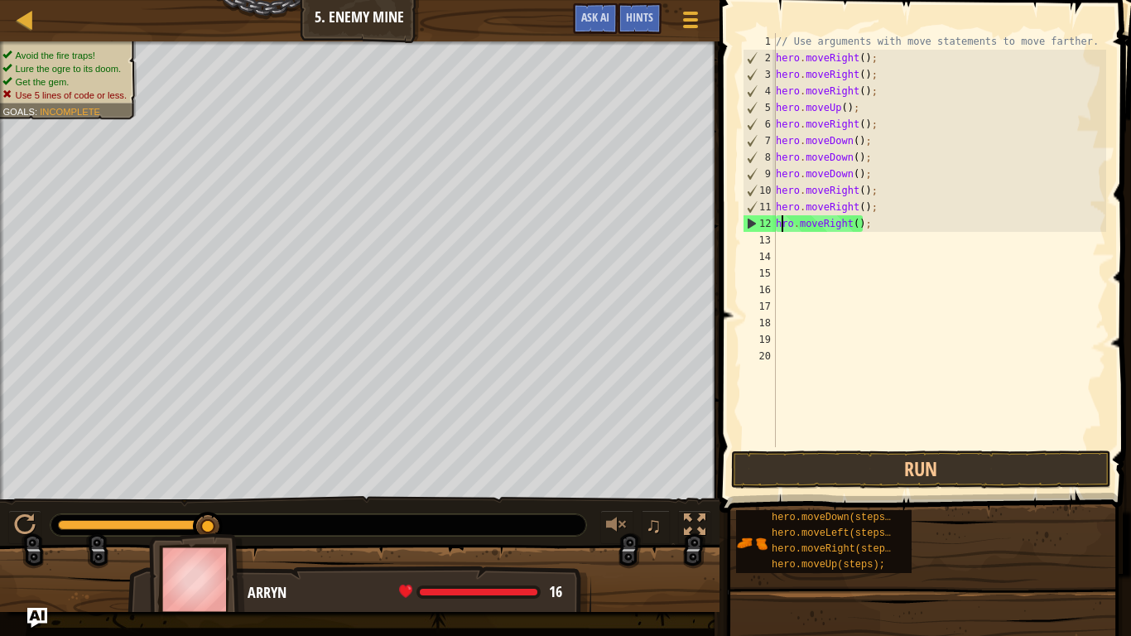
type textarea "ro.moveRight();"
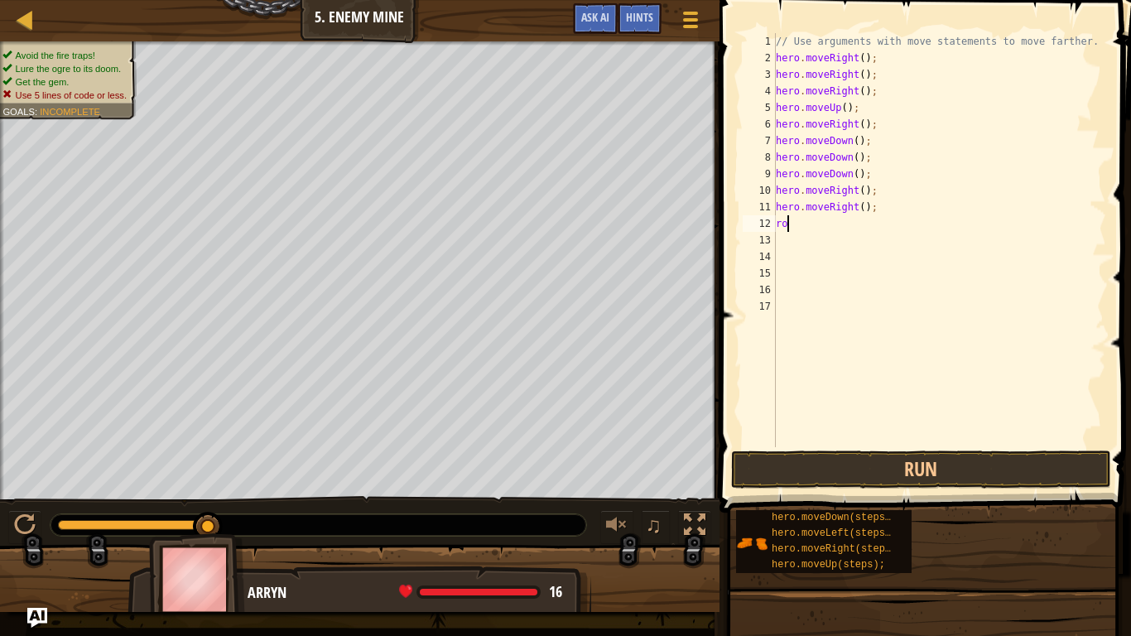
type textarea "r"
click at [1010, 468] on button "Run" at bounding box center [921, 469] width 380 height 38
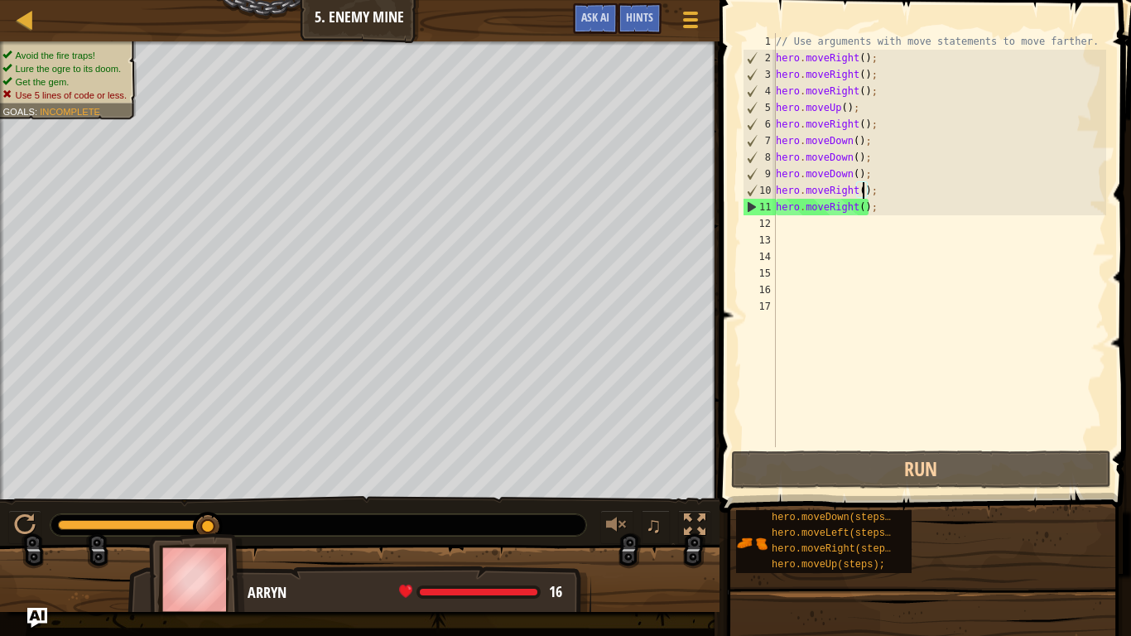
click at [864, 189] on div "// Use arguments with move statements to move farther. hero . moveRight ( ) ; h…" at bounding box center [939, 256] width 334 height 447
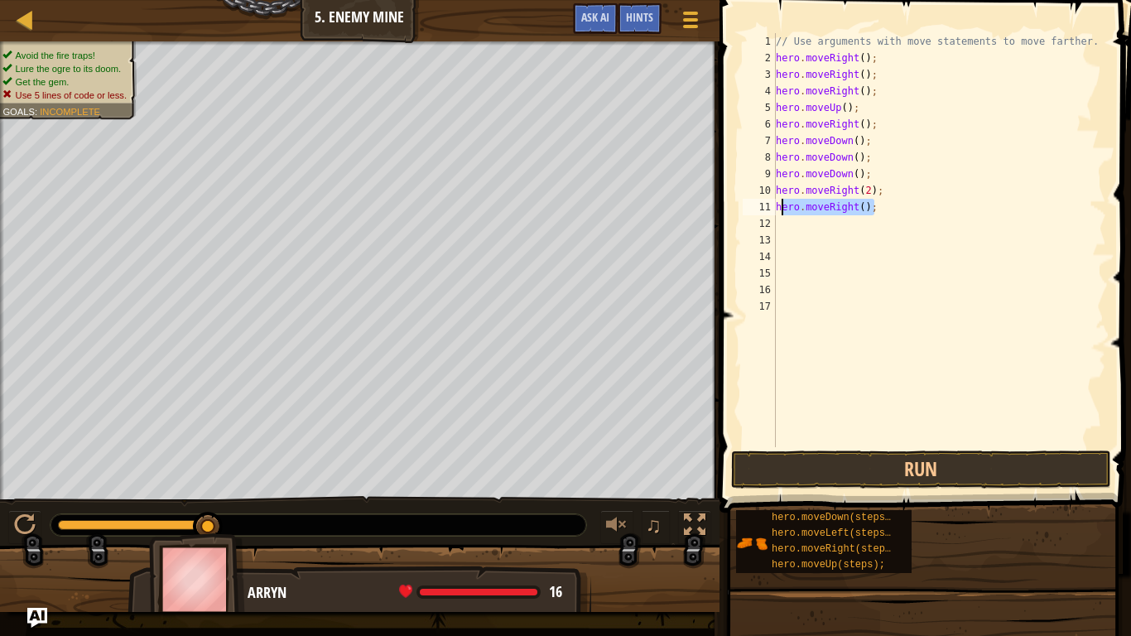
drag, startPoint x: 882, startPoint y: 209, endPoint x: 773, endPoint y: 210, distance: 109.3
click at [773, 210] on div "hero.moveRight(2); 1 2 3 4 5 6 7 8 9 10 11 12 13 14 15 16 17 // Use arguments w…" at bounding box center [922, 240] width 367 height 414
type textarea "hero.moveRight();"
click at [863, 63] on div "// Use arguments with move statements to move farther. hero . moveRight ( ) ; h…" at bounding box center [939, 256] width 334 height 447
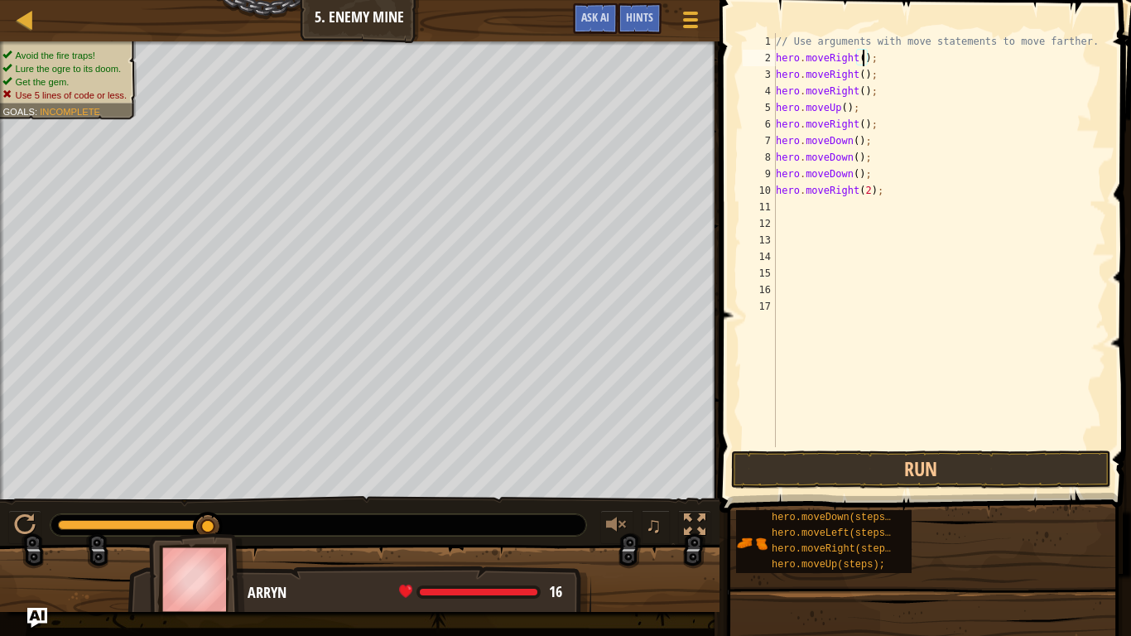
scroll to position [7, 13]
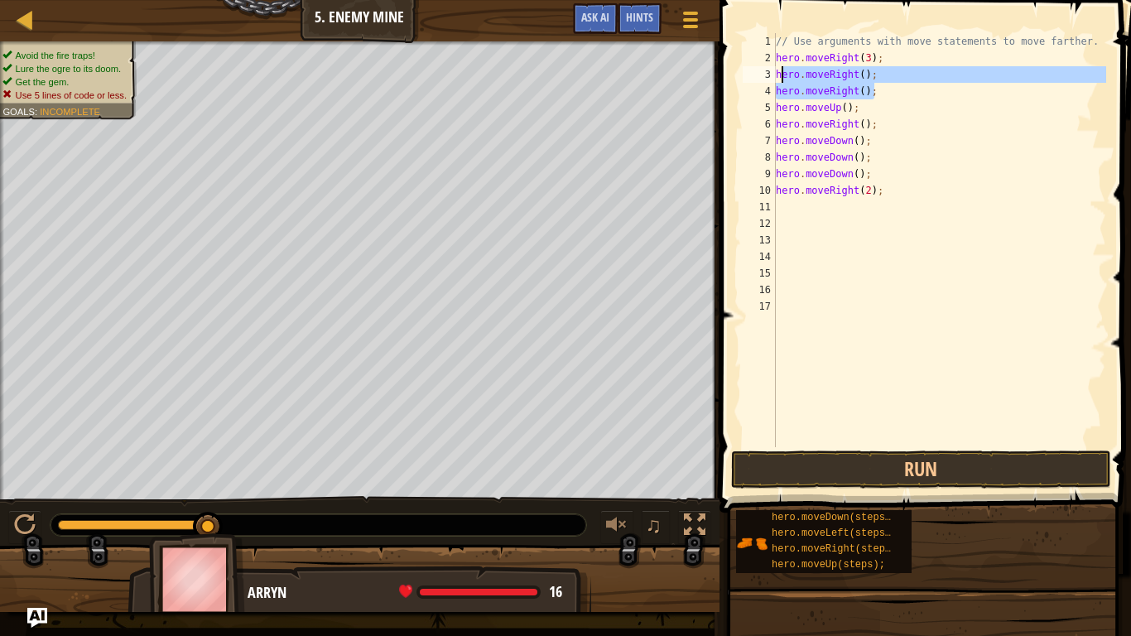
drag, startPoint x: 875, startPoint y: 92, endPoint x: 777, endPoint y: 79, distance: 98.6
click at [777, 79] on div "// Use arguments with move statements to move farther. hero . moveRight ( 3 ) ;…" at bounding box center [939, 256] width 334 height 447
type textarea "hero.moveRight(); hero.moveRight();"
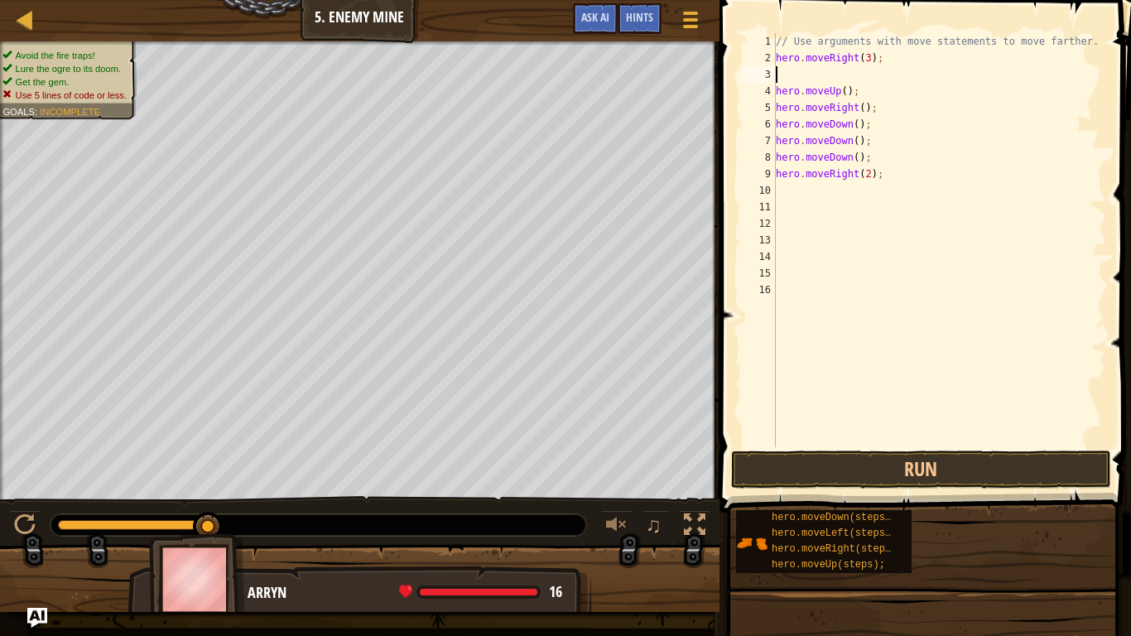
scroll to position [7, 0]
click at [777, 87] on div "// Use arguments with move statements to move farther. hero . moveRight ( 3 ) ;…" at bounding box center [939, 256] width 334 height 447
click at [845, 78] on div "// Use arguments with move statements to move farther. hero . moveRight ( 3 ) ;…" at bounding box center [939, 256] width 334 height 447
click at [863, 90] on div "// Use arguments with move statements to move farther. hero . moveRight ( 3 ) ;…" at bounding box center [939, 256] width 334 height 447
click at [857, 108] on div "// Use arguments with move statements to move farther. hero . moveRight ( 3 ) ;…" at bounding box center [939, 256] width 334 height 447
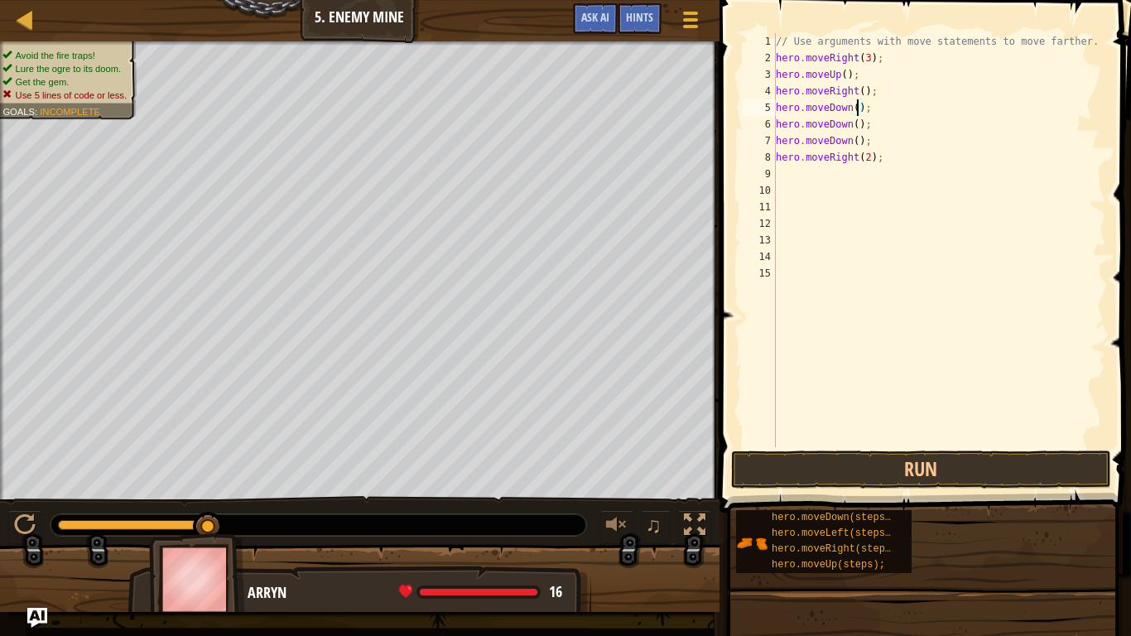
scroll to position [7, 12]
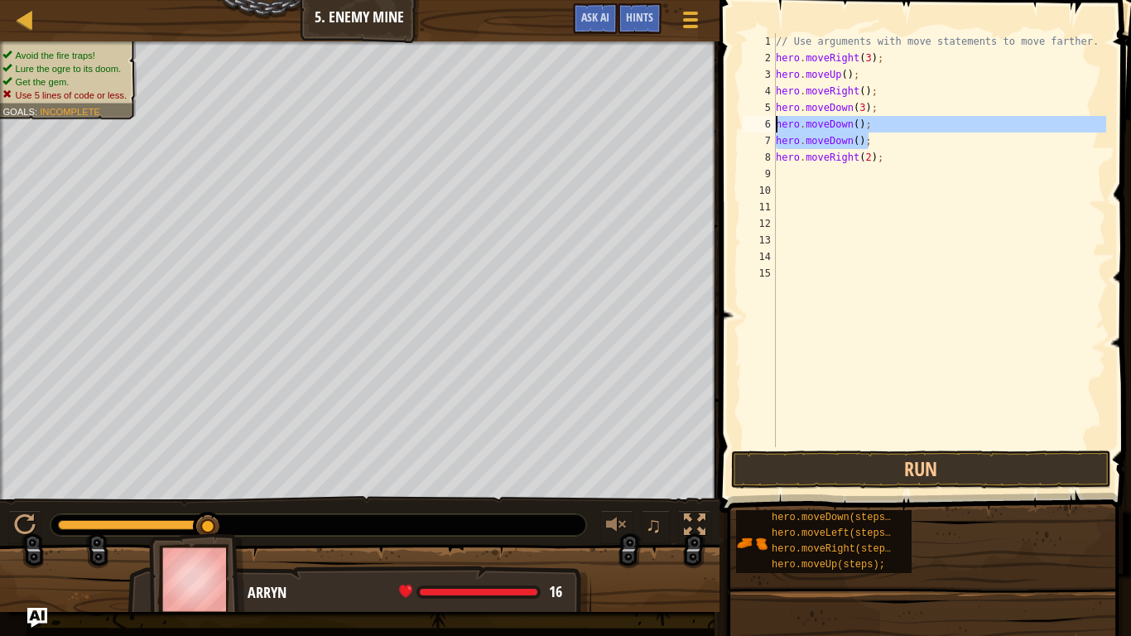
drag, startPoint x: 878, startPoint y: 135, endPoint x: 768, endPoint y: 127, distance: 109.5
click at [768, 127] on div "hero.moveDown(3); 1 2 3 4 5 6 7 8 9 10 11 12 13 14 15 // Use arguments with mov…" at bounding box center [922, 240] width 367 height 414
type textarea "hero.moveDown(); hero.moveDown();"
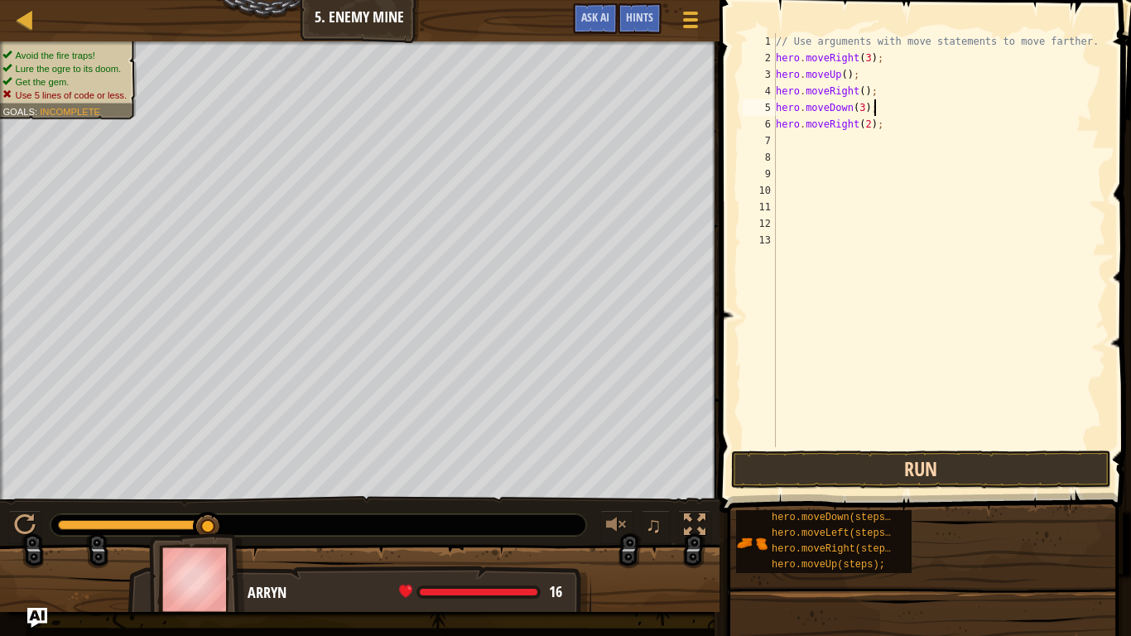
type textarea "hero.moveDown(3);"
click at [844, 478] on button "Run" at bounding box center [921, 469] width 380 height 38
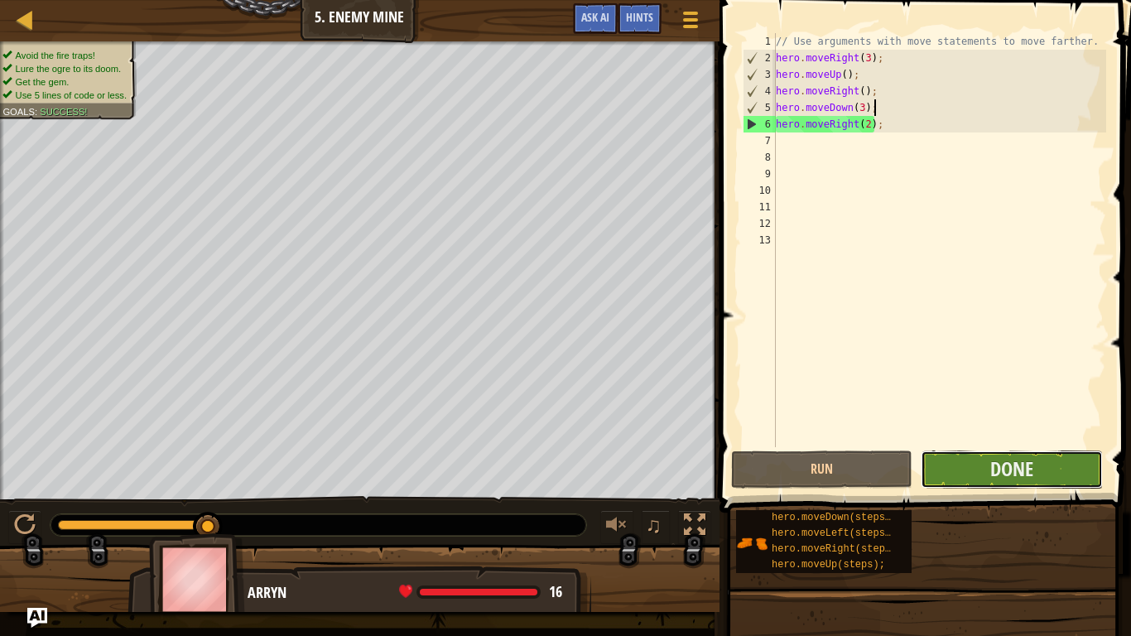
click at [961, 458] on button "Done" at bounding box center [1011, 469] width 181 height 38
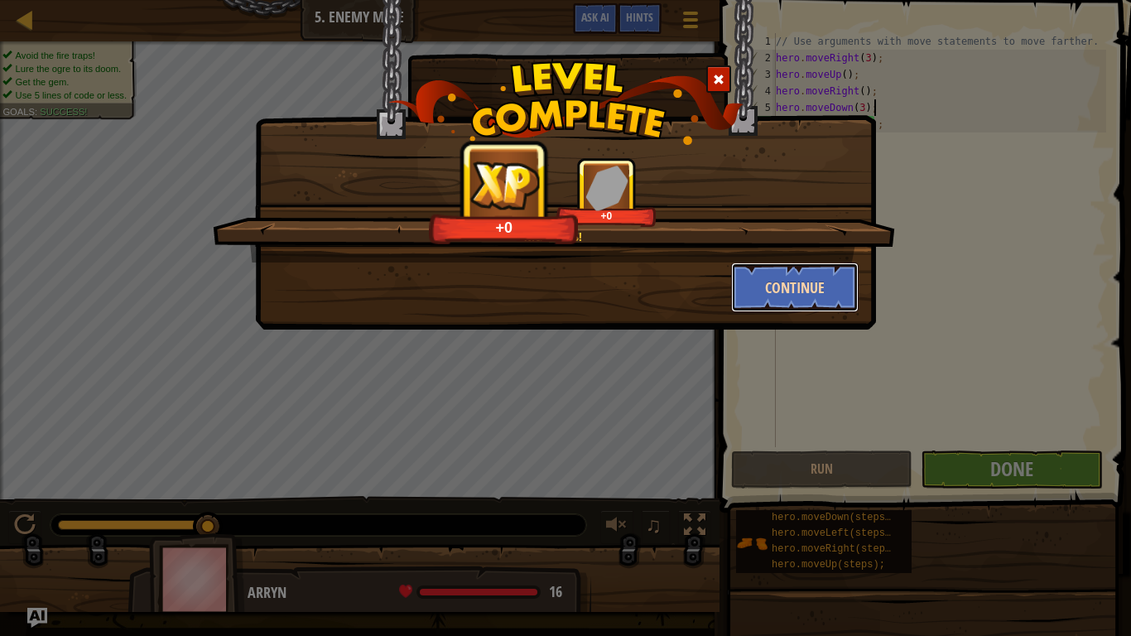
click at [836, 293] on button "Continue" at bounding box center [795, 287] width 128 height 50
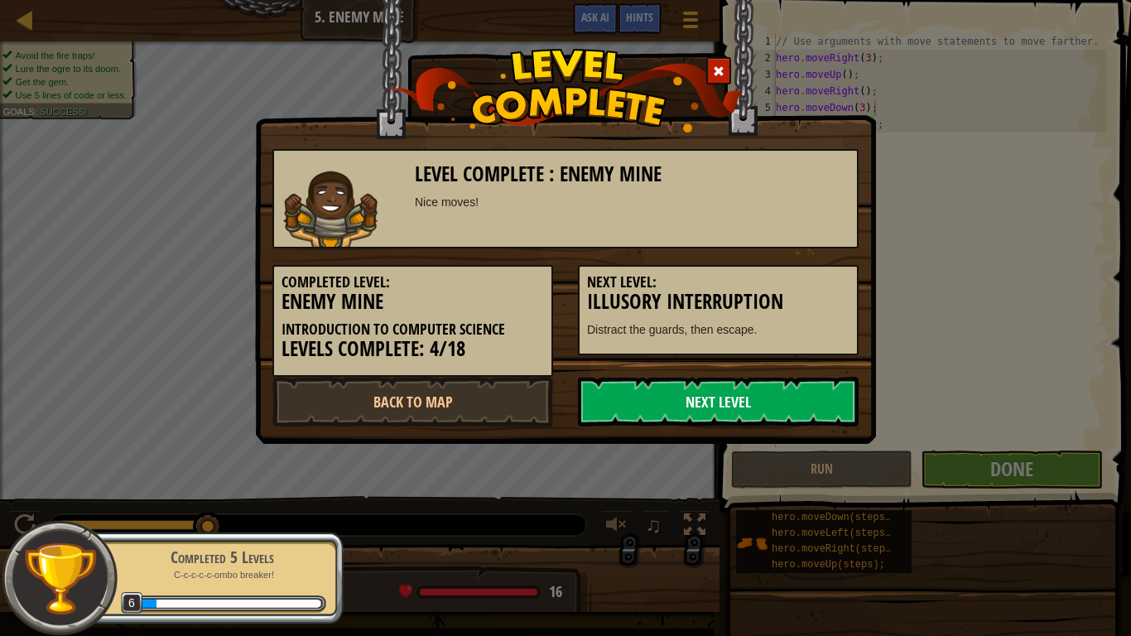
click at [671, 399] on link "Next Level" at bounding box center [718, 402] width 281 height 50
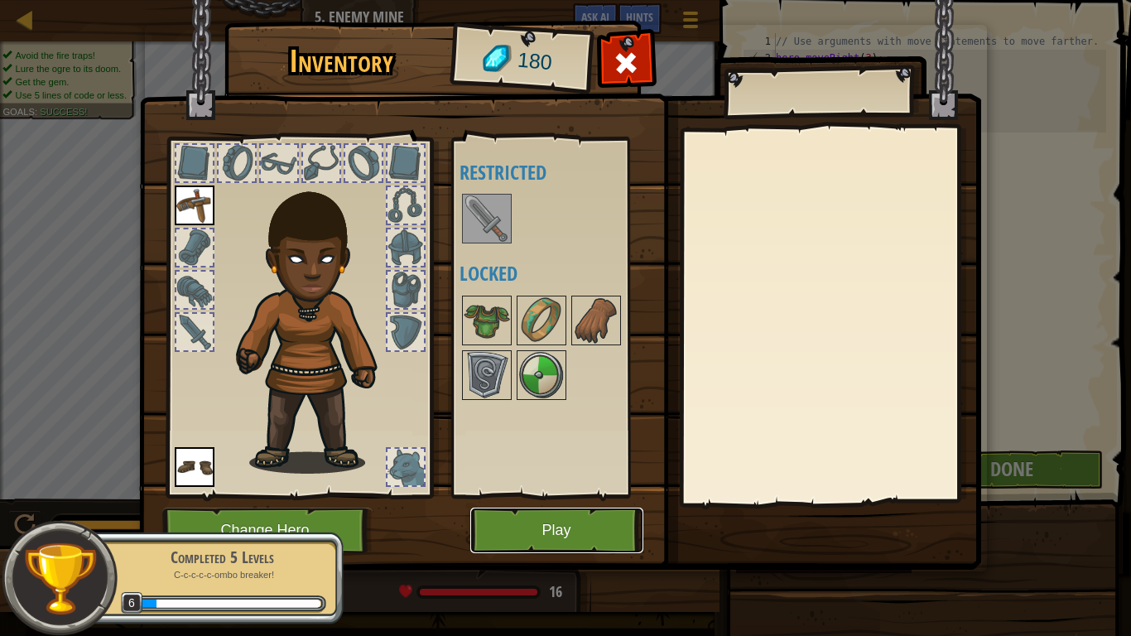
click at [551, 535] on button "Play" at bounding box center [556, 530] width 173 height 46
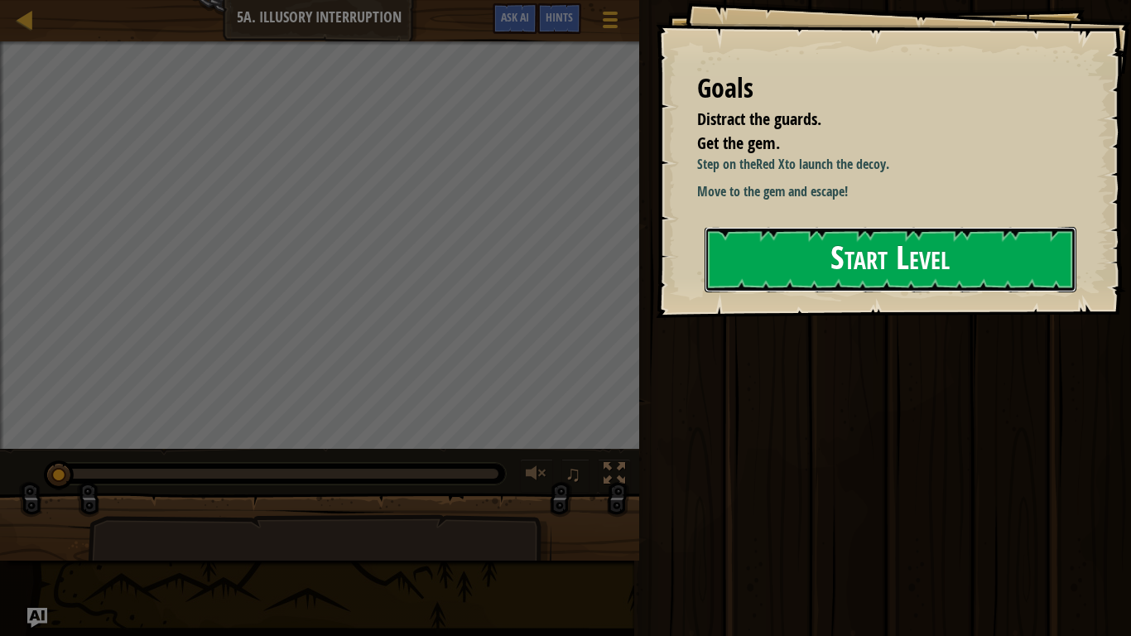
click at [733, 272] on button "Start Level" at bounding box center [891, 259] width 372 height 65
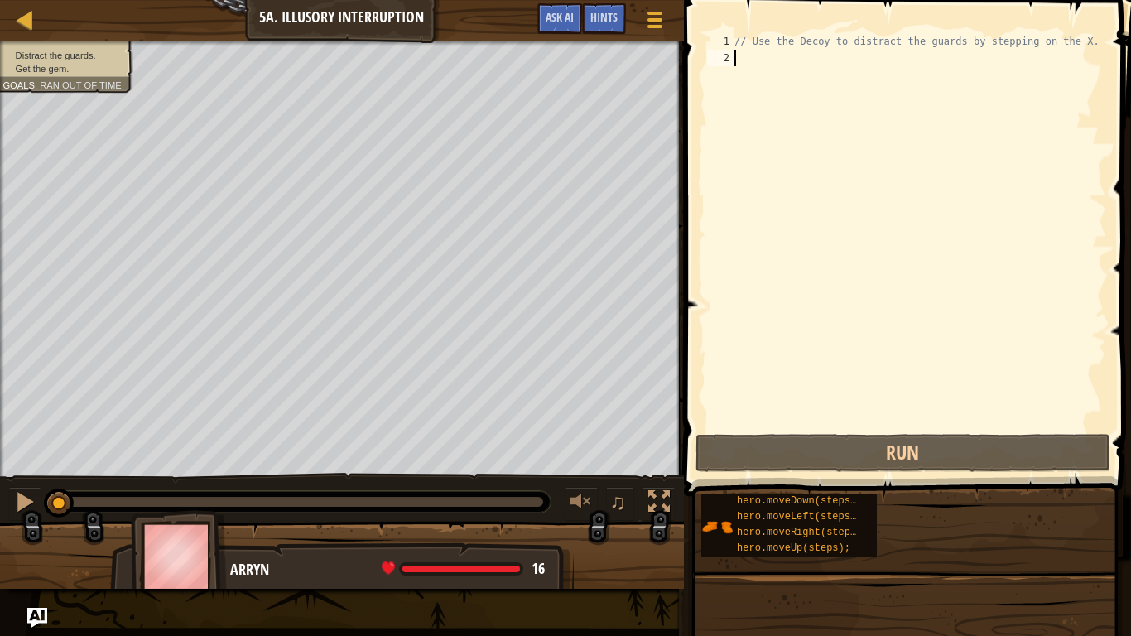
type textarea "m"
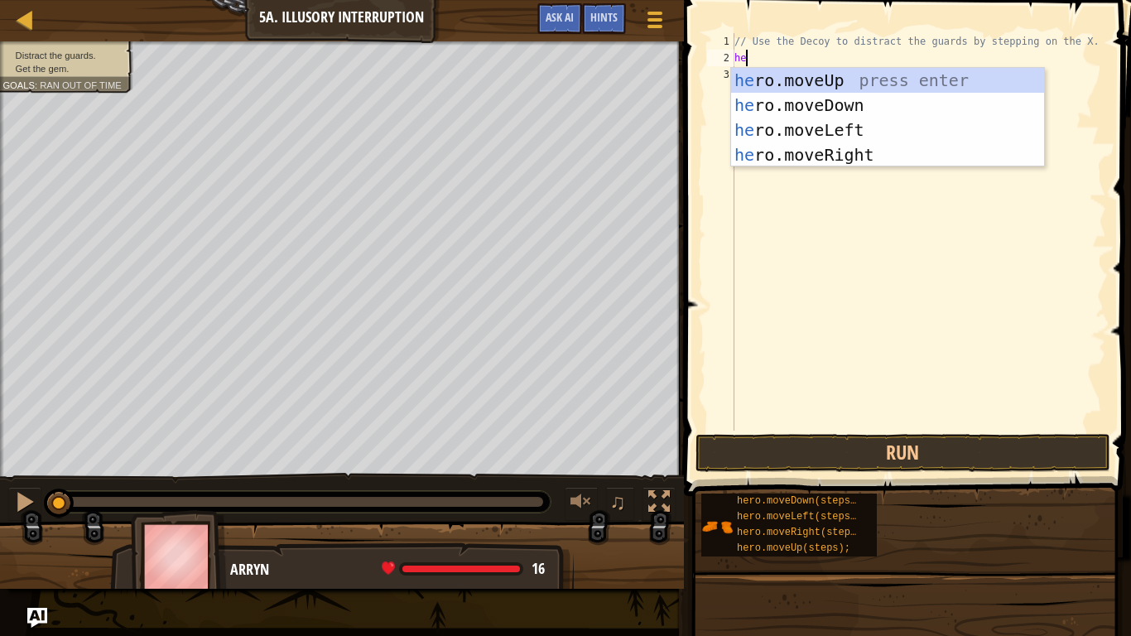
type textarea "her"
click at [863, 145] on div "her o.moveUp press enter her o.moveDown press enter her o.moveLeft press enter …" at bounding box center [887, 142] width 313 height 149
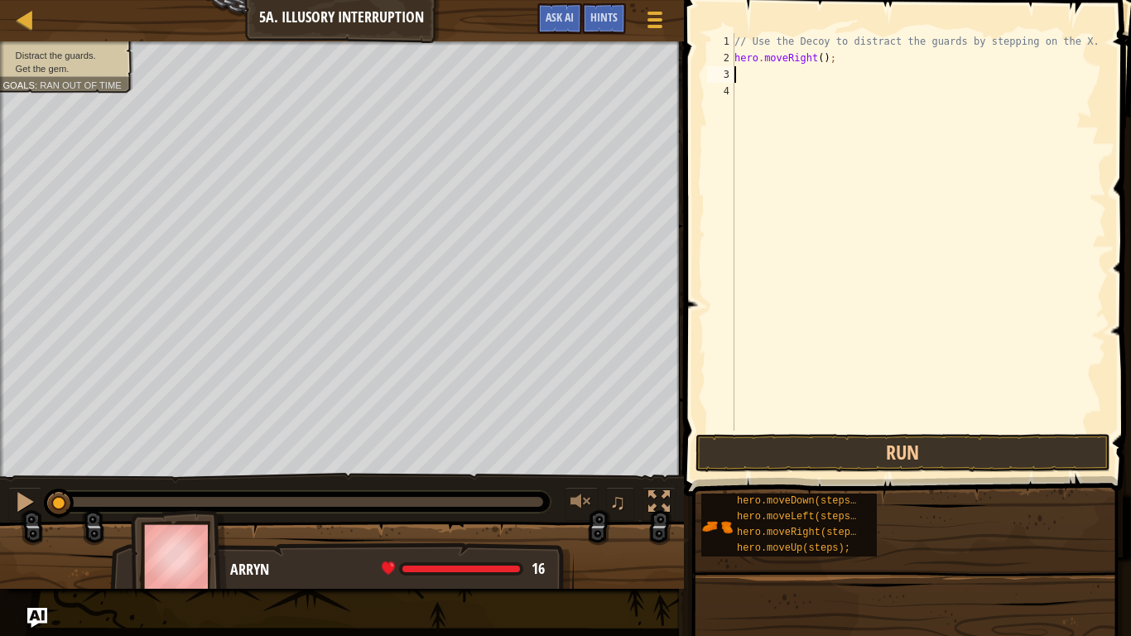
scroll to position [7, 0]
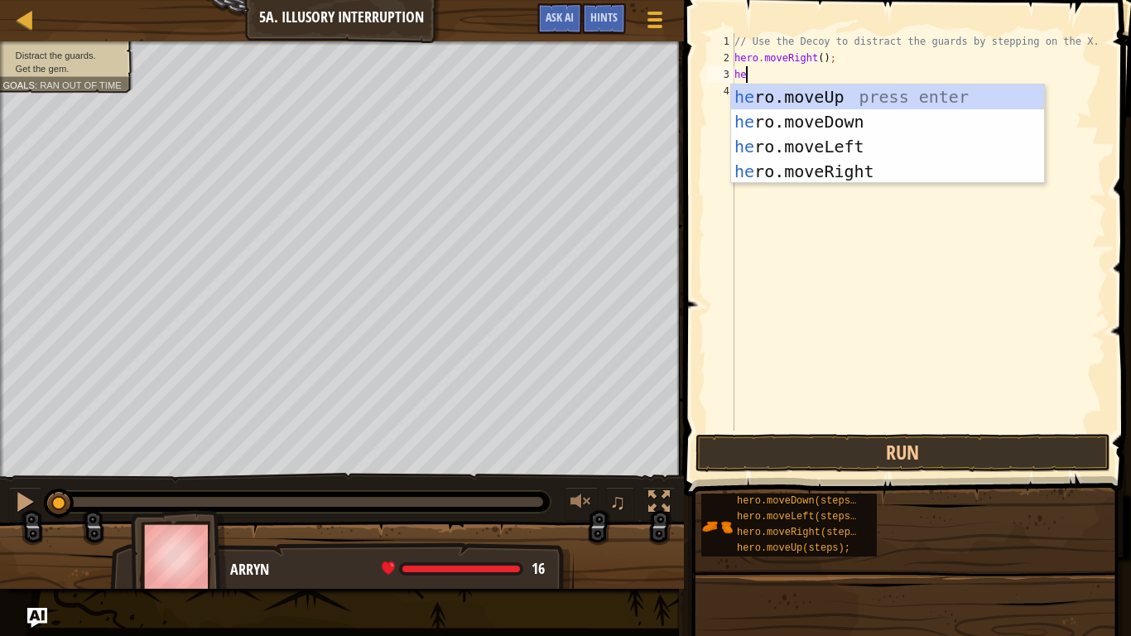
type textarea "her"
click at [877, 116] on div "her o.moveUp press enter her o.moveDown press enter her o.moveLeft press enter …" at bounding box center [887, 158] width 313 height 149
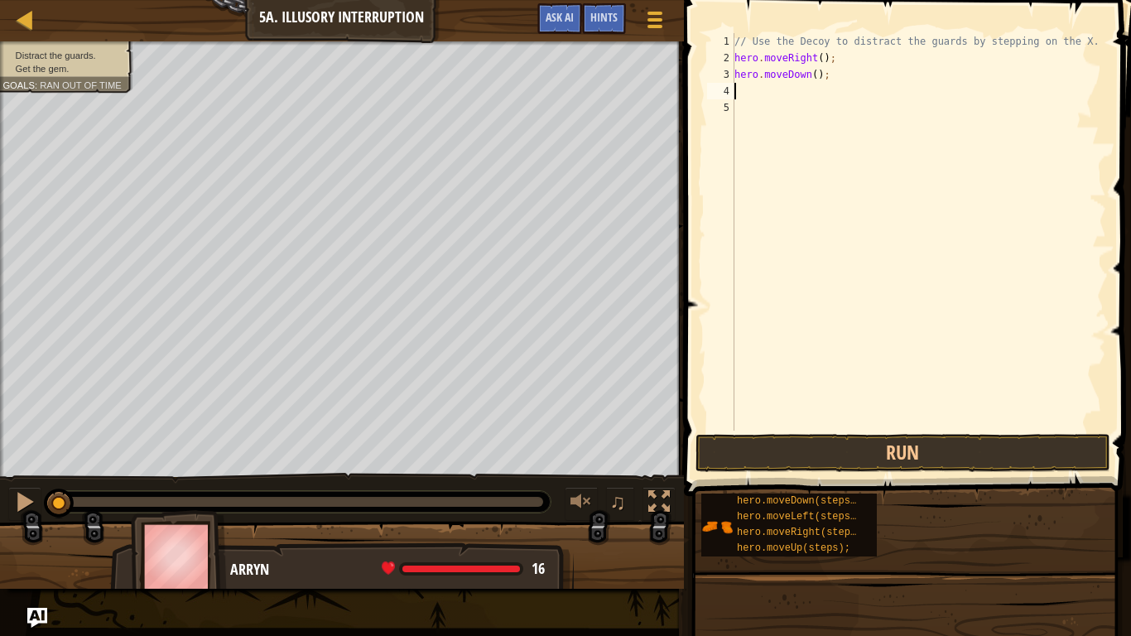
scroll to position [7, 0]
click at [887, 442] on button "Run" at bounding box center [902, 453] width 415 height 38
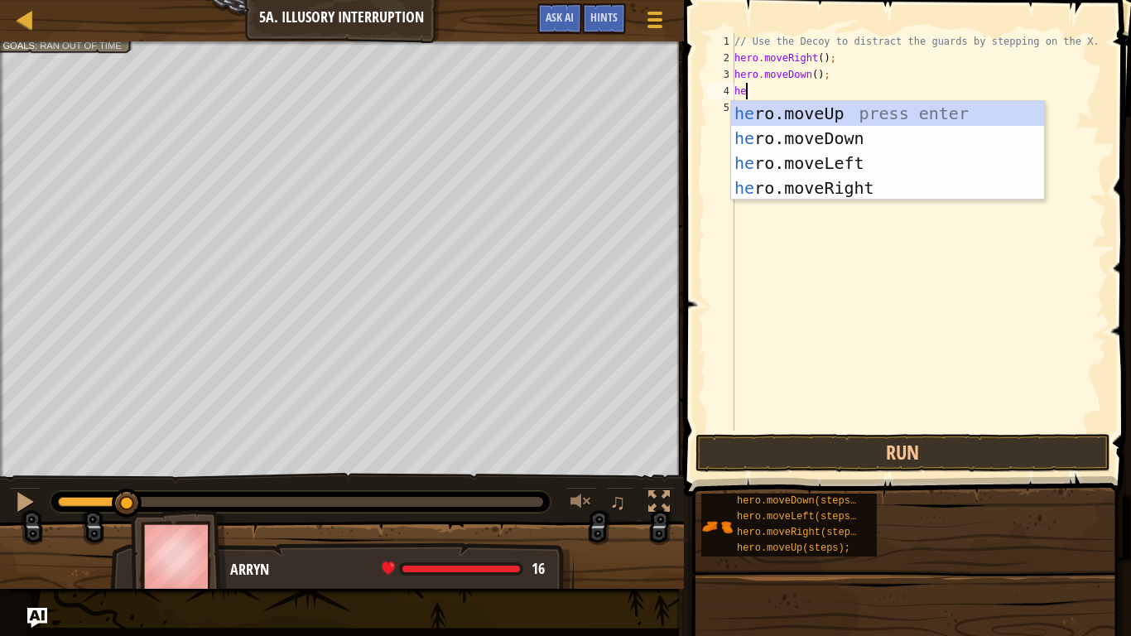
type textarea "hero"
click at [868, 130] on div "hero .moveUp press enter hero .moveDown press enter hero .moveLeft press enter …" at bounding box center [887, 175] width 313 height 149
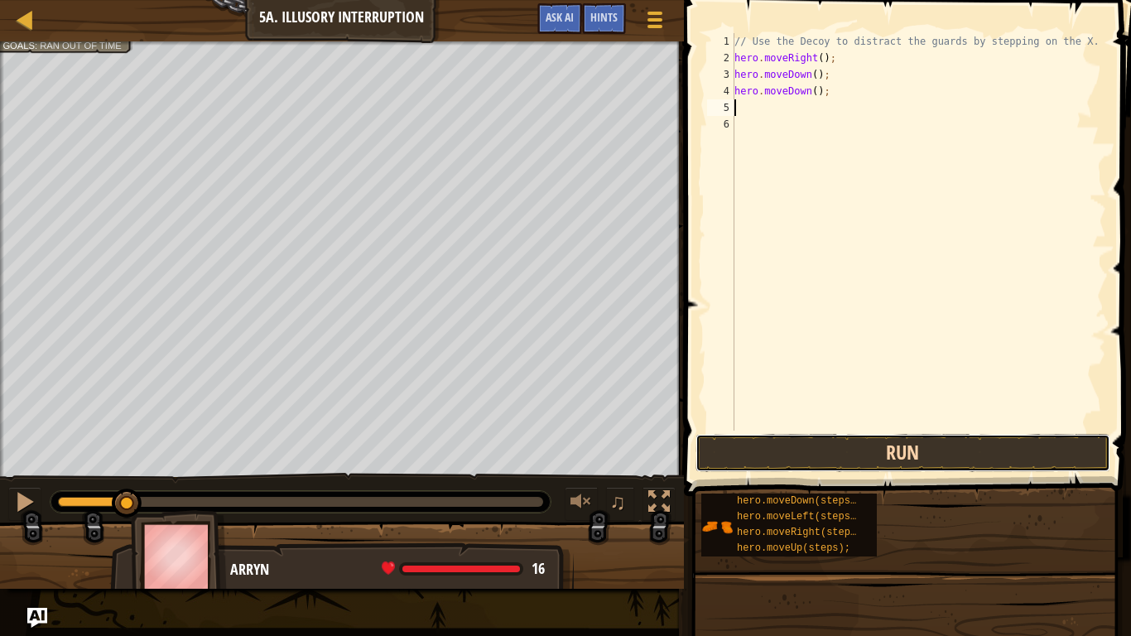
click at [875, 450] on button "Run" at bounding box center [902, 453] width 415 height 38
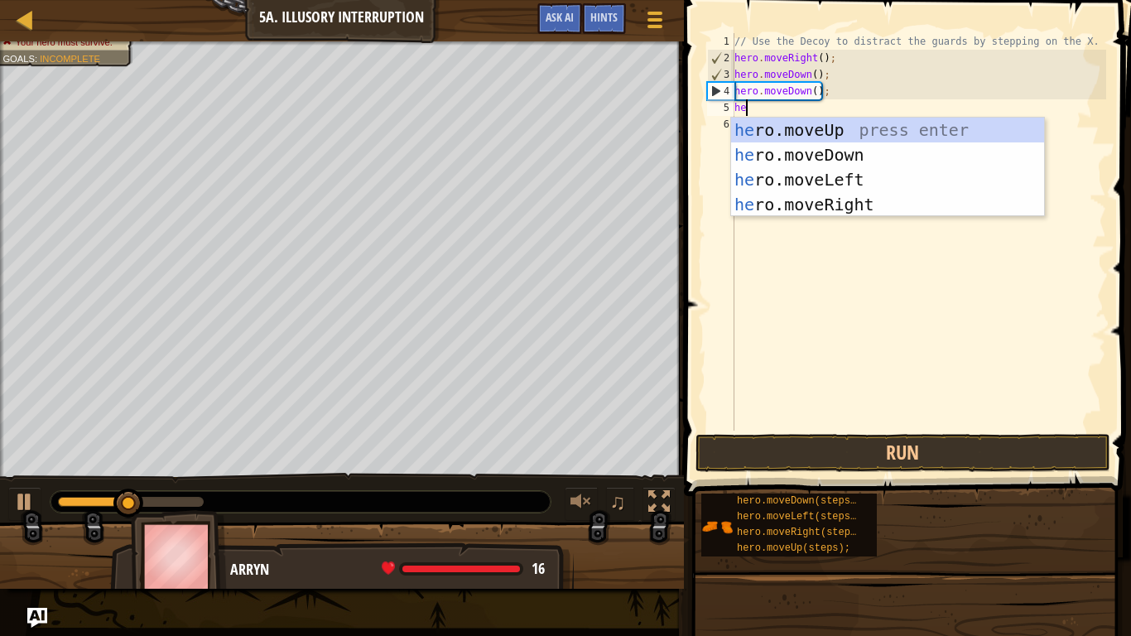
type textarea "hero"
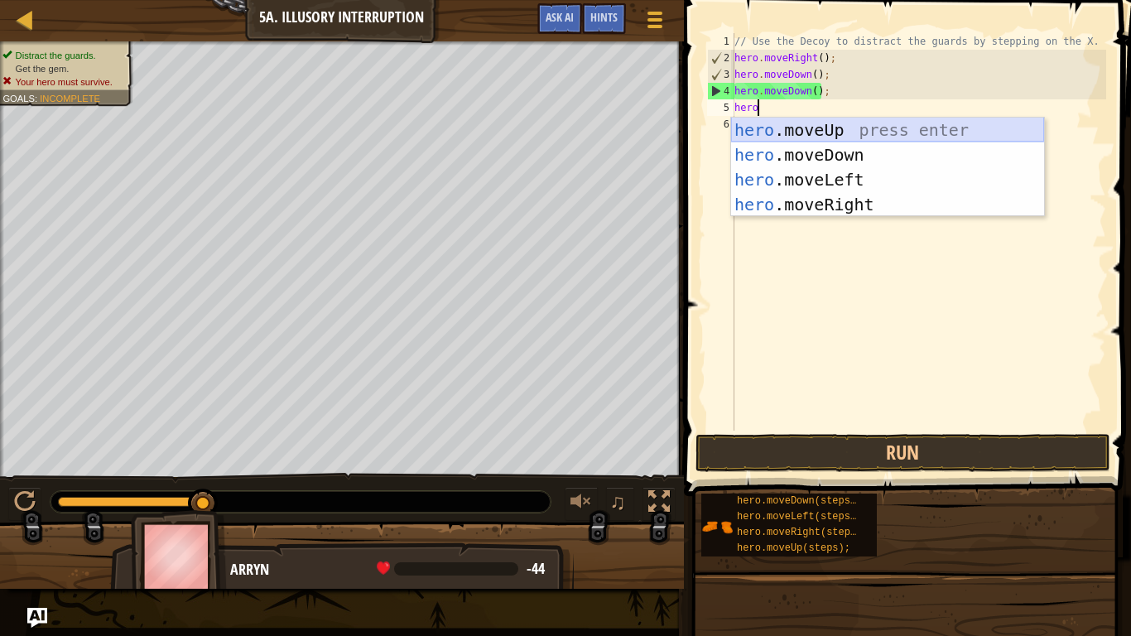
click at [808, 132] on div "hero .moveUp press enter hero .moveDown press enter hero .moveLeft press enter …" at bounding box center [887, 192] width 313 height 149
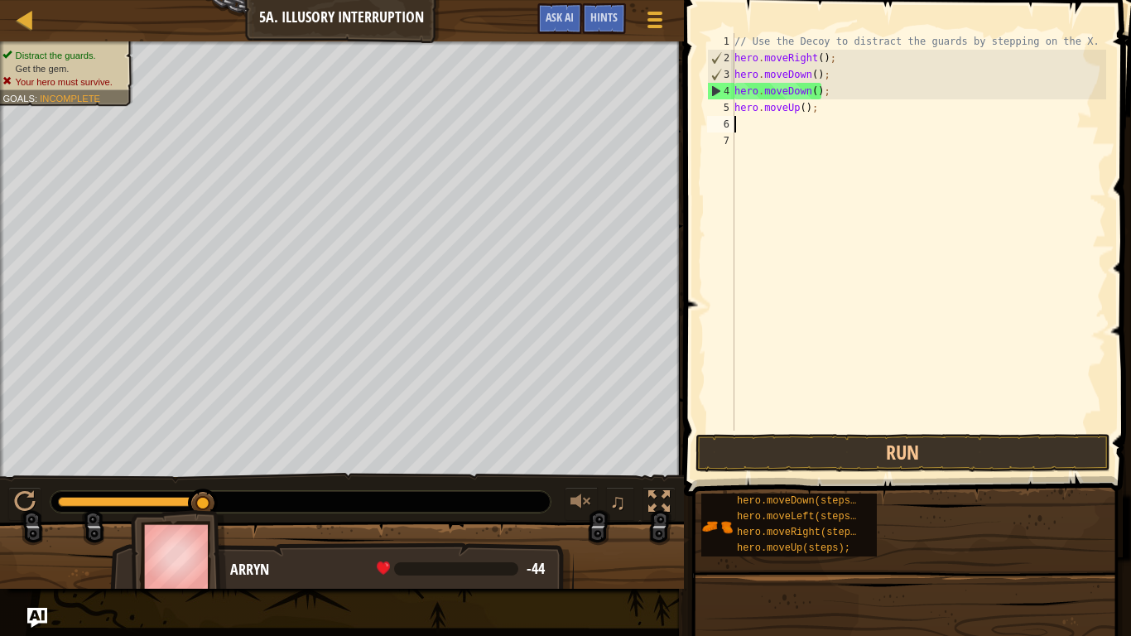
scroll to position [7, 0]
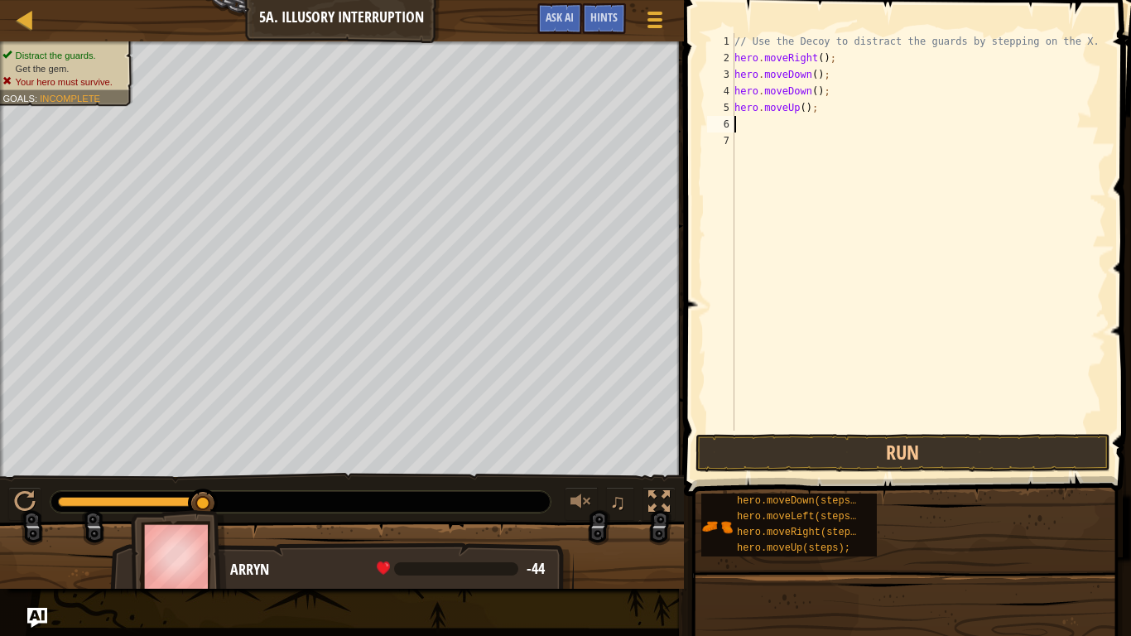
click at [806, 108] on div "// Use the Decoy to distract the guards by stepping on the X. hero . moveRight …" at bounding box center [918, 248] width 375 height 430
click at [816, 89] on div "// Use the Decoy to distract the guards by stepping on the X. hero . moveRight …" at bounding box center [918, 248] width 375 height 430
click at [827, 76] on div "// Use the Decoy to distract the guards by stepping on the X. hero . moveRight …" at bounding box center [918, 248] width 375 height 430
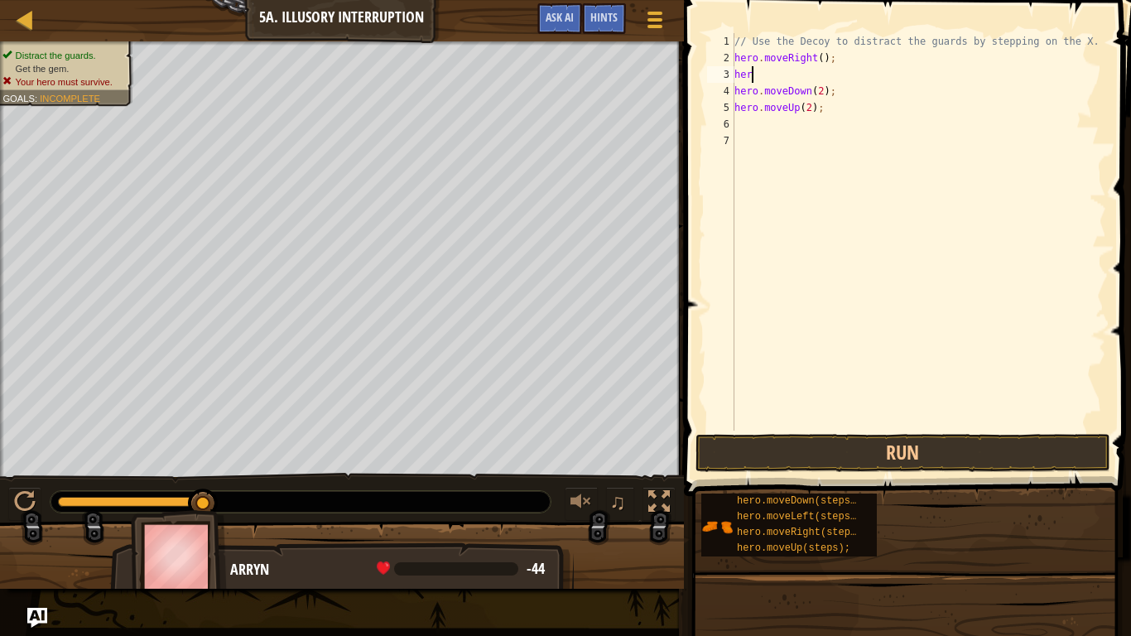
scroll to position [7, 1]
type textarea "h"
click at [735, 84] on div "// Use the Decoy to distract the guards by stepping on the X. hero . moveRight …" at bounding box center [918, 248] width 375 height 430
click at [829, 94] on div "// Use the Decoy to distract the guards by stepping on the X. hero . moveRight …" at bounding box center [918, 248] width 375 height 430
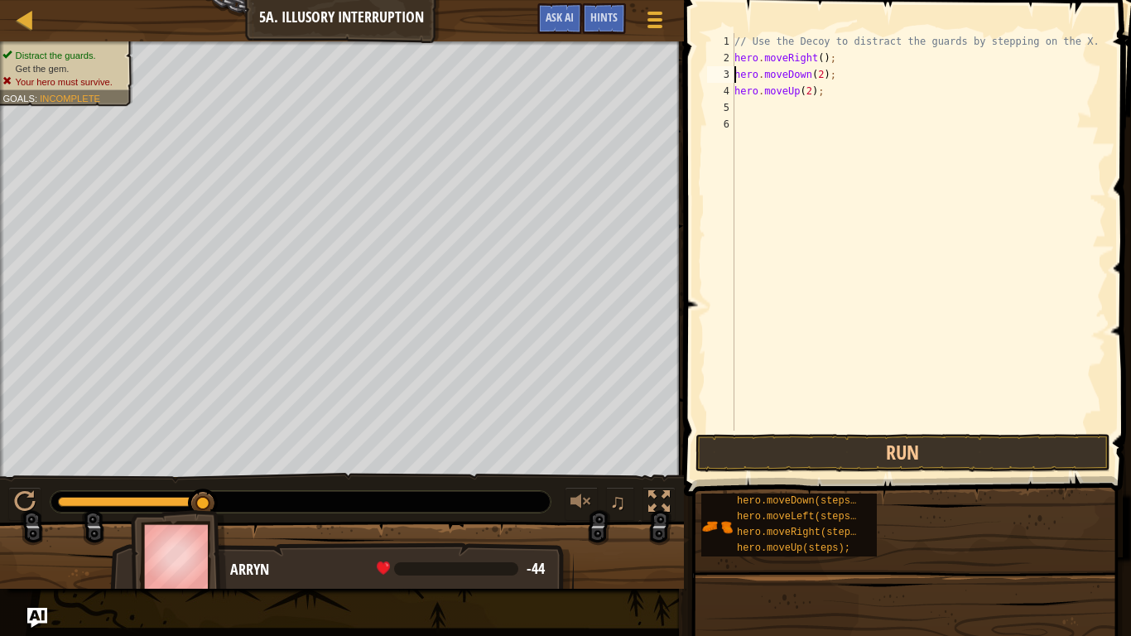
type textarea "hero.moveUp(2);"
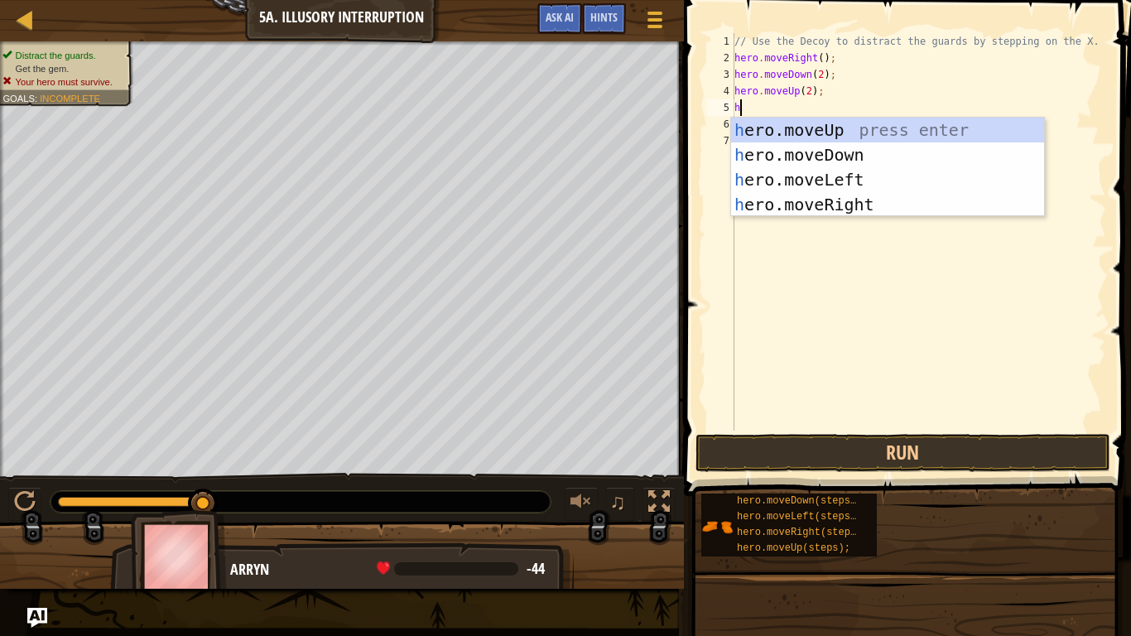
type textarea "he"
click at [850, 200] on div "he ro.moveUp press enter he ro.moveDown press enter he ro.moveLeft press enter …" at bounding box center [887, 192] width 313 height 149
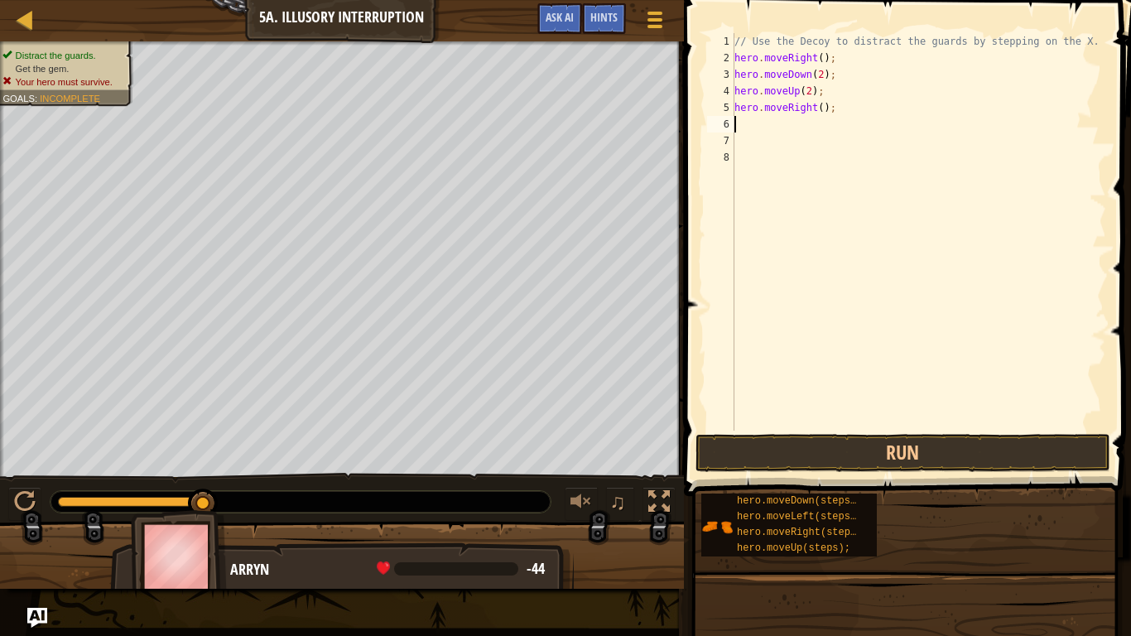
scroll to position [7, 0]
click at [822, 108] on div "// Use the Decoy to distract the guards by stepping on the X. hero . moveRight …" at bounding box center [918, 248] width 375 height 430
type textarea "hero.moveRight(3);"
click at [936, 462] on button "Run" at bounding box center [902, 453] width 415 height 38
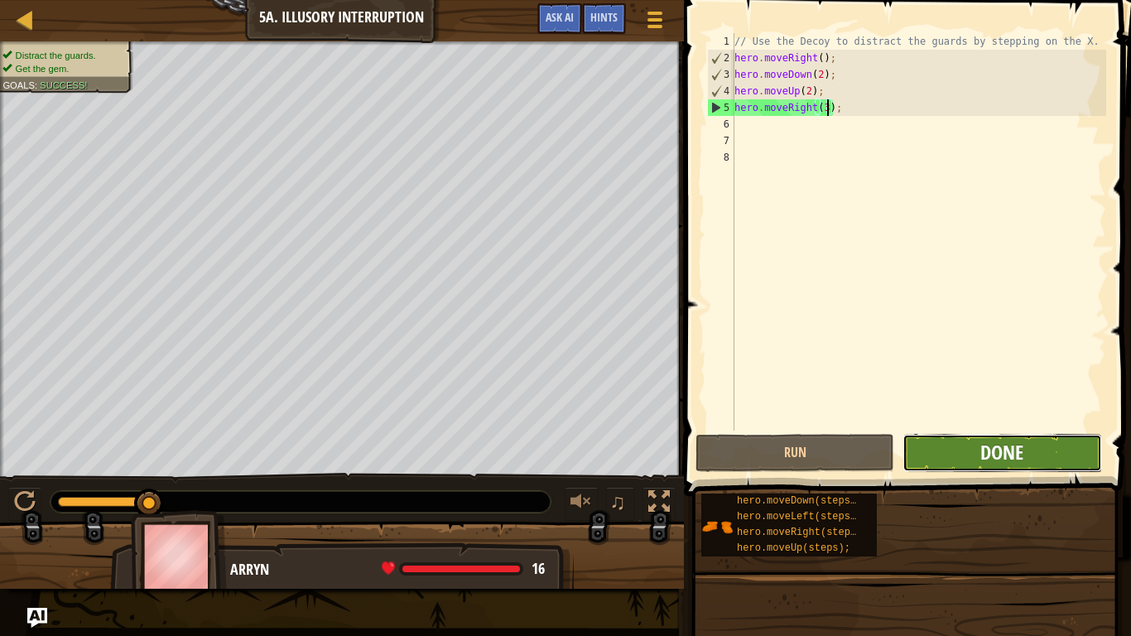
click at [1012, 460] on span "Done" at bounding box center [1001, 452] width 43 height 26
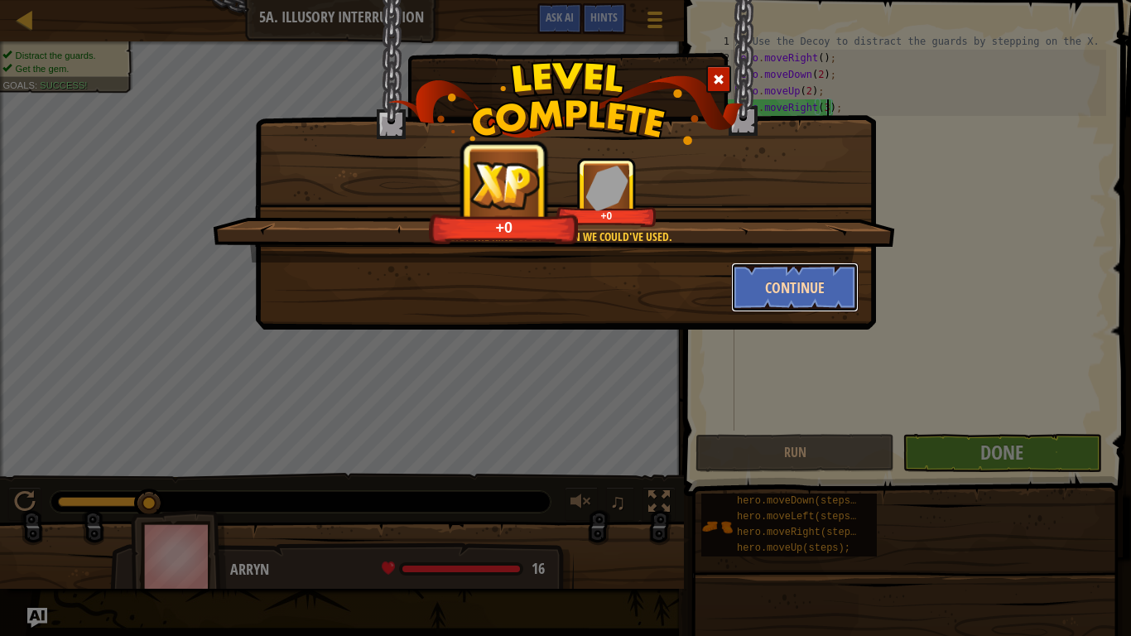
click at [814, 292] on button "Continue" at bounding box center [795, 287] width 128 height 50
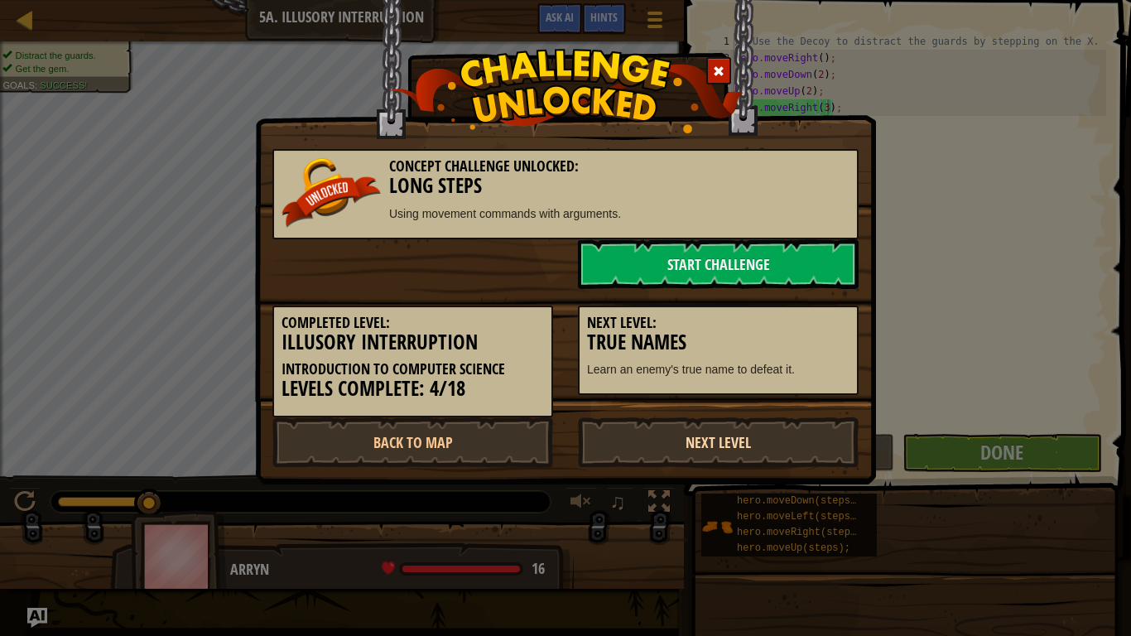
click at [796, 440] on link "Next Level" at bounding box center [718, 442] width 281 height 50
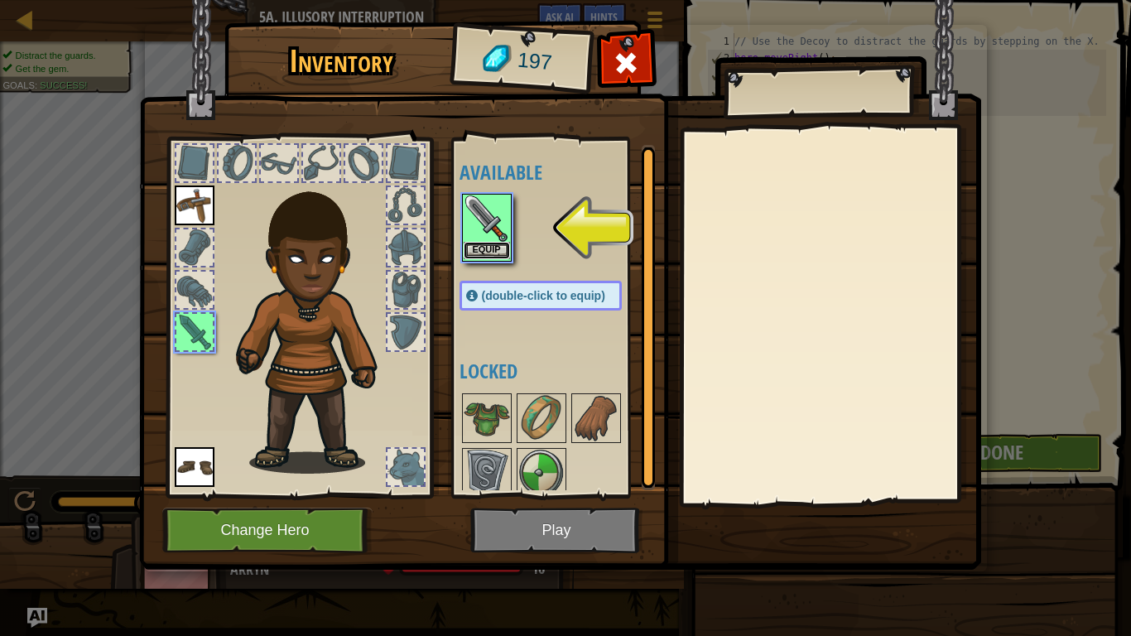
click at [508, 257] on button "Equip" at bounding box center [487, 250] width 46 height 17
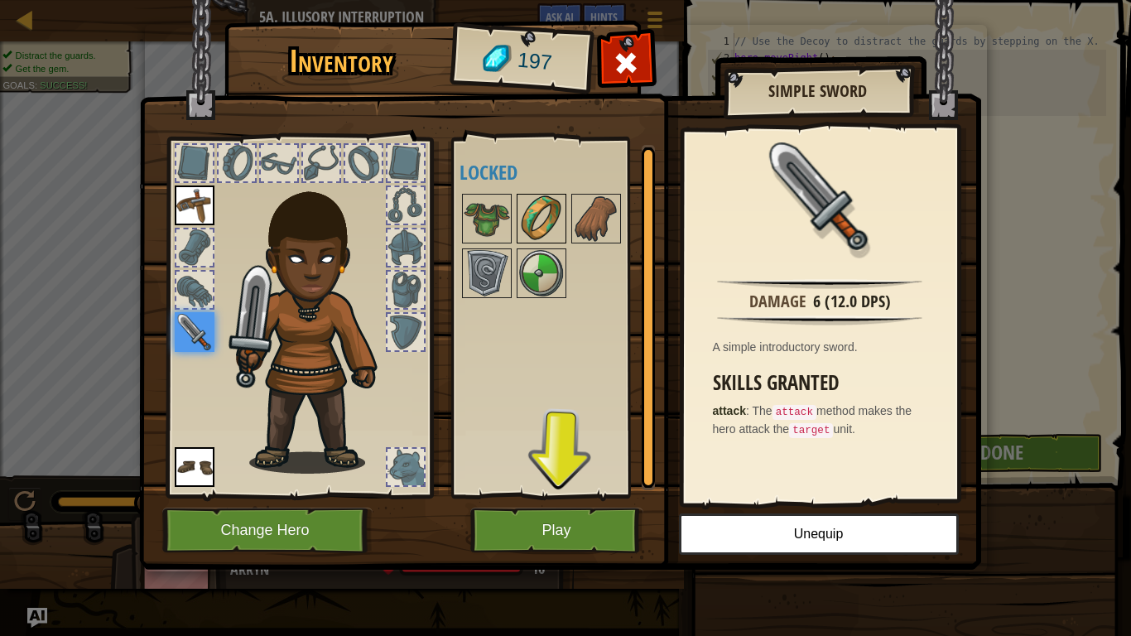
click at [536, 221] on img at bounding box center [541, 218] width 46 height 46
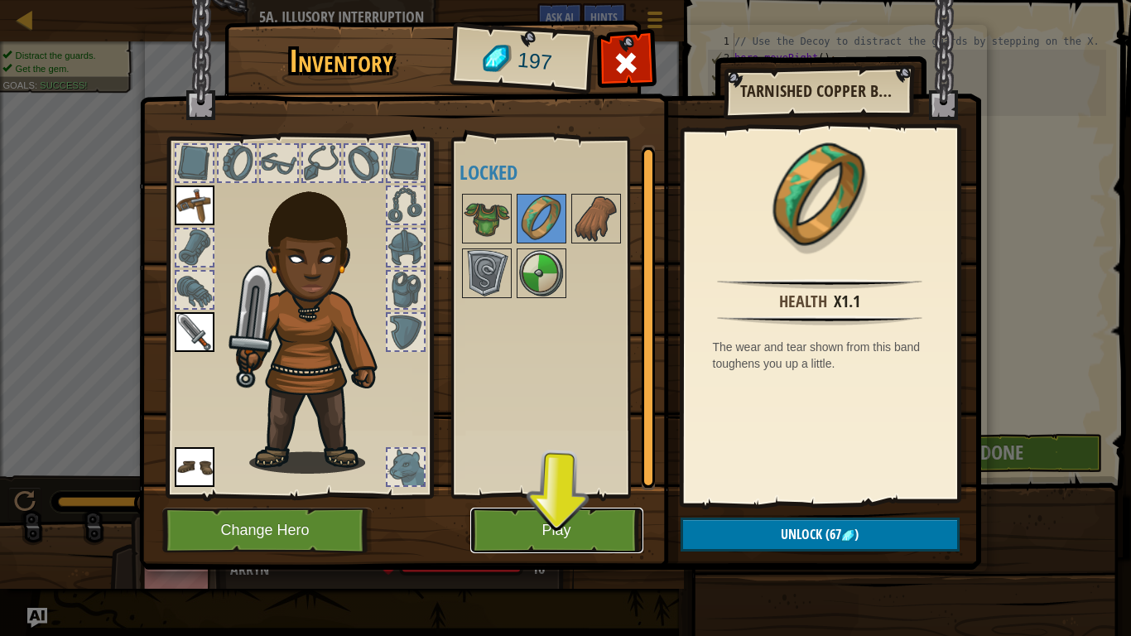
click at [554, 524] on button "Play" at bounding box center [556, 530] width 173 height 46
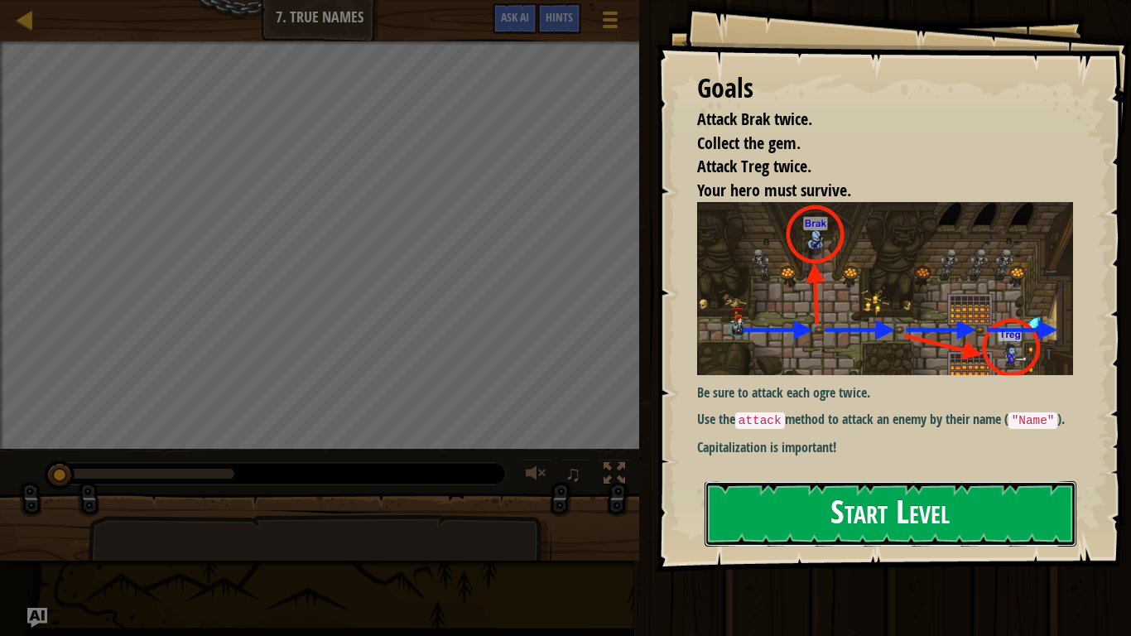
click at [954, 503] on button "Start Level" at bounding box center [891, 513] width 372 height 65
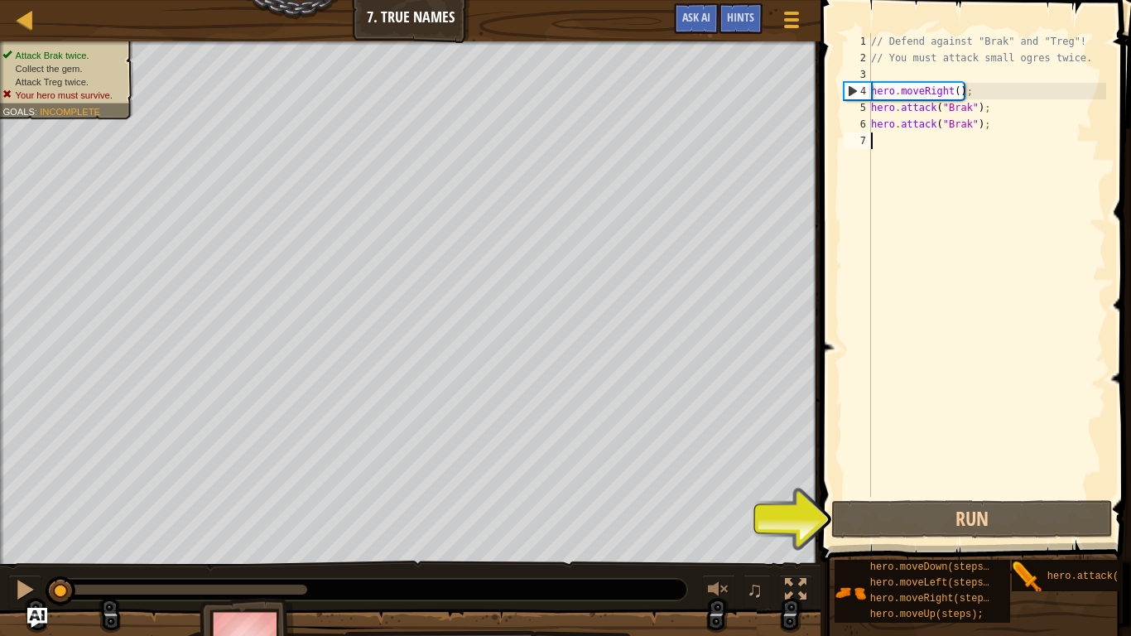
click at [959, 91] on div "// Defend against "Brak" and "Treg"! // You must attack small ogres twice. hero…" at bounding box center [987, 281] width 238 height 497
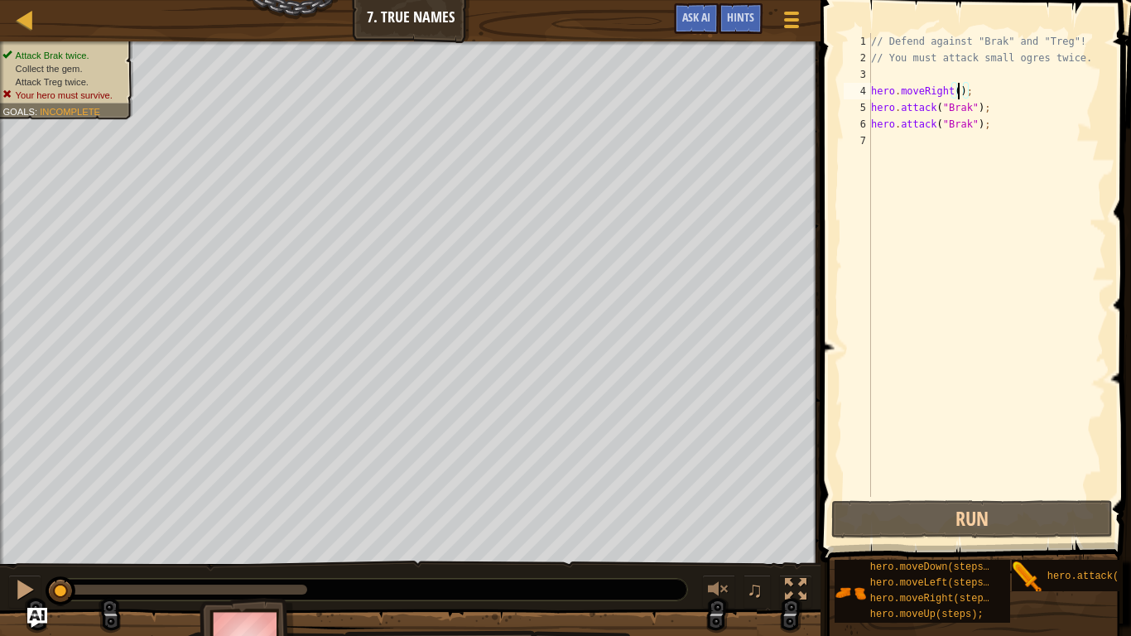
scroll to position [7, 13]
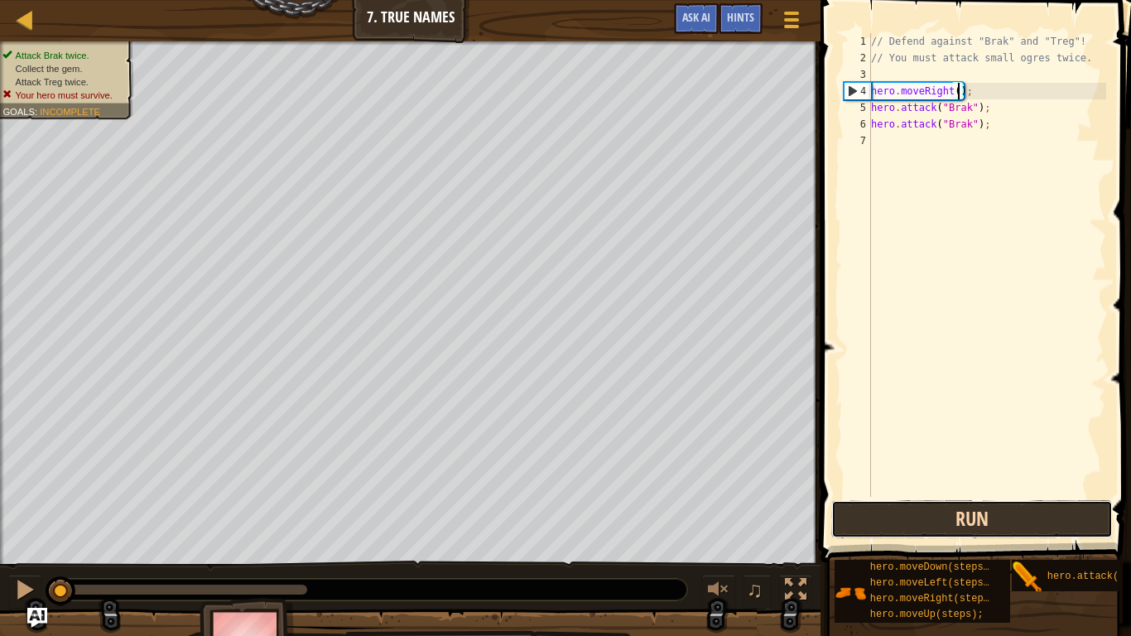
click at [1064, 512] on button "Run" at bounding box center [971, 519] width 281 height 38
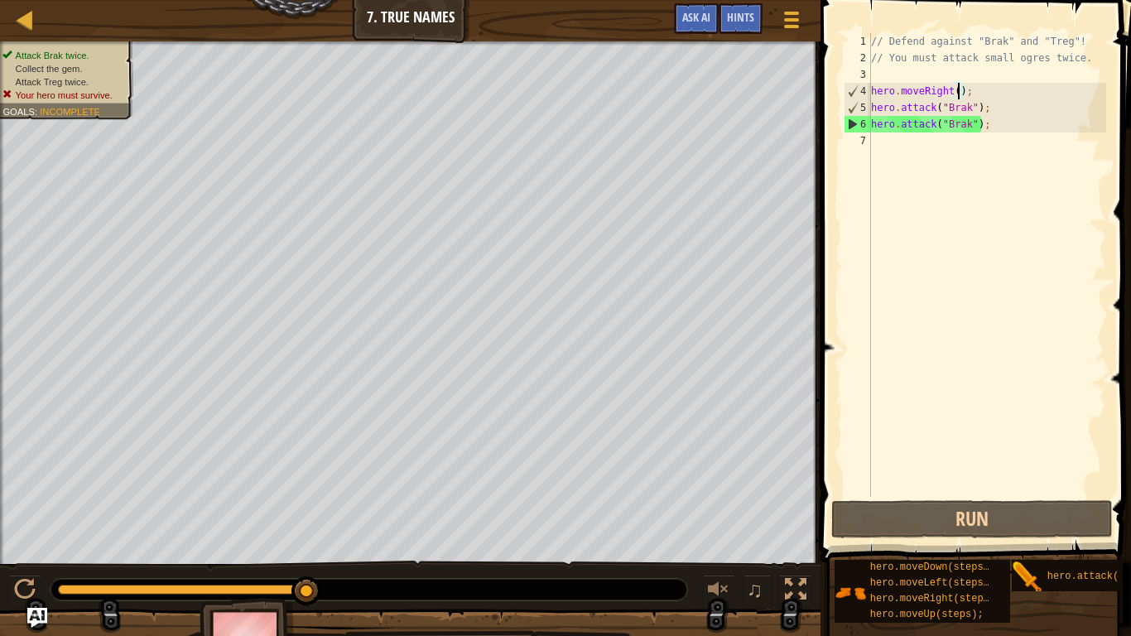
click at [952, 127] on div "// Defend against "Brak" and "Treg"! // You must attack small ogres twice. hero…" at bounding box center [987, 281] width 238 height 497
click at [972, 127] on div "// Defend against "Brak" and "Treg"! // You must attack small ogres twice. hero…" at bounding box center [987, 281] width 238 height 497
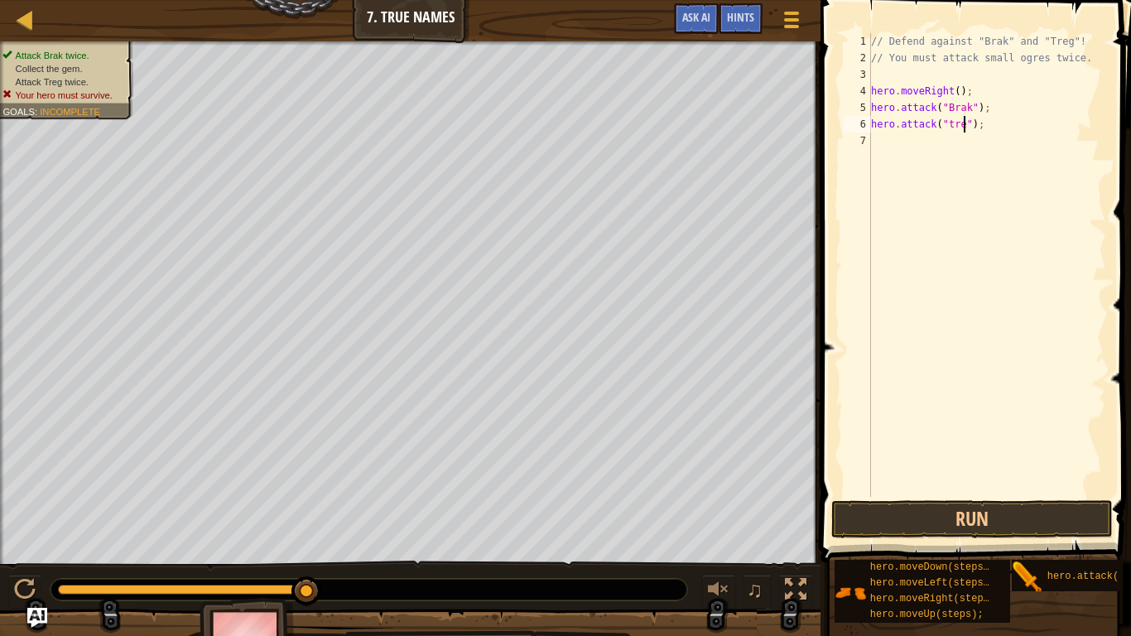
scroll to position [7, 15]
type textarea "hero.attack("treg");"
click at [990, 515] on button "Run" at bounding box center [971, 519] width 281 height 38
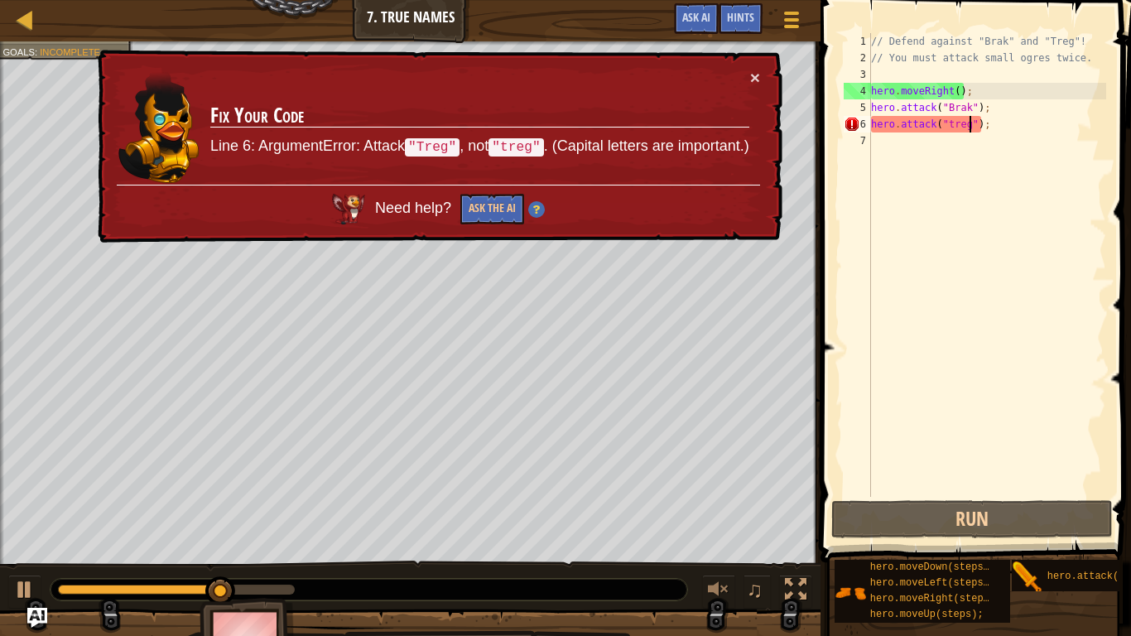
click at [954, 134] on div "// Defend against "Brak" and "Treg"! // You must attack small ogres twice. hero…" at bounding box center [987, 281] width 238 height 497
click at [953, 126] on div "// Defend against "Brak" and "Treg"! // You must attack small ogres twice. hero…" at bounding box center [987, 281] width 238 height 497
click at [969, 123] on div "// Defend against "Brak" and "Treg"! // You must attack small ogres twice. hero…" at bounding box center [987, 281] width 238 height 497
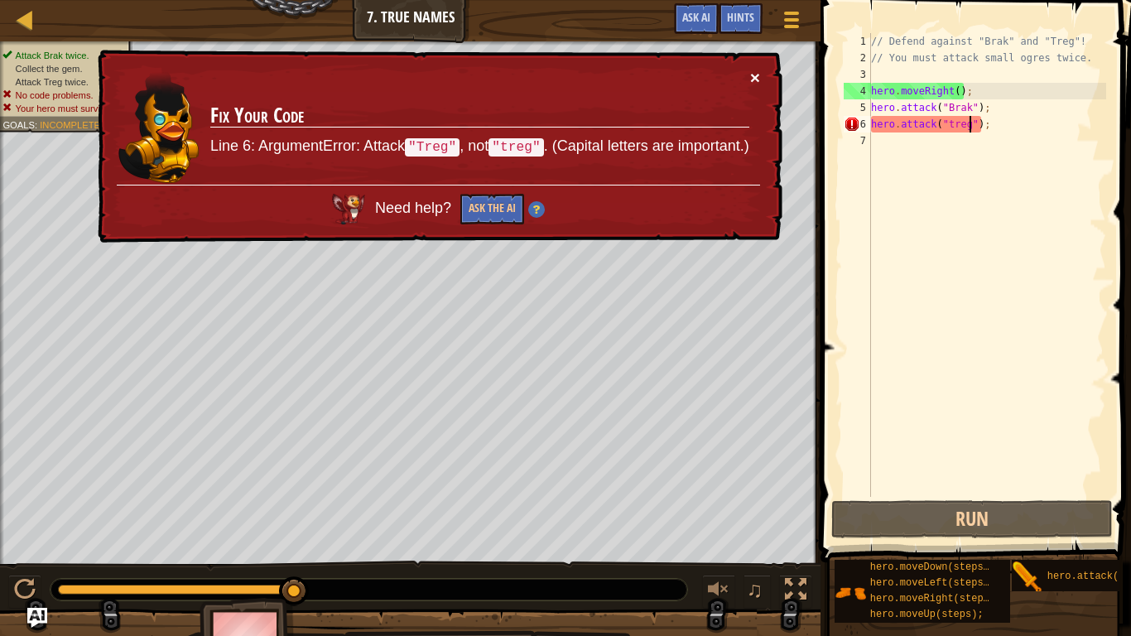
click at [754, 83] on button "×" at bounding box center [755, 77] width 10 height 17
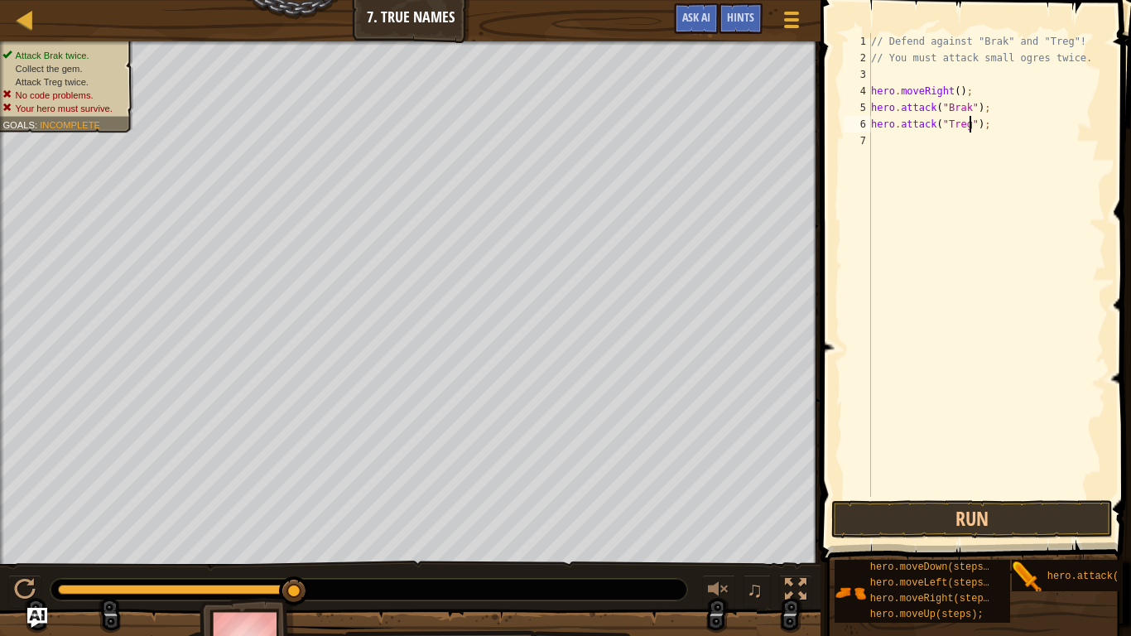
scroll to position [7, 15]
click at [940, 510] on button "Run" at bounding box center [971, 519] width 281 height 38
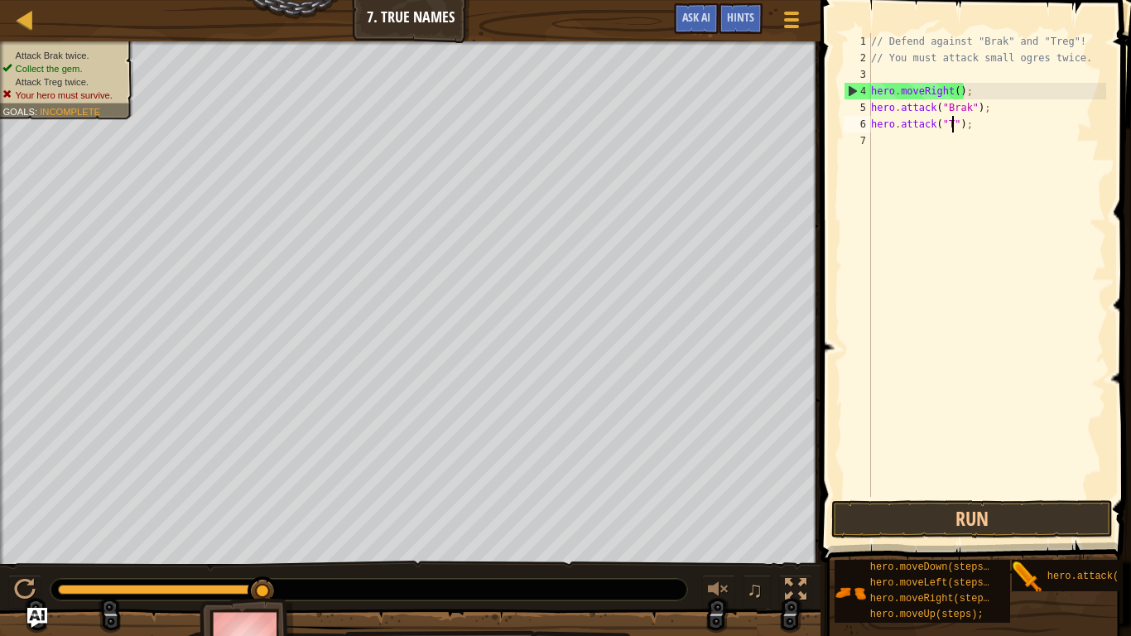
scroll to position [7, 12]
type textarea "hero.attack("Brak");"
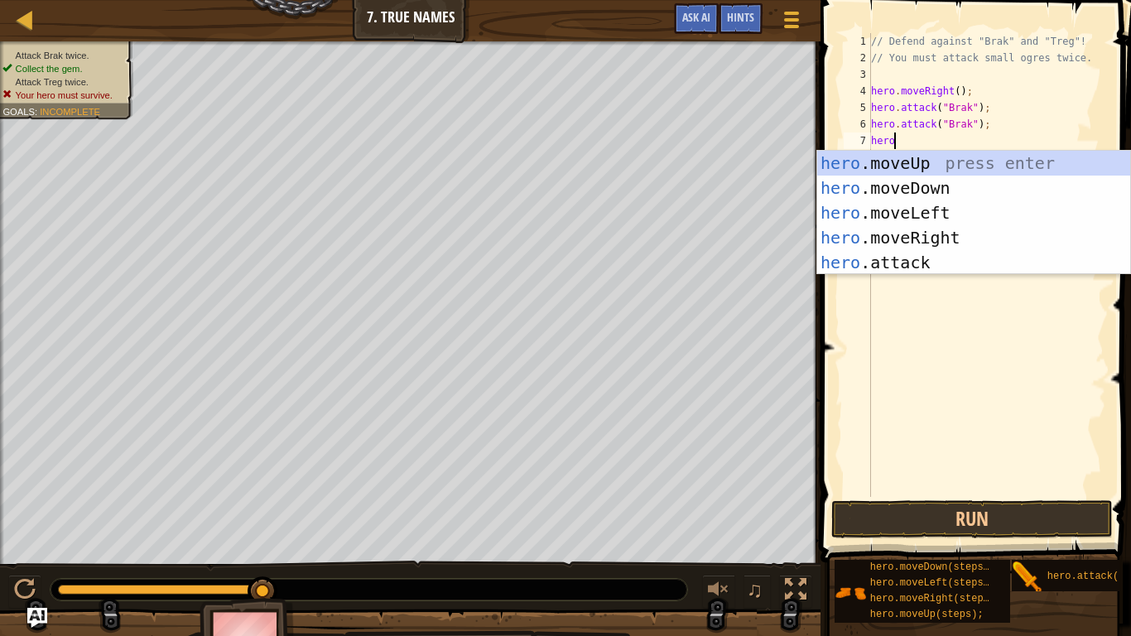
scroll to position [7, 2]
click at [924, 261] on div "hero .moveUp press enter hero .moveDown press enter hero .moveLeft press enter …" at bounding box center [973, 238] width 313 height 174
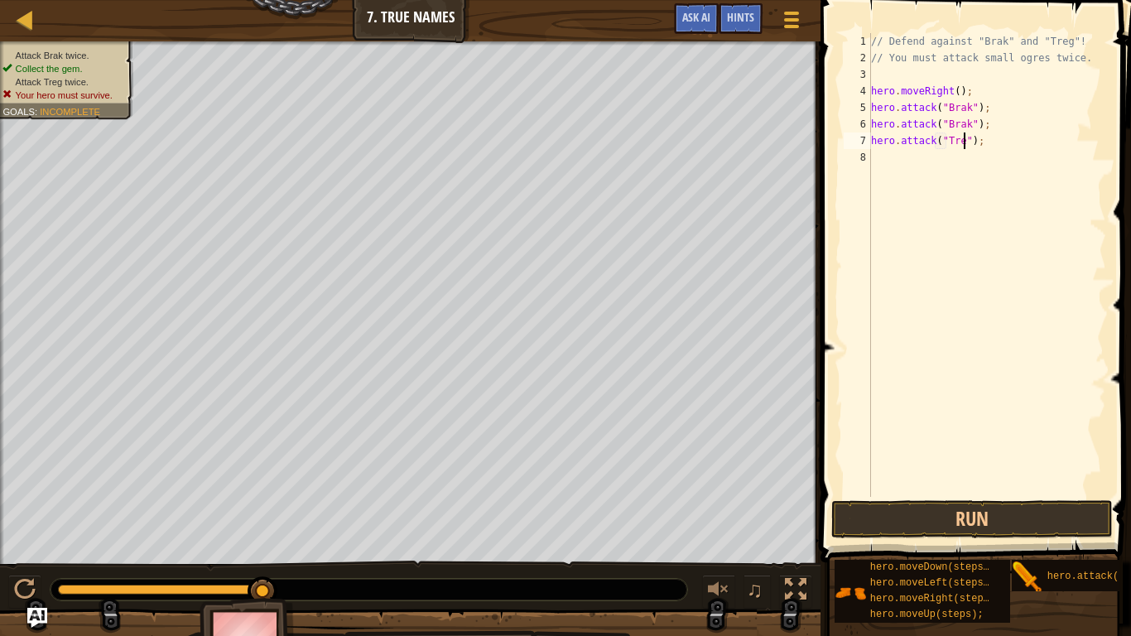
scroll to position [7, 15]
type textarea "hero.attack("Treg");"
click at [1061, 523] on button "Run" at bounding box center [971, 519] width 281 height 38
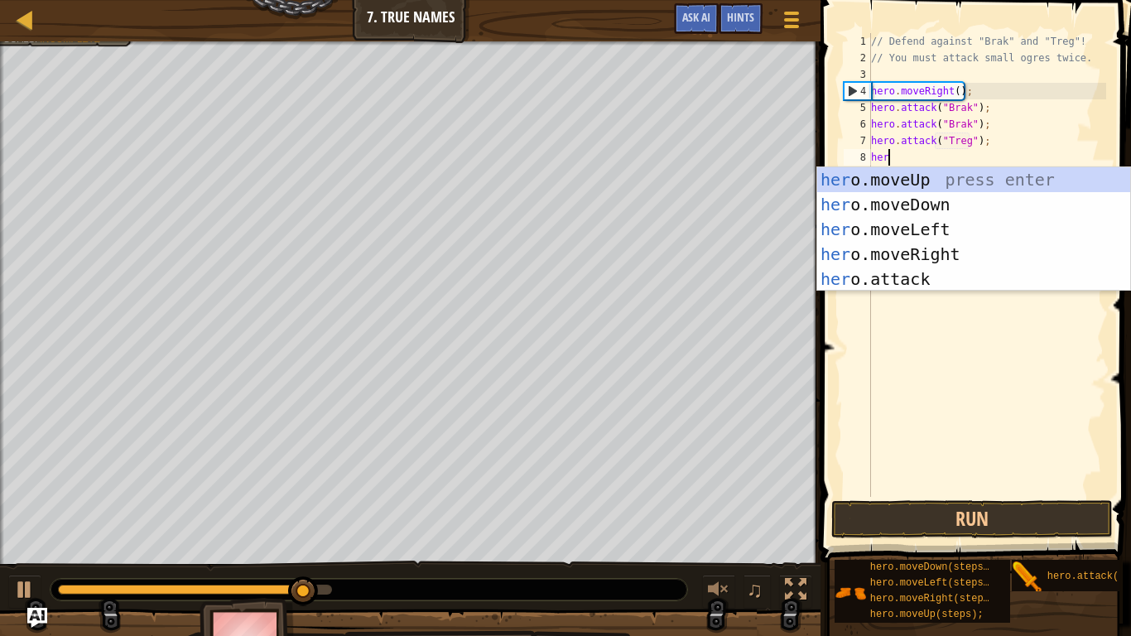
scroll to position [7, 2]
click at [950, 278] on div "her o.moveUp press enter her o.moveDown press enter her o.moveLeft press enter …" at bounding box center [973, 254] width 313 height 174
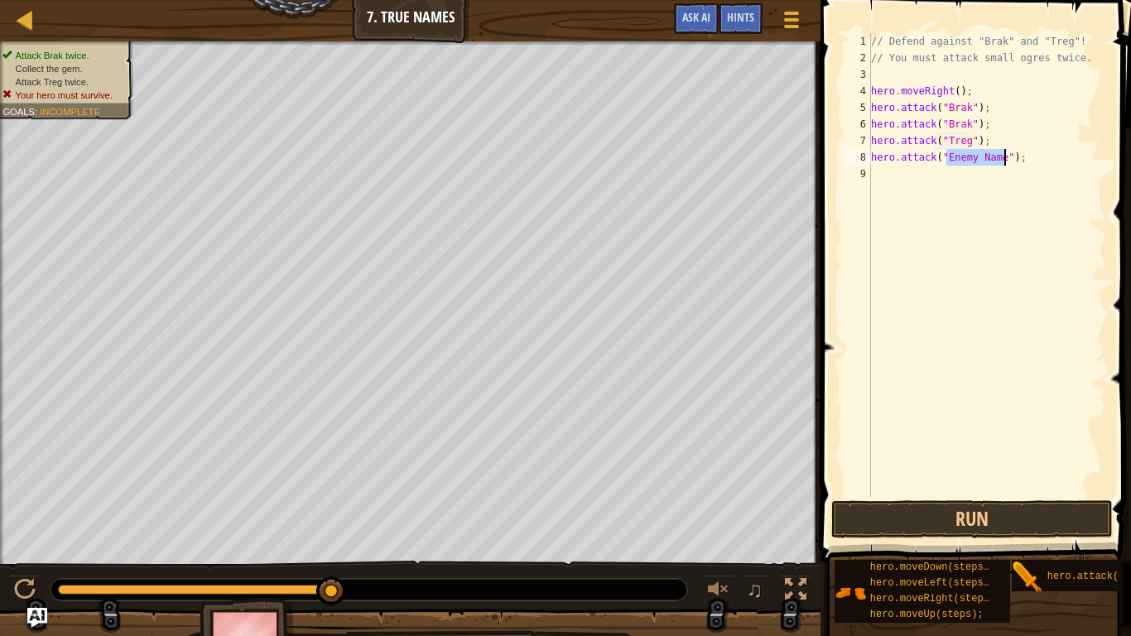
click at [988, 156] on div "// Defend against "Brak" and "Treg"! // You must attack small ogres twice. hero…" at bounding box center [987, 265] width 238 height 464
click at [988, 156] on div "// Defend against "Brak" and "Treg"! // You must attack small ogres twice. hero…" at bounding box center [987, 281] width 238 height 497
type textarea "hero.attack("Treg");"
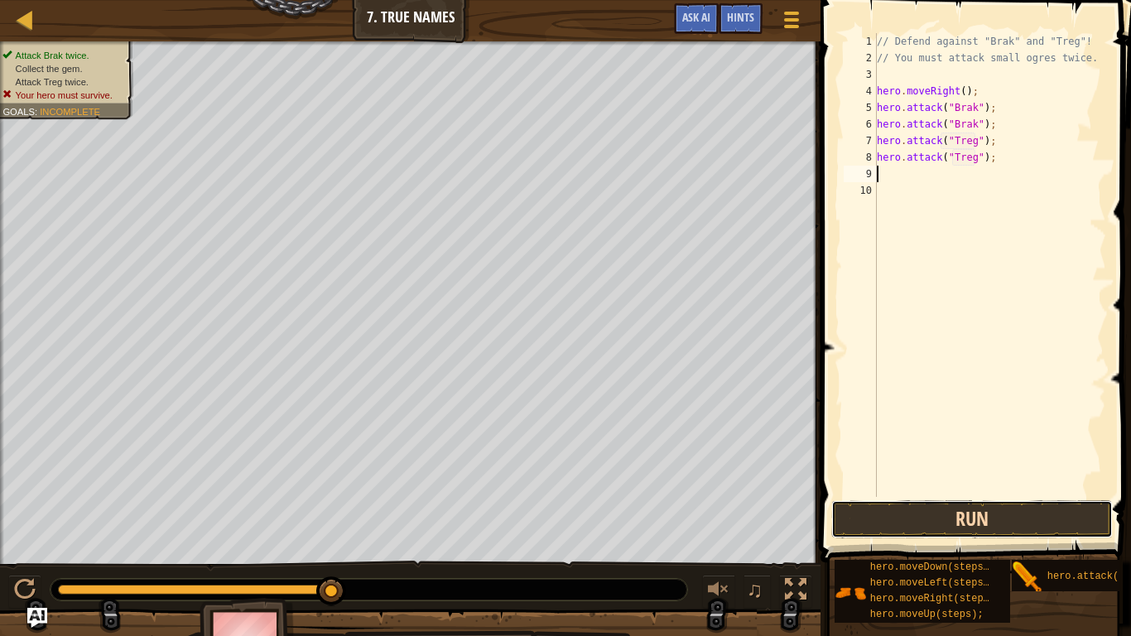
click at [1021, 522] on button "Run" at bounding box center [971, 519] width 281 height 38
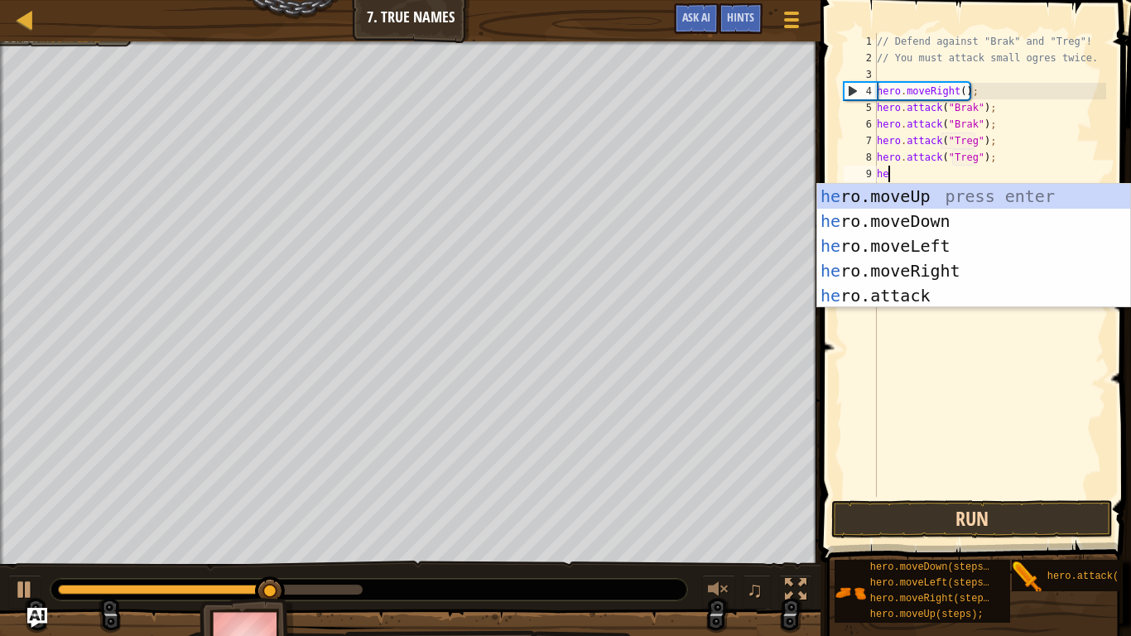
type textarea "hero"
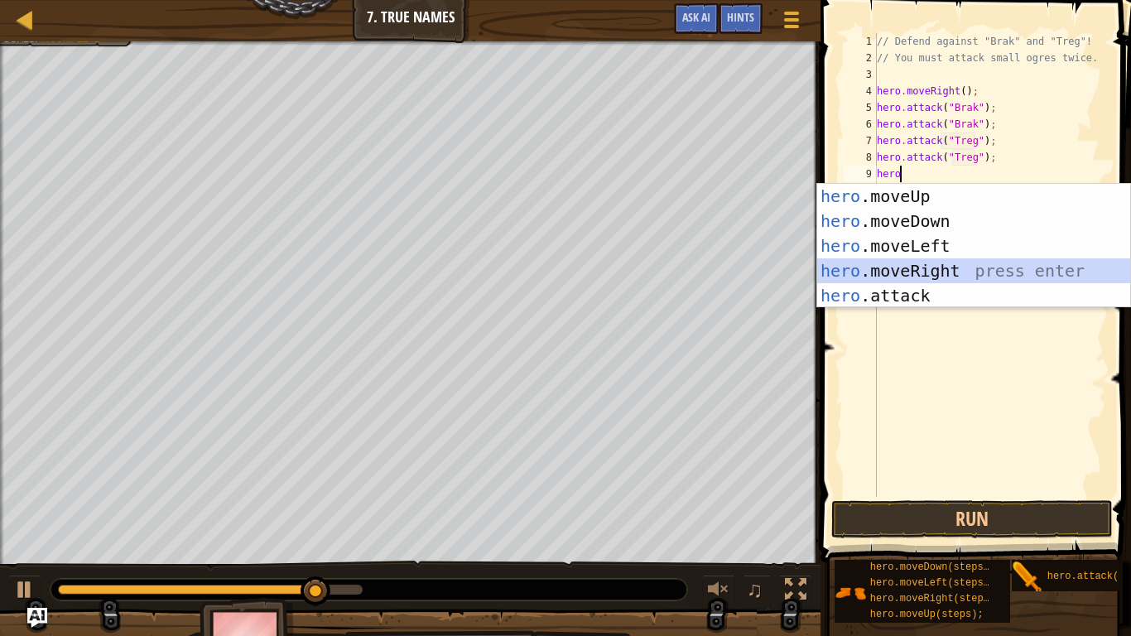
click at [973, 262] on div "hero .moveUp press enter hero .moveDown press enter hero .moveLeft press enter …" at bounding box center [973, 271] width 313 height 174
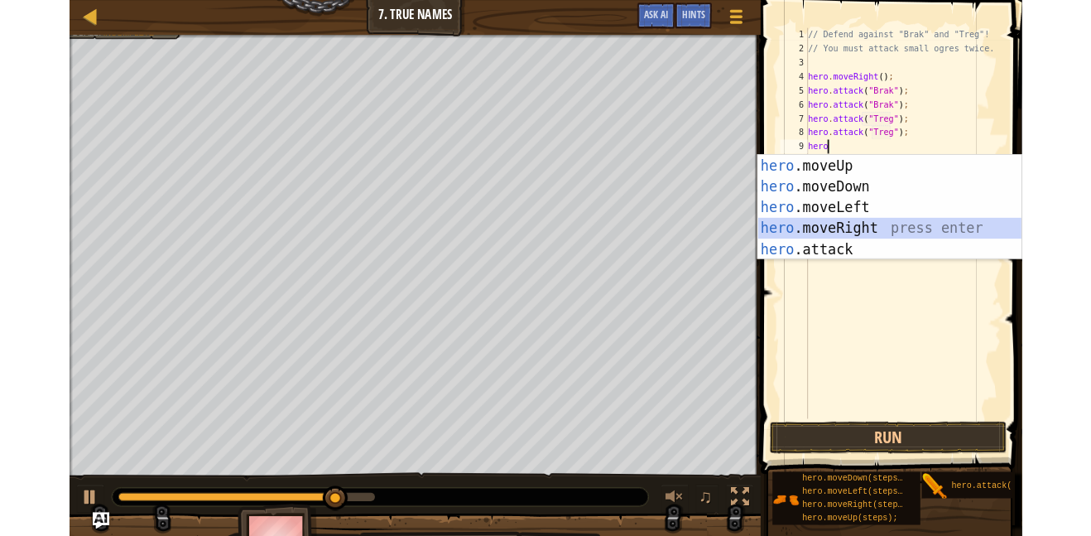
scroll to position [7, 0]
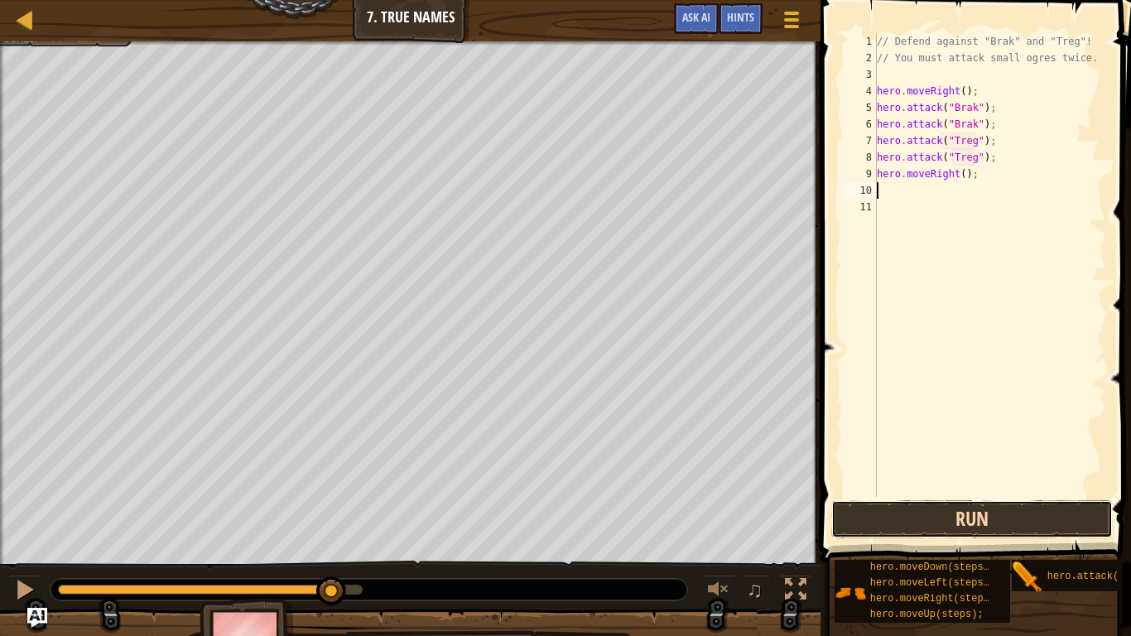
click at [992, 513] on button "Run" at bounding box center [971, 519] width 281 height 38
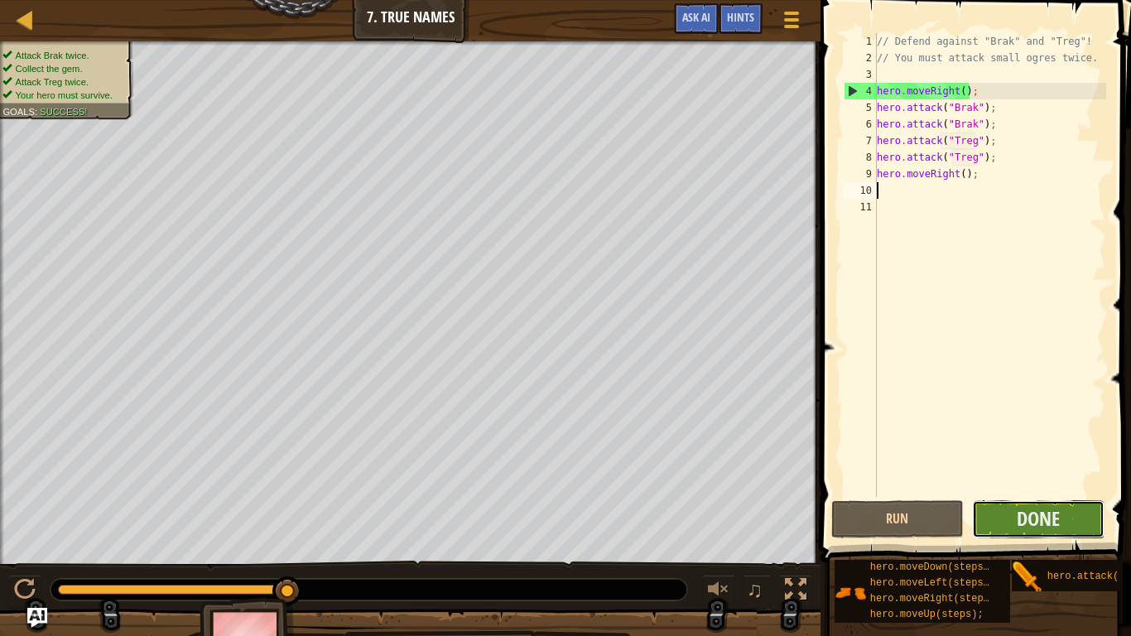
click at [1060, 501] on button "Done" at bounding box center [1038, 519] width 132 height 38
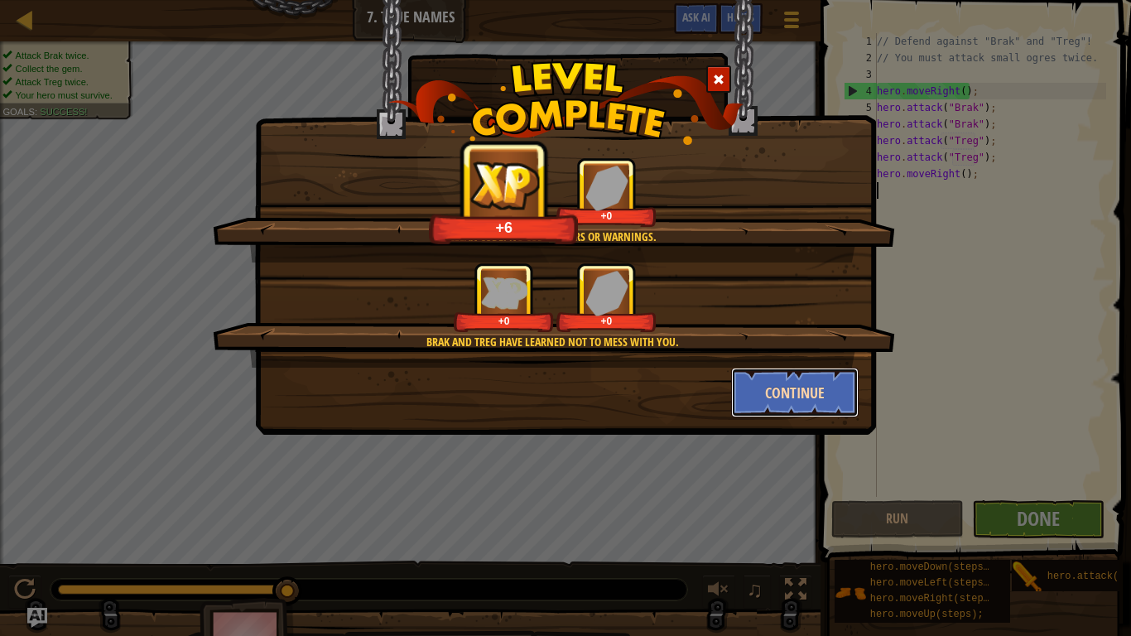
click at [805, 402] on button "Continue" at bounding box center [795, 393] width 128 height 50
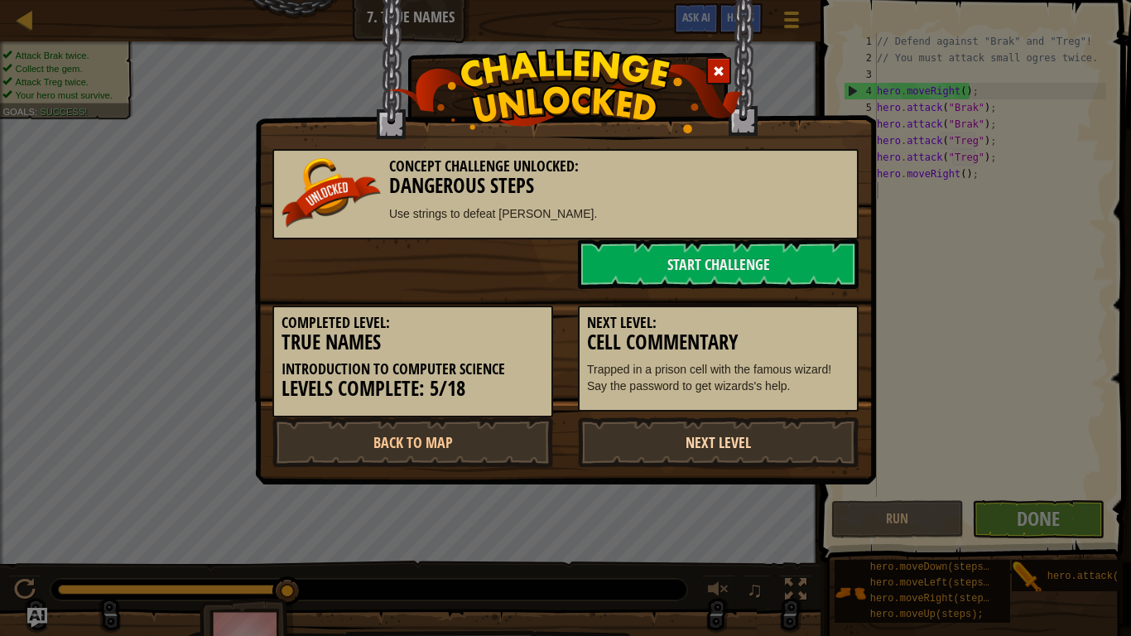
click at [785, 439] on link "Next Level" at bounding box center [718, 442] width 281 height 50
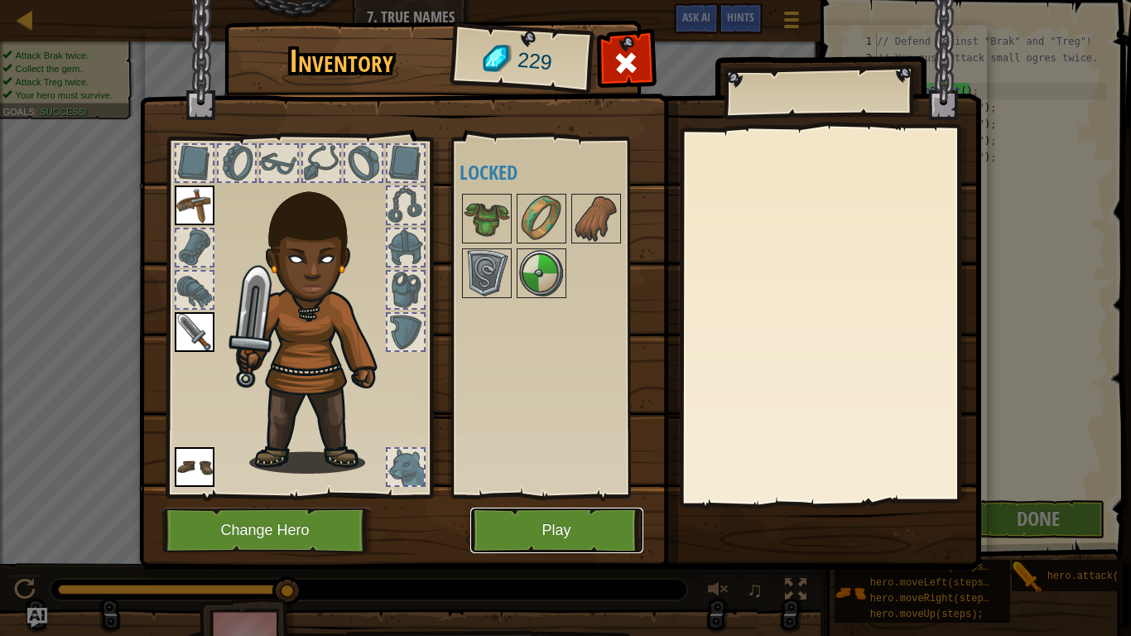
click at [594, 535] on button "Play" at bounding box center [556, 530] width 173 height 46
